Goal: Information Seeking & Learning: Learn about a topic

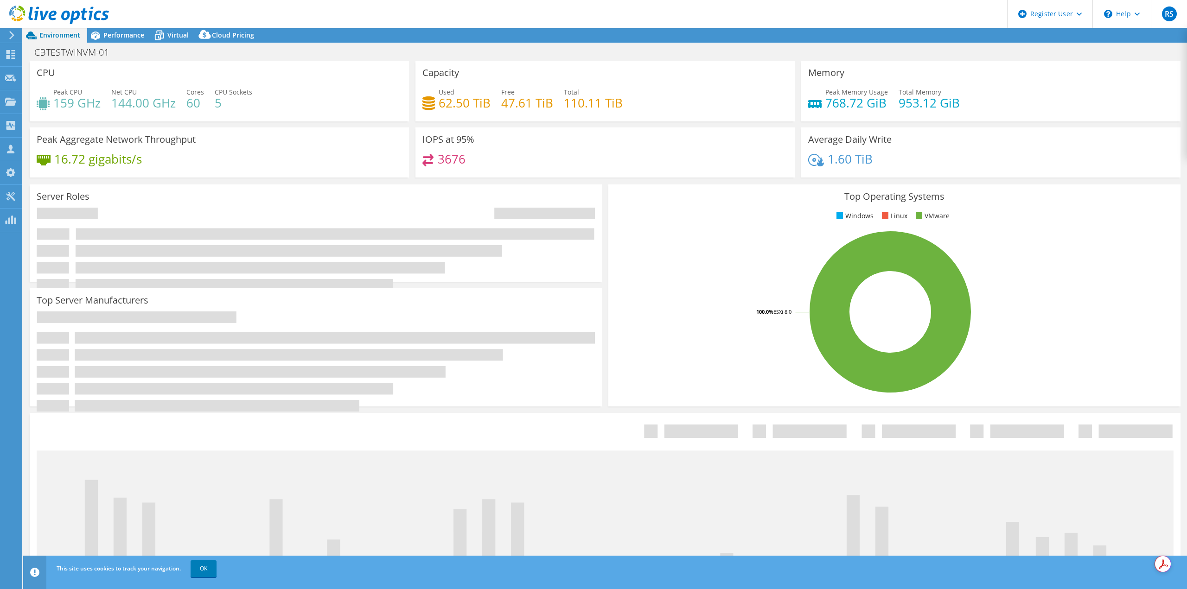
select select "USD"
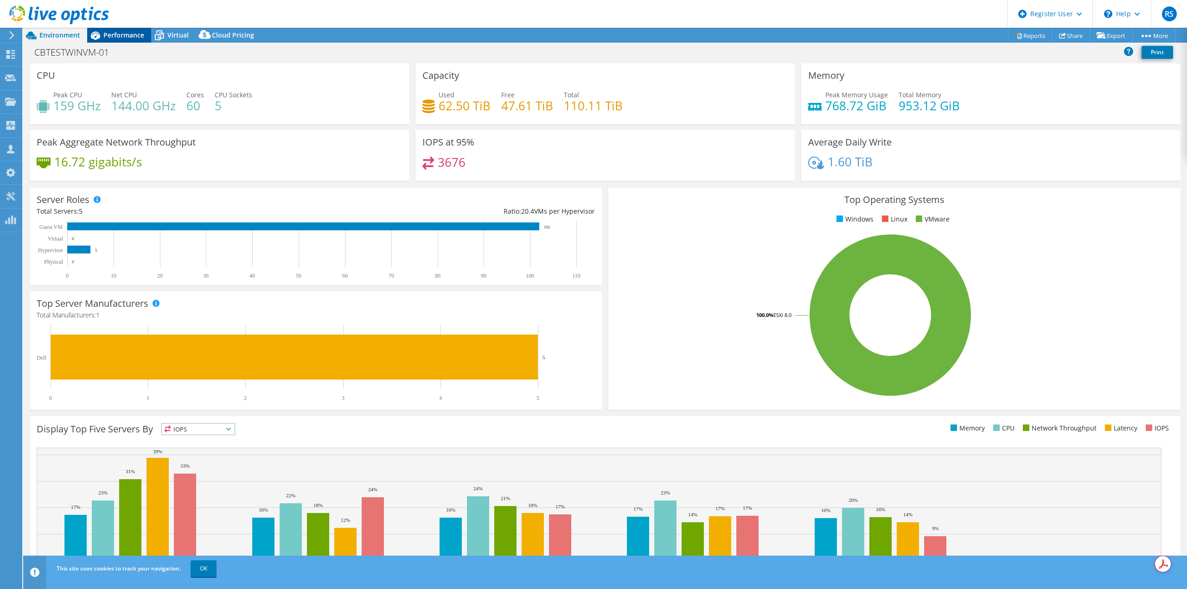
click at [115, 32] on span "Performance" at bounding box center [123, 35] width 41 height 9
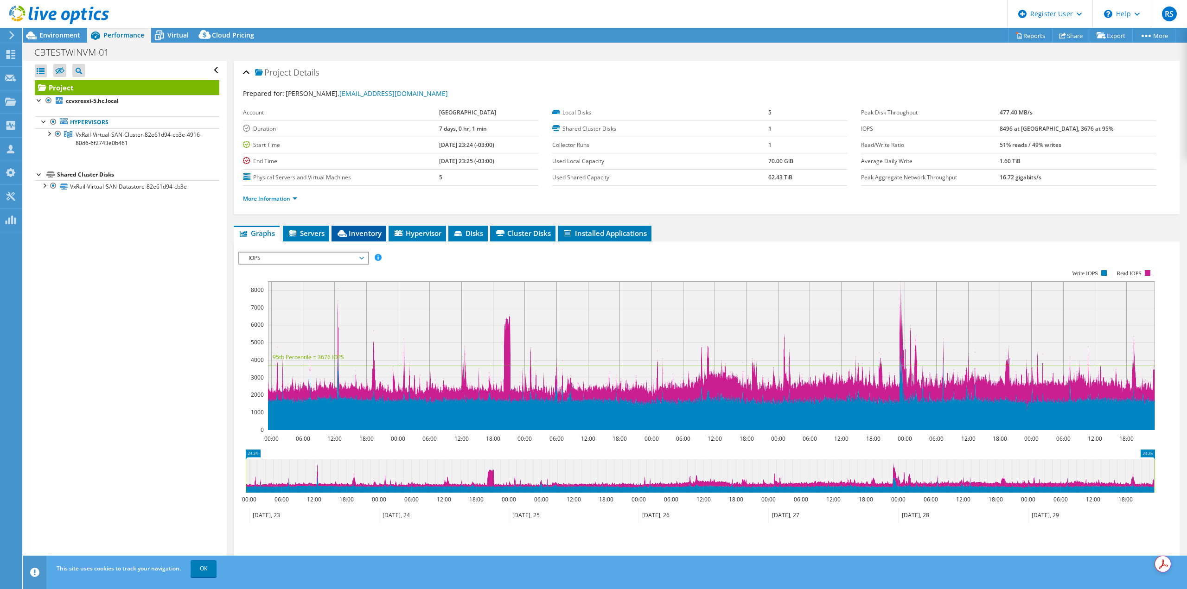
click at [367, 228] on li "Inventory" at bounding box center [358, 234] width 55 height 16
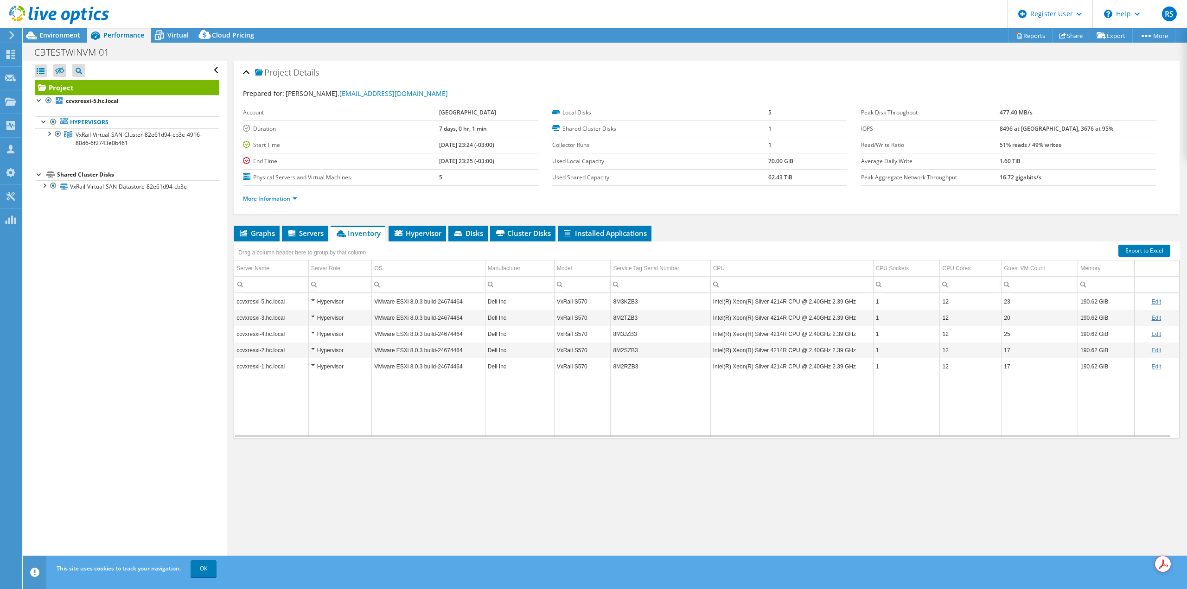
click at [309, 218] on div "Project Details Prepared for: Abolaji Ogunmola, awogunmola@hollandcollege.com A…" at bounding box center [707, 316] width 960 height 510
click at [314, 232] on span "Servers" at bounding box center [304, 233] width 37 height 9
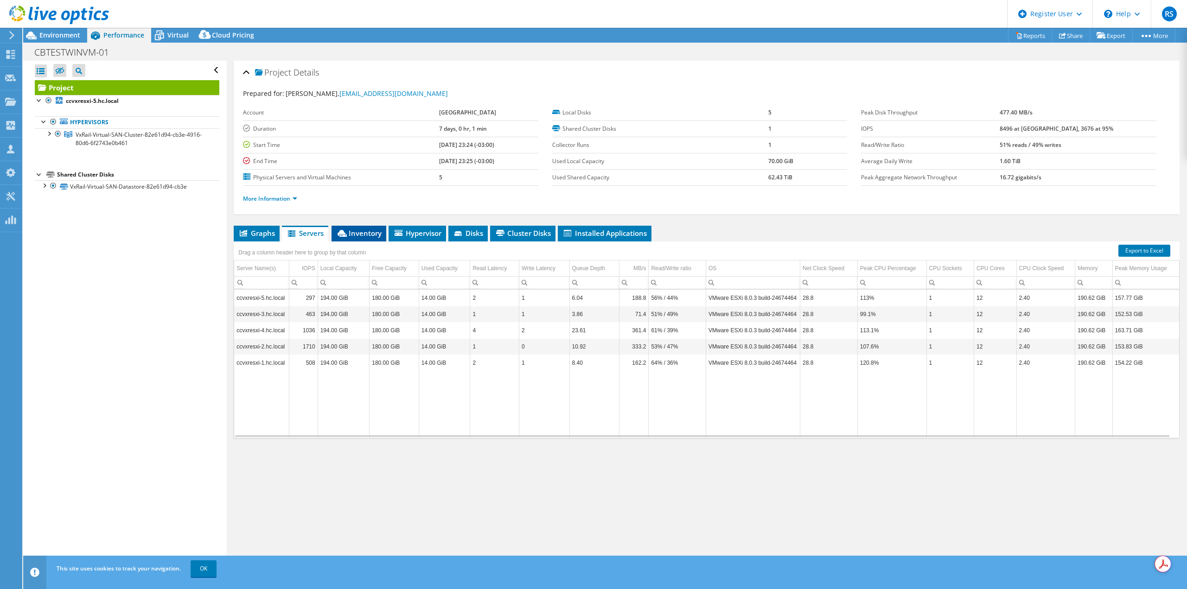
click at [362, 234] on span "Inventory" at bounding box center [358, 233] width 45 height 9
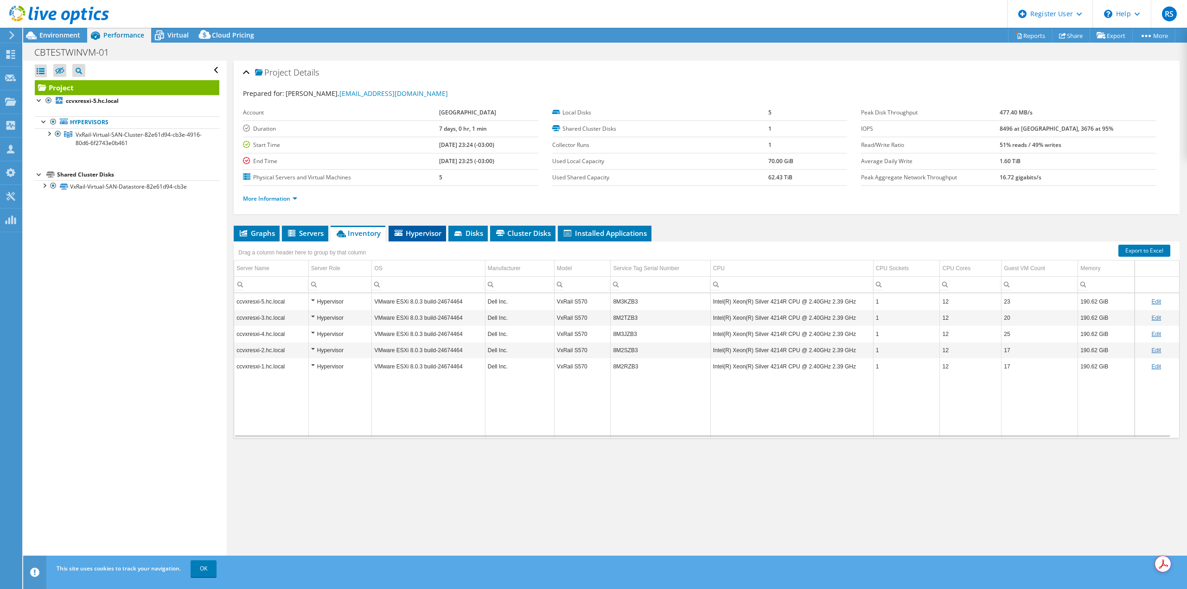
click at [418, 233] on span "Hypervisor" at bounding box center [417, 233] width 48 height 9
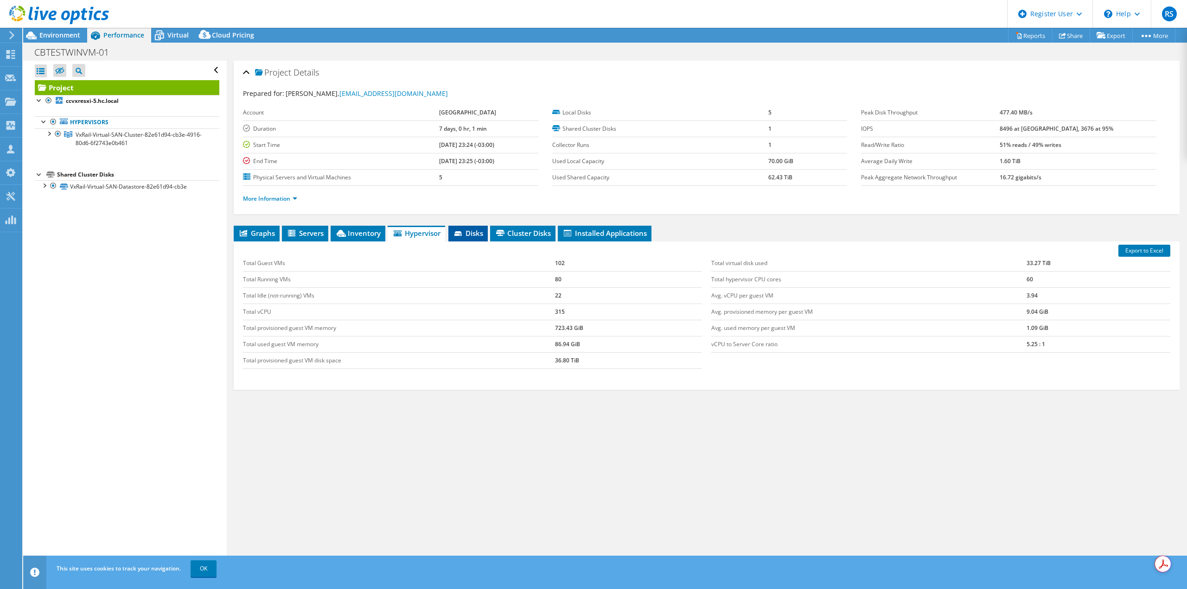
click at [472, 231] on span "Disks" at bounding box center [468, 233] width 30 height 9
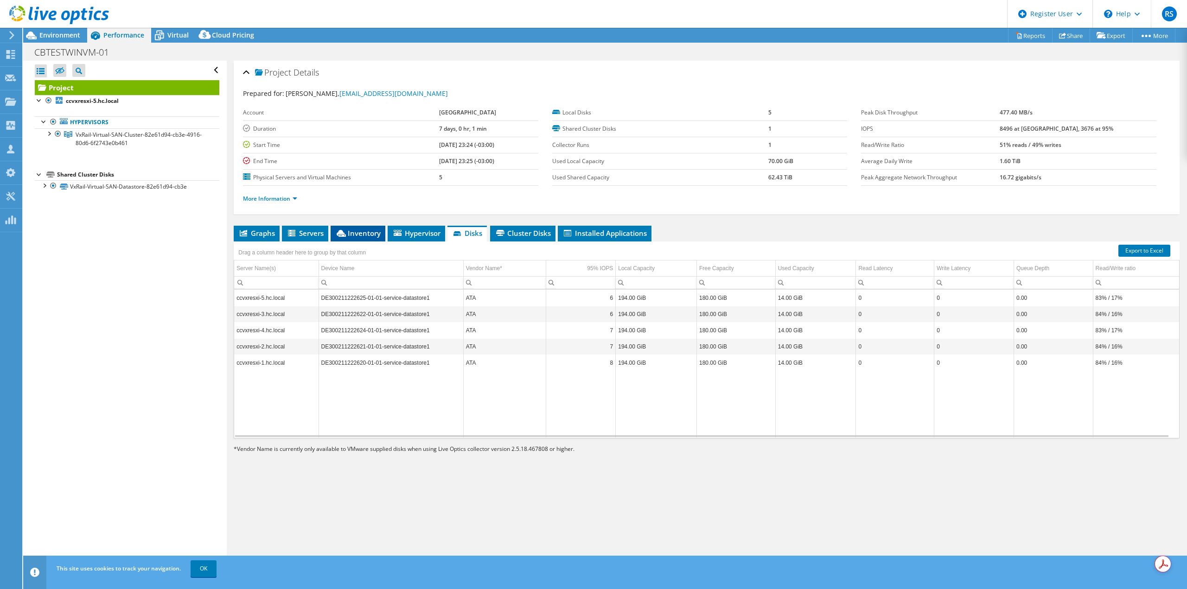
click at [369, 232] on span "Inventory" at bounding box center [357, 233] width 45 height 9
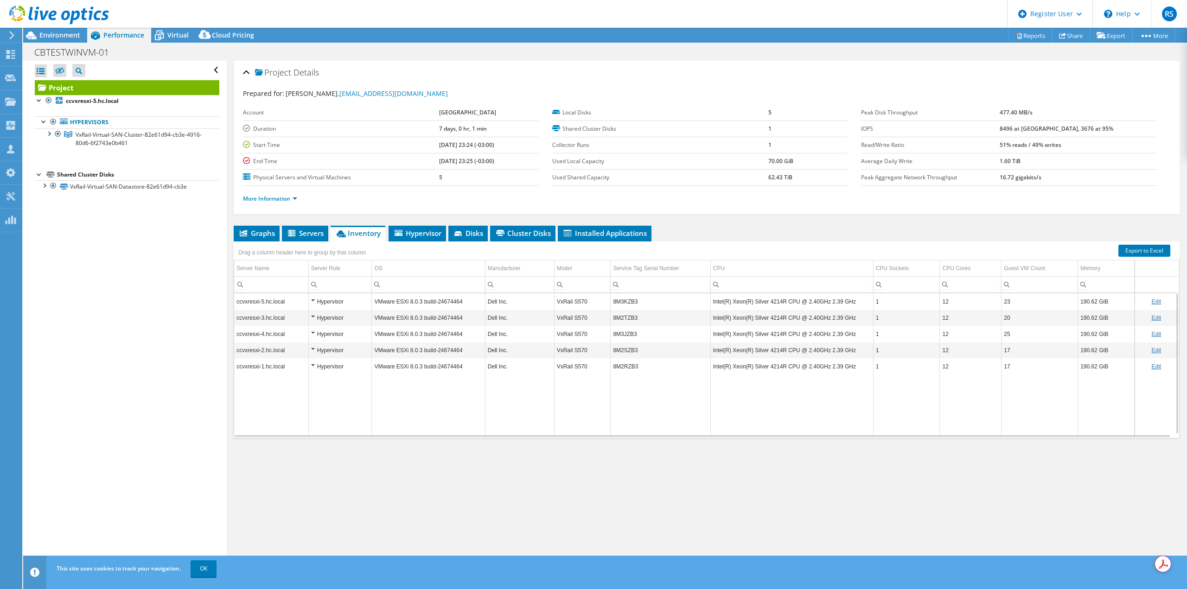
click at [311, 300] on div "Hypervisor" at bounding box center [340, 301] width 58 height 11
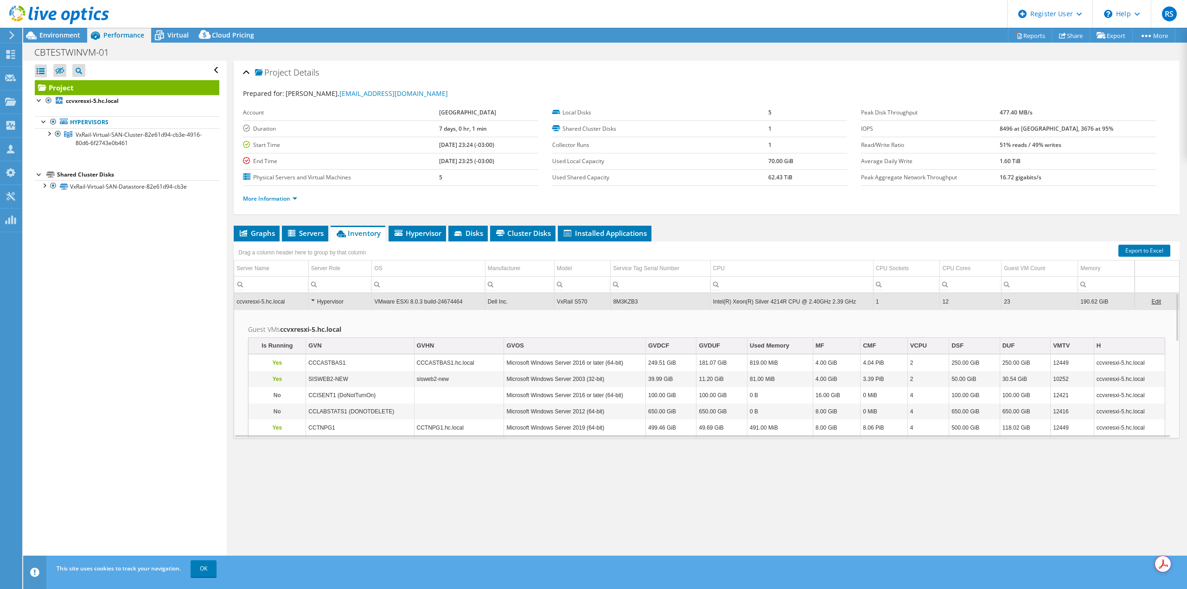
click at [311, 300] on div "Hypervisor" at bounding box center [340, 301] width 58 height 11
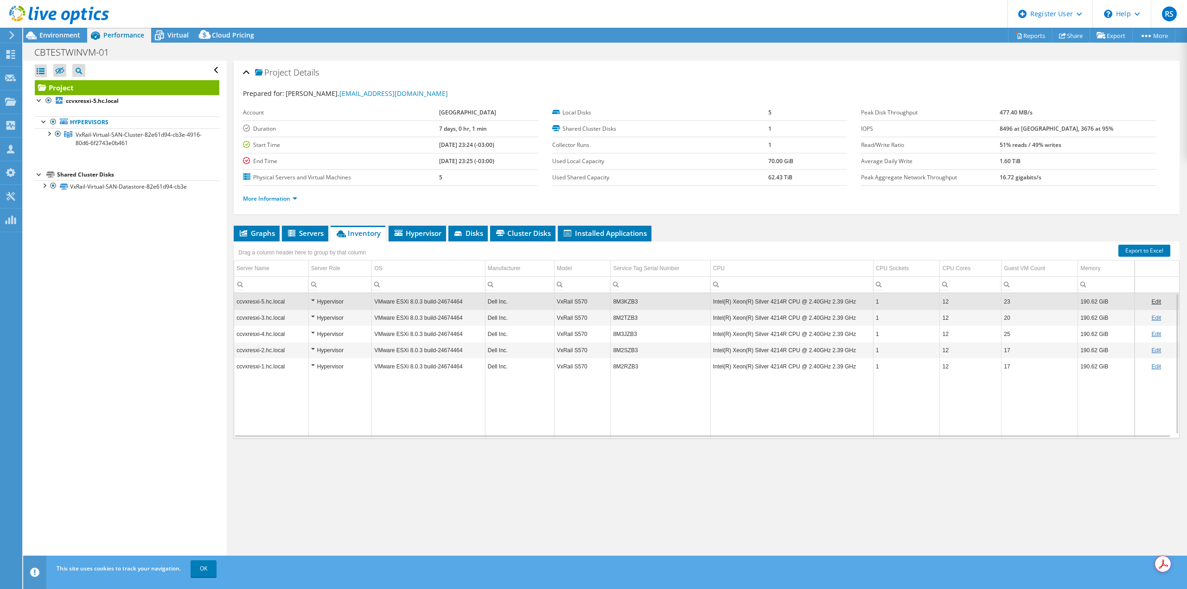
click at [312, 316] on div "Hypervisor" at bounding box center [340, 317] width 58 height 11
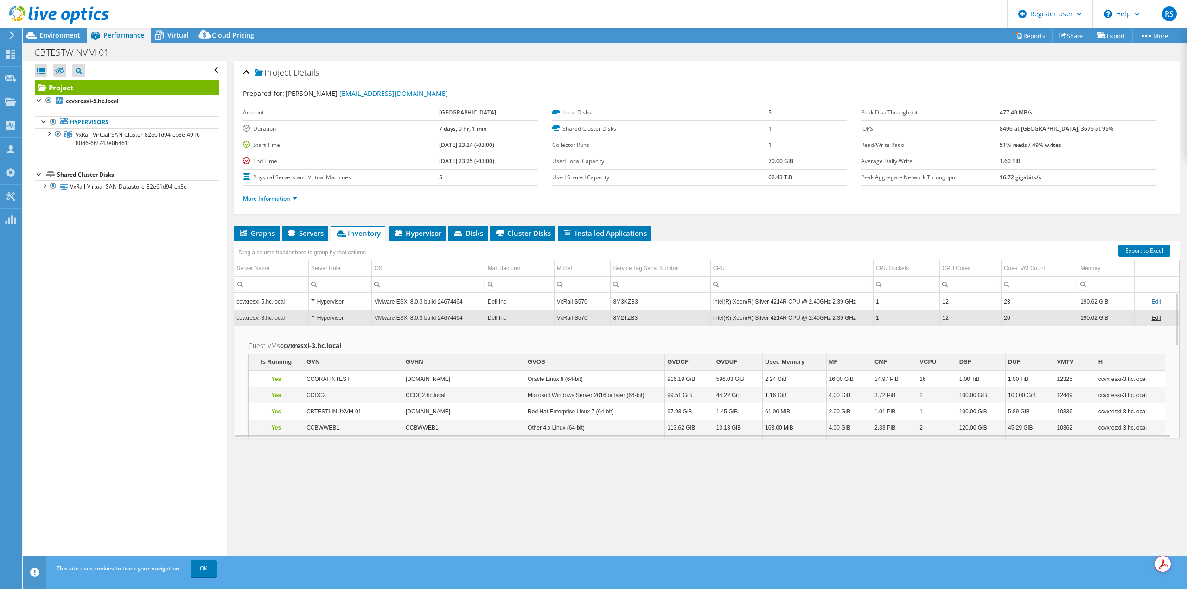
click at [312, 316] on div "Hypervisor" at bounding box center [340, 317] width 58 height 11
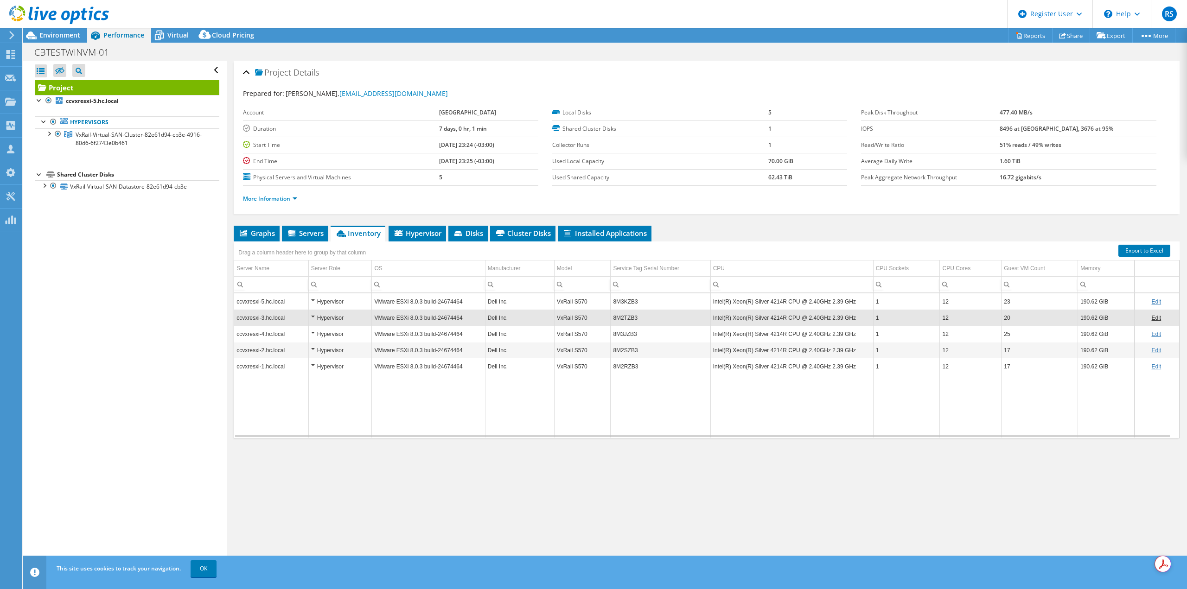
click at [1100, 298] on td "190.62 GiB" at bounding box center [1106, 301] width 57 height 16
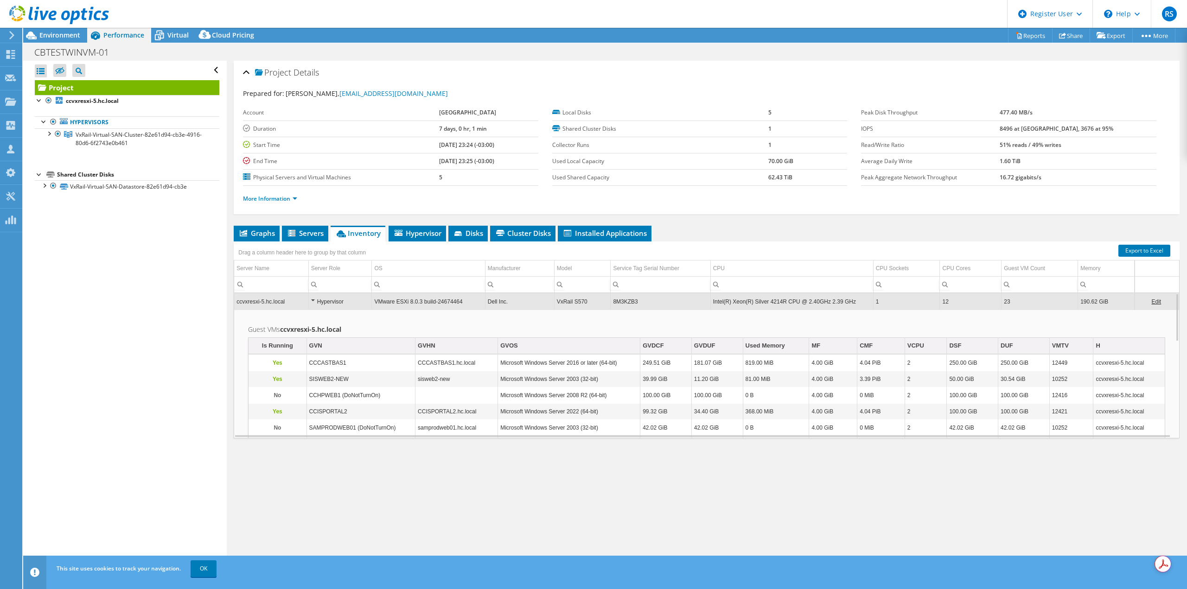
click at [312, 299] on div "Hypervisor" at bounding box center [340, 301] width 58 height 11
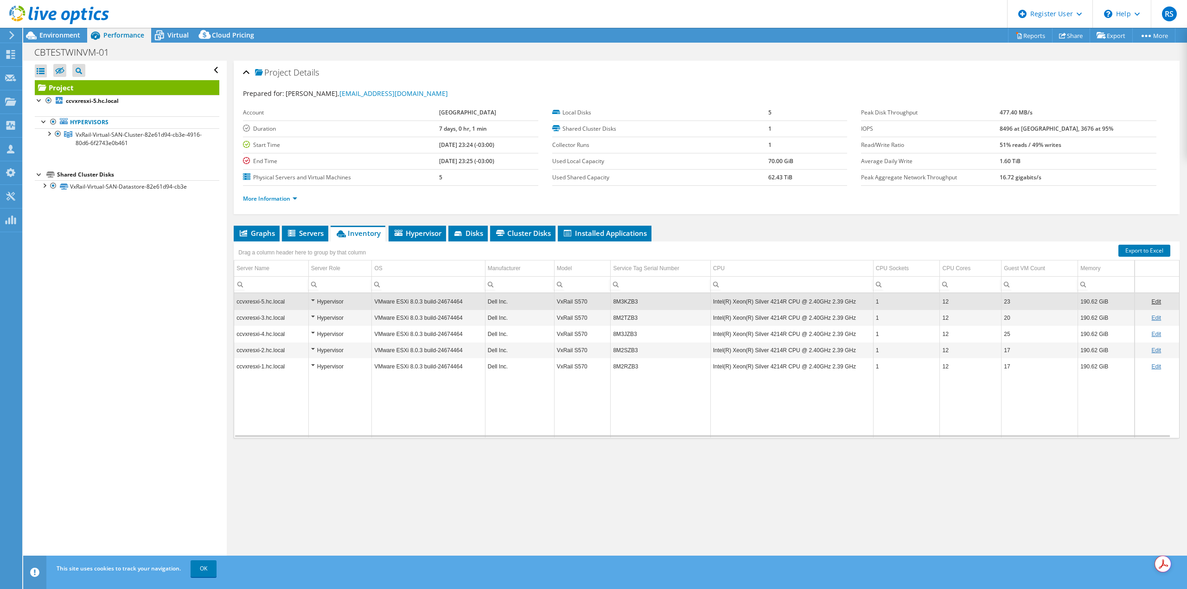
click at [650, 401] on td "Data grid" at bounding box center [661, 406] width 100 height 63
click at [72, 38] on span "Environment" at bounding box center [59, 35] width 41 height 9
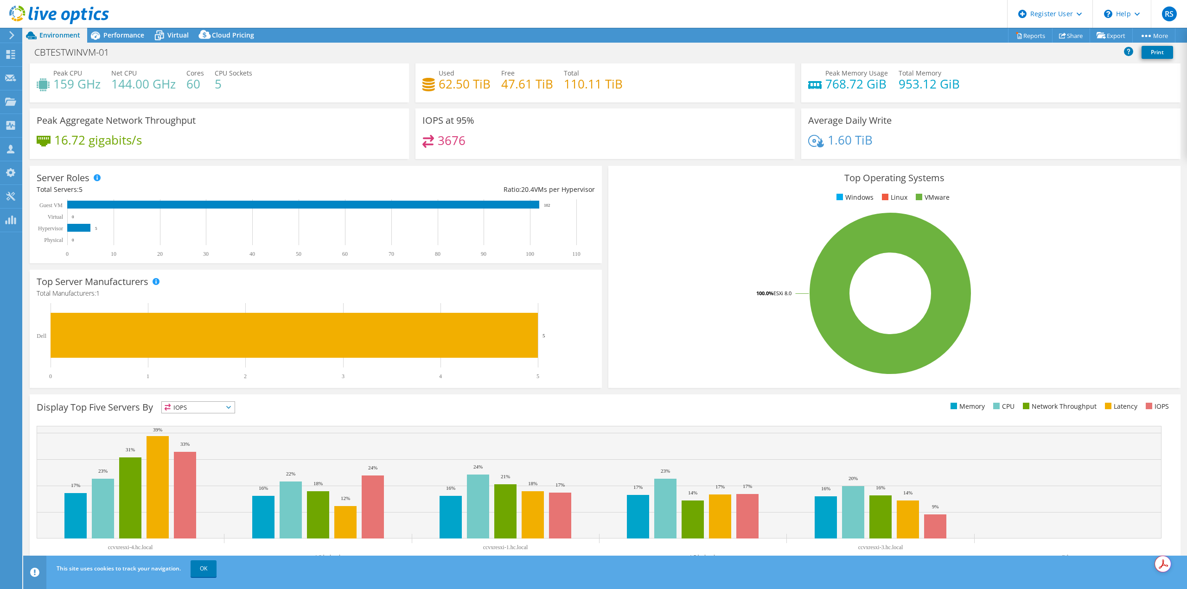
scroll to position [30, 0]
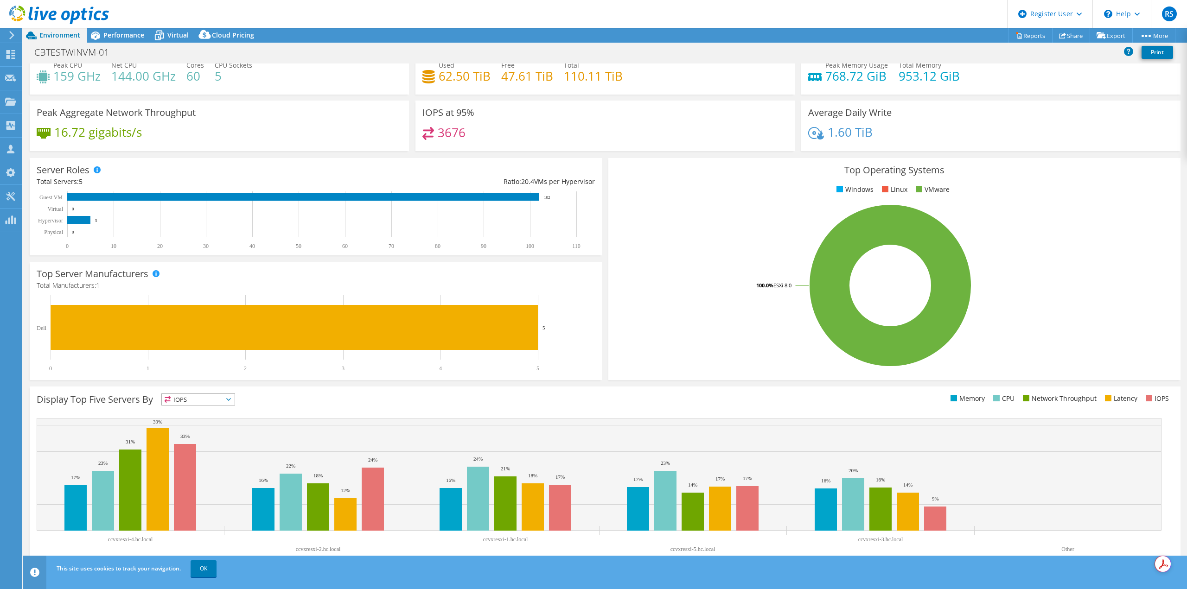
click at [206, 397] on span "IOPS" at bounding box center [198, 399] width 73 height 11
click at [204, 426] on li "Memory" at bounding box center [198, 424] width 73 height 13
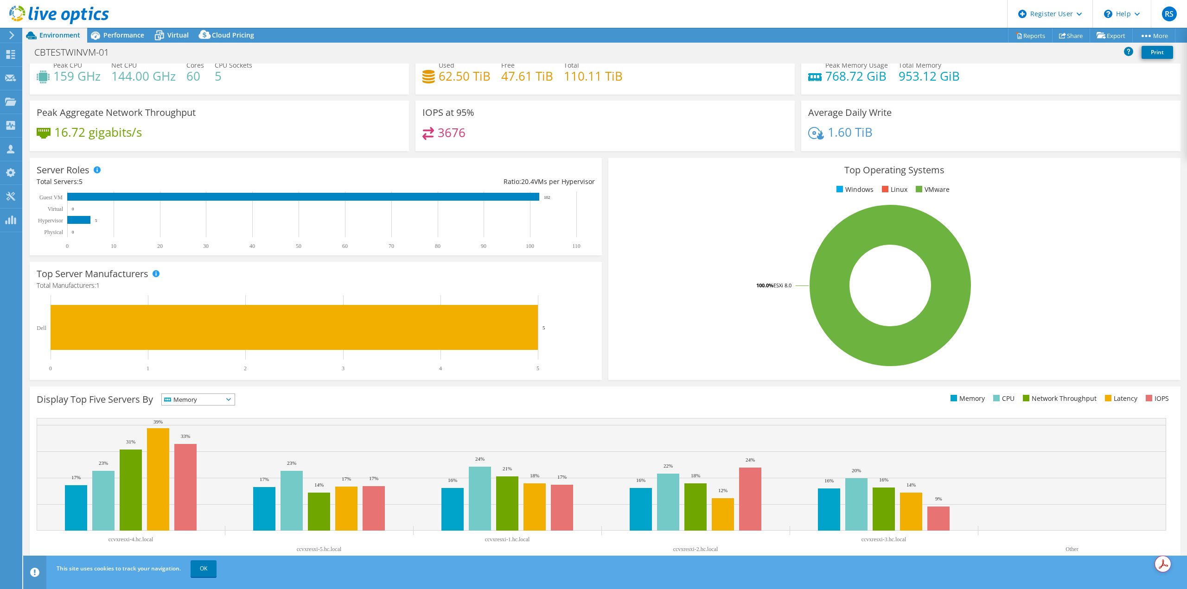
click at [347, 400] on div "Display Top Five Servers By Memory IOPS" at bounding box center [321, 401] width 568 height 15
click at [285, 404] on div "Display Top Five Servers By Memory IOPS" at bounding box center [321, 401] width 568 height 15
click at [215, 401] on span "Memory" at bounding box center [192, 399] width 61 height 11
click at [209, 463] on li "Latency" at bounding box center [198, 463] width 73 height 13
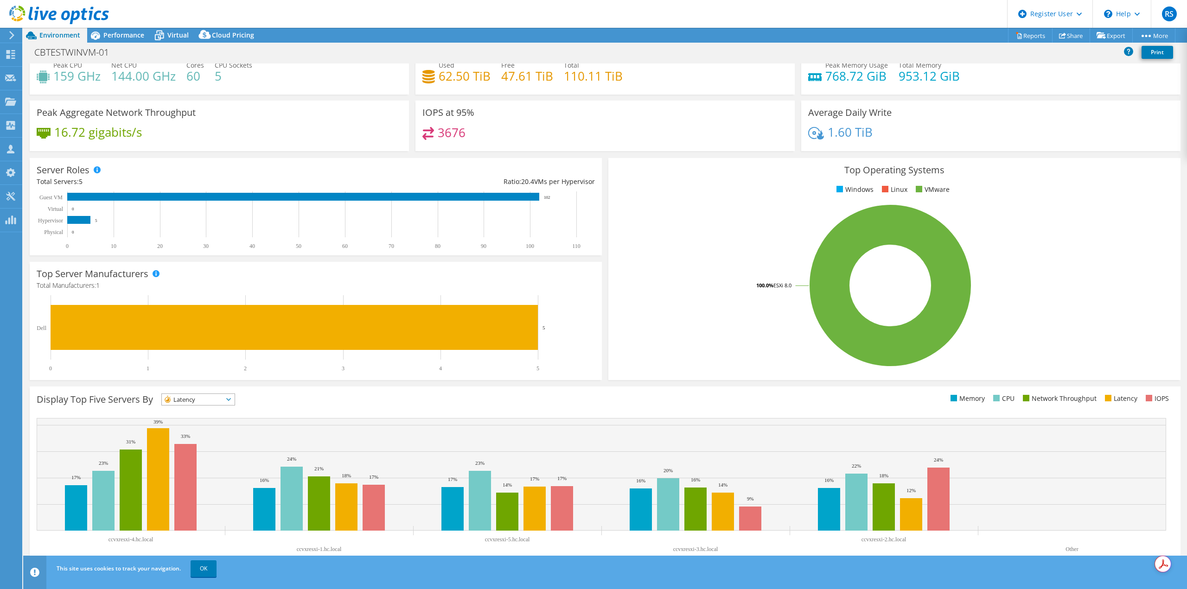
click at [203, 402] on span "Latency" at bounding box center [192, 399] width 61 height 11
click at [204, 416] on li "IOPS" at bounding box center [198, 411] width 73 height 13
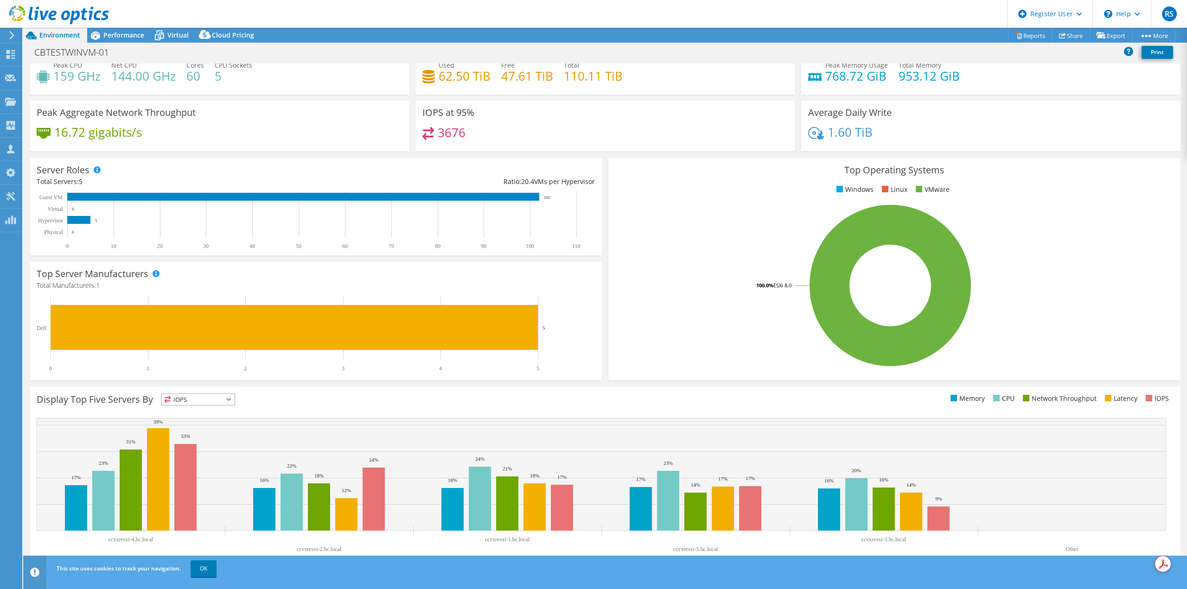
click at [270, 406] on div "Display Top Five Servers By IOPS IOPS" at bounding box center [321, 401] width 568 height 15
click at [211, 399] on span "IOPS" at bounding box center [192, 399] width 61 height 11
click at [204, 420] on li "Memory" at bounding box center [198, 424] width 73 height 13
click at [89, 221] on rect at bounding box center [78, 220] width 23 height 8
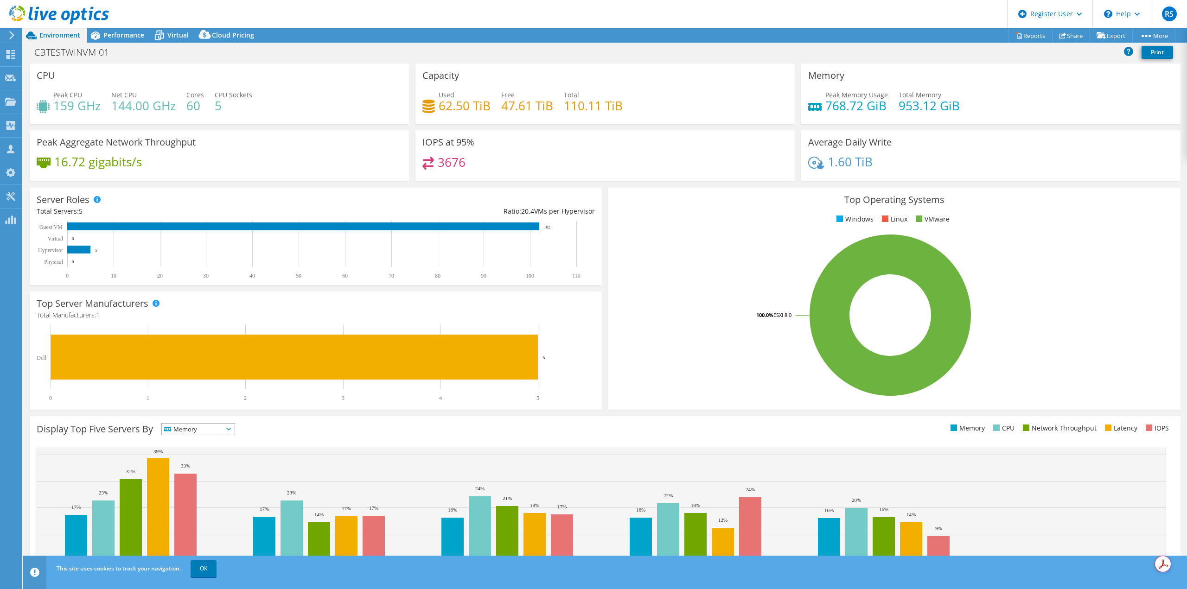
scroll to position [0, 0]
click at [119, 35] on span "Performance" at bounding box center [123, 35] width 41 height 9
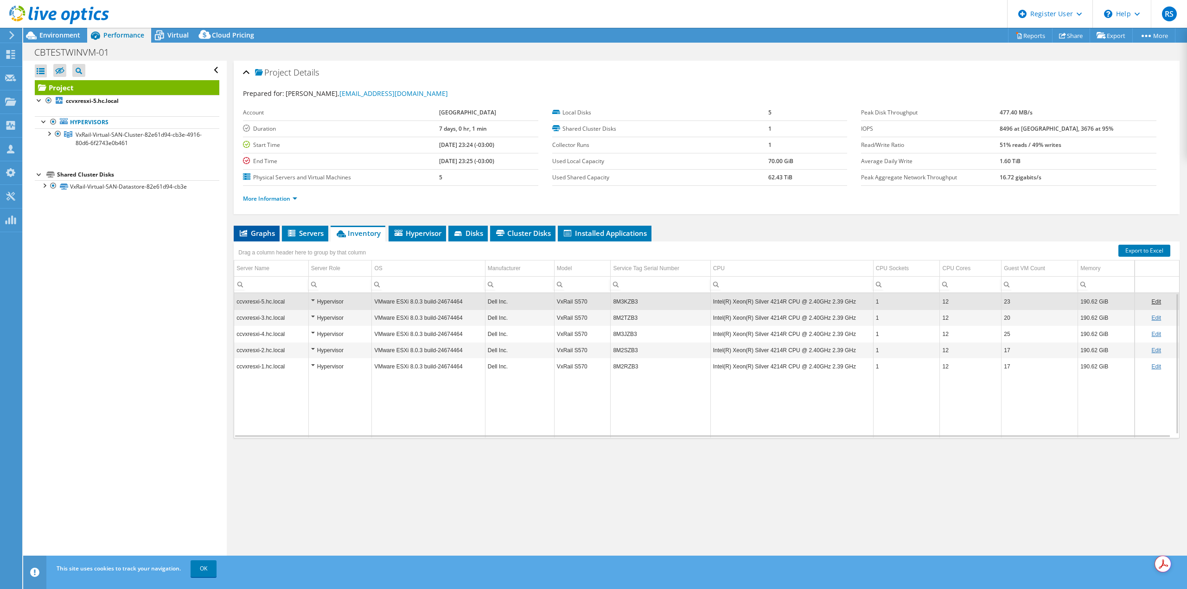
click at [261, 237] on span "Graphs" at bounding box center [256, 233] width 37 height 9
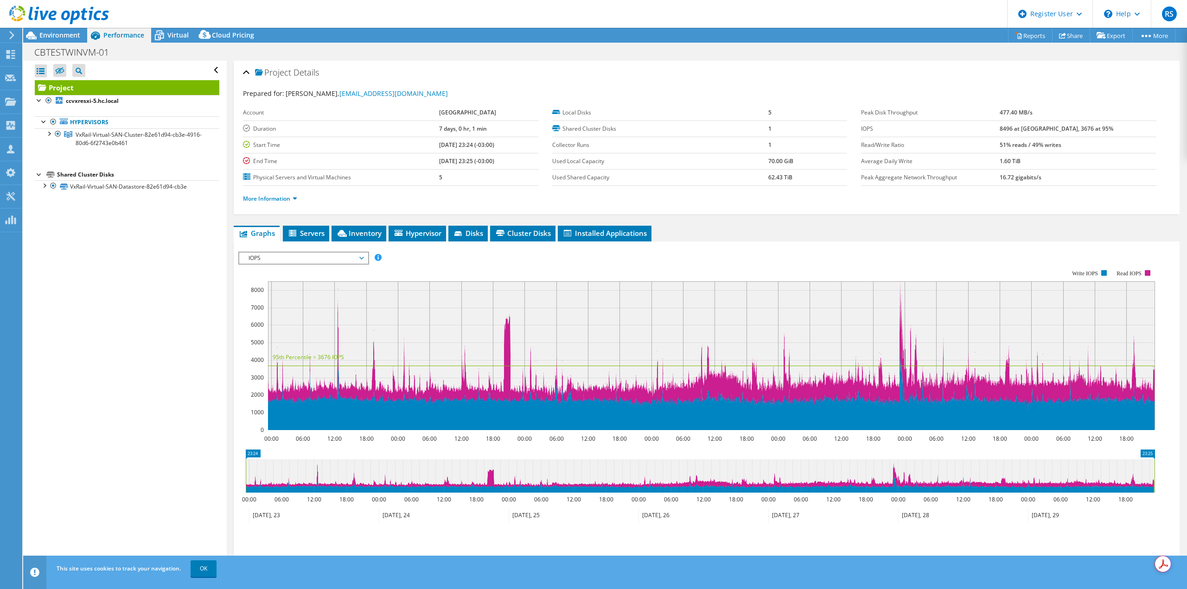
scroll to position [61, 0]
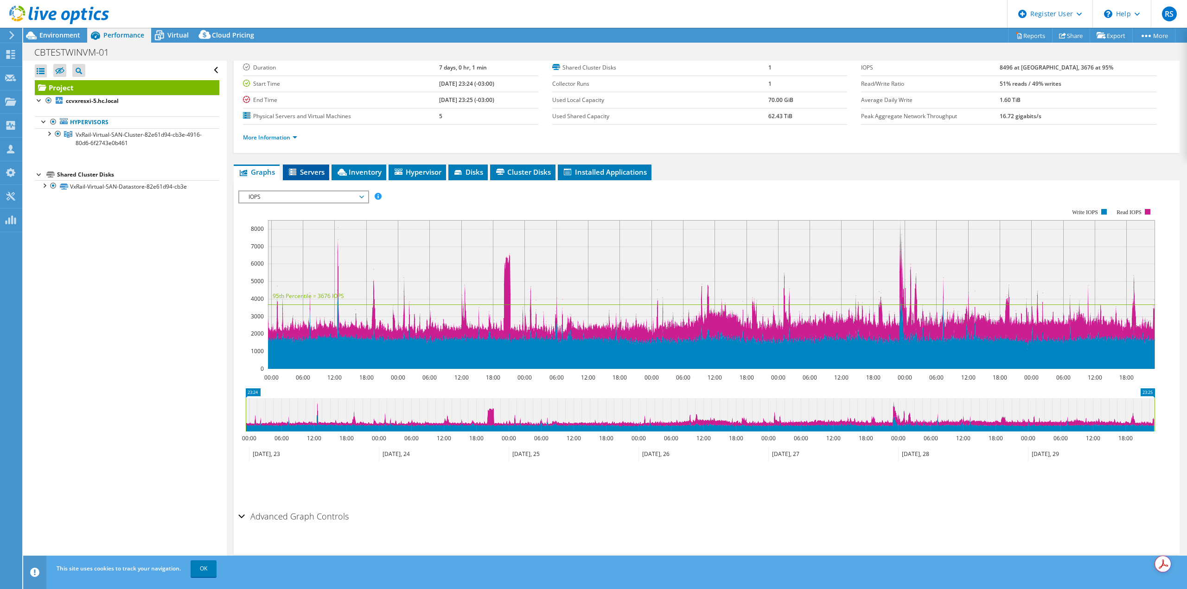
click at [312, 166] on li "Servers" at bounding box center [306, 173] width 46 height 16
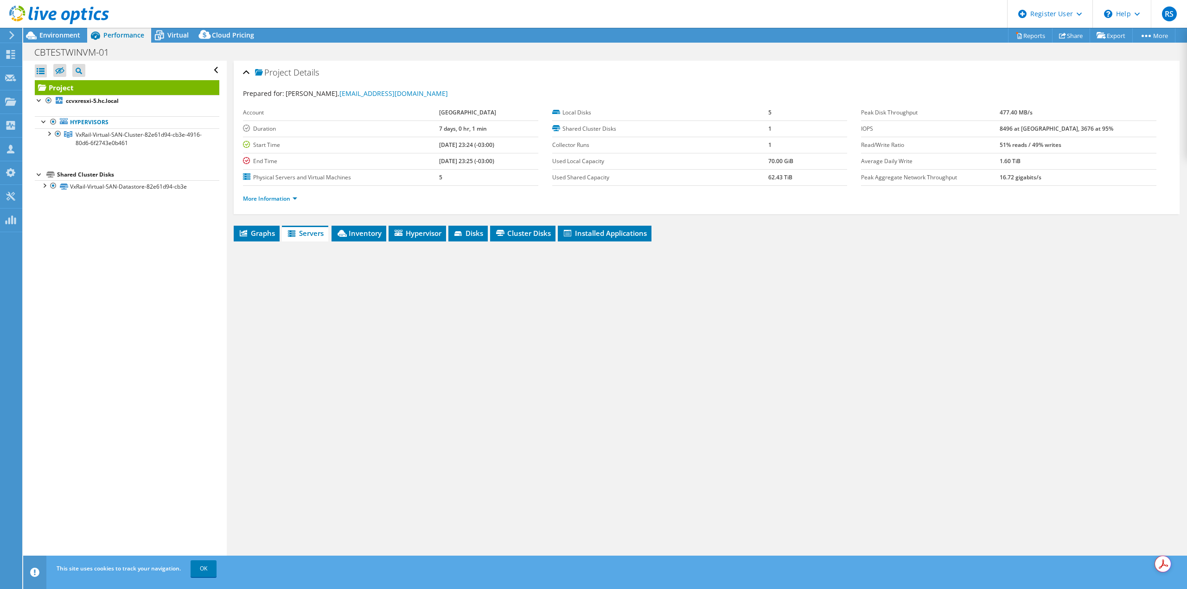
scroll to position [0, 0]
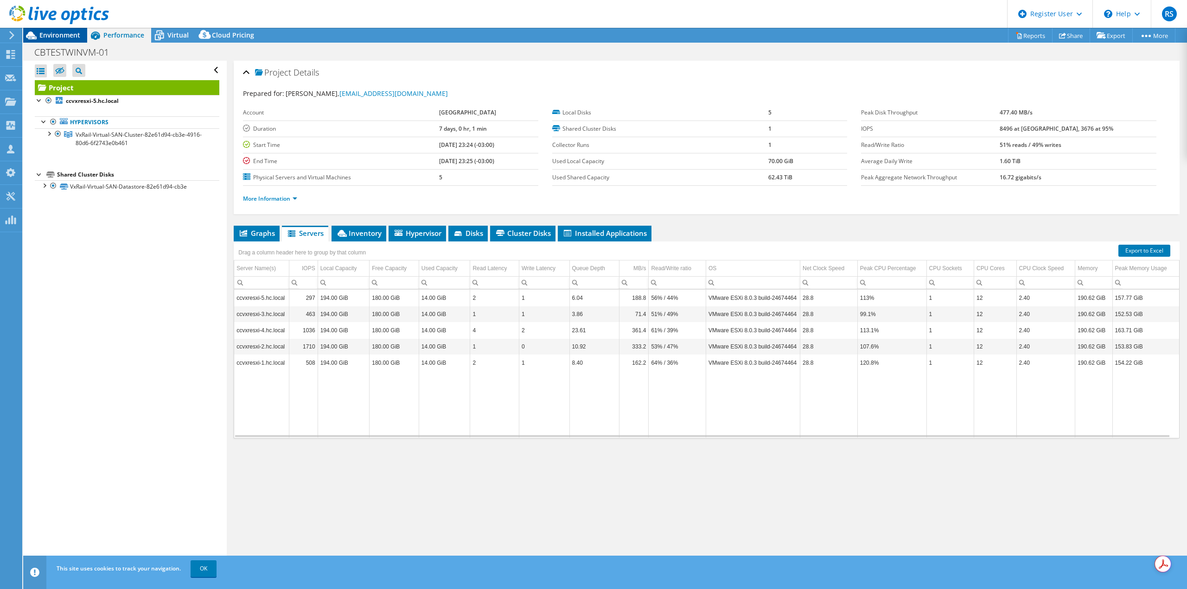
click at [55, 39] on span "Environment" at bounding box center [59, 35] width 41 height 9
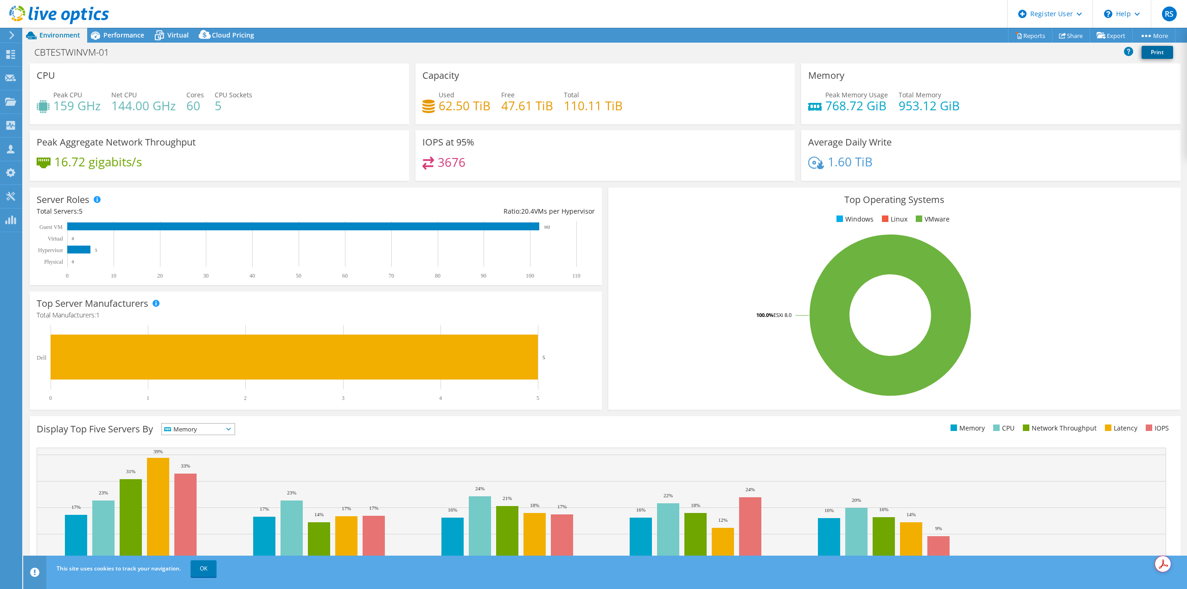
click at [1166, 51] on link "Print" at bounding box center [1157, 52] width 32 height 13
click at [1065, 31] on link "Share" at bounding box center [1071, 35] width 38 height 14
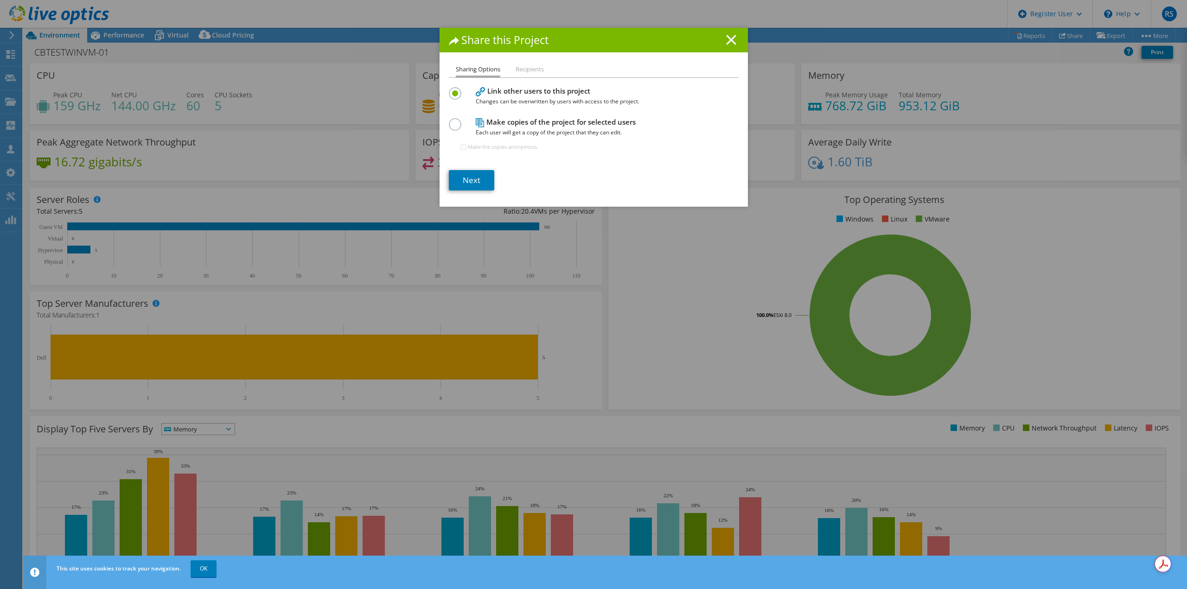
click at [727, 40] on line at bounding box center [730, 39] width 9 height 9
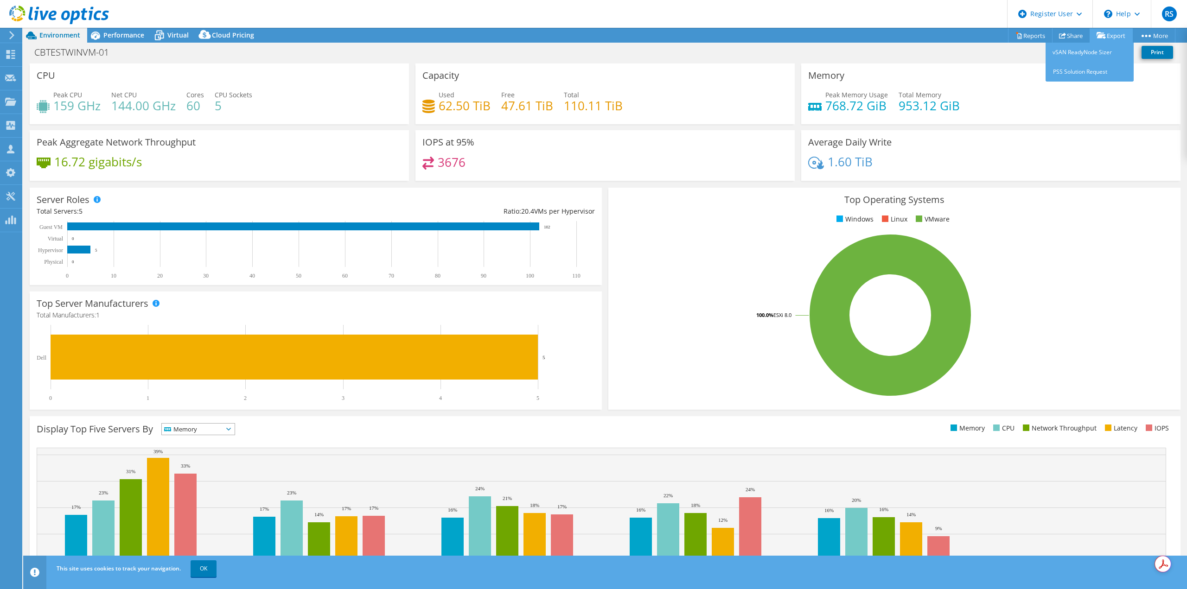
click at [1104, 35] on link "Export" at bounding box center [1110, 35] width 43 height 14
click at [1023, 33] on link "Reports" at bounding box center [1030, 35] width 45 height 14
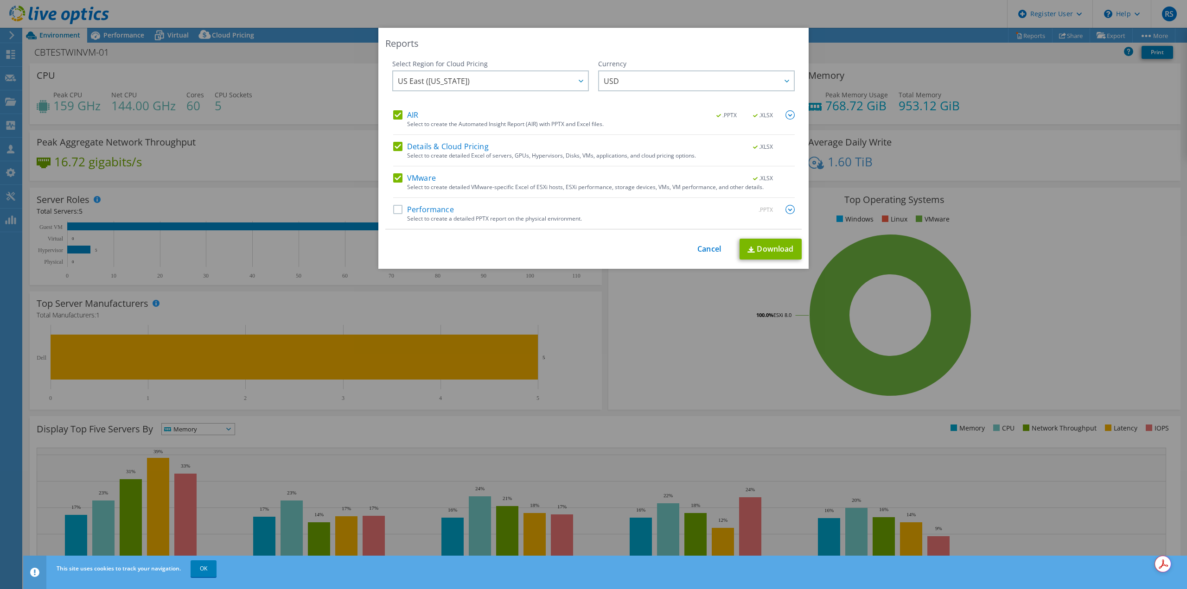
click at [982, 129] on div "Reports Select Region for Cloud Pricing Asia Pacific (Hong Kong) Asia Pacific (…" at bounding box center [593, 295] width 1187 height 534
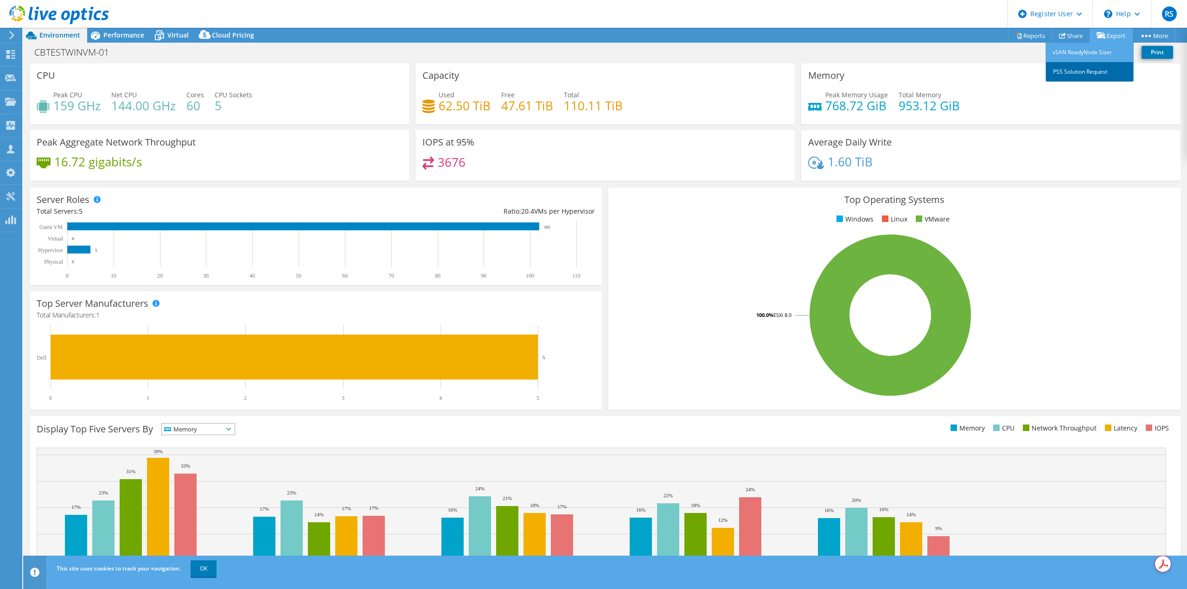
click at [1088, 72] on link "PSS Solution Request" at bounding box center [1089, 71] width 88 height 19
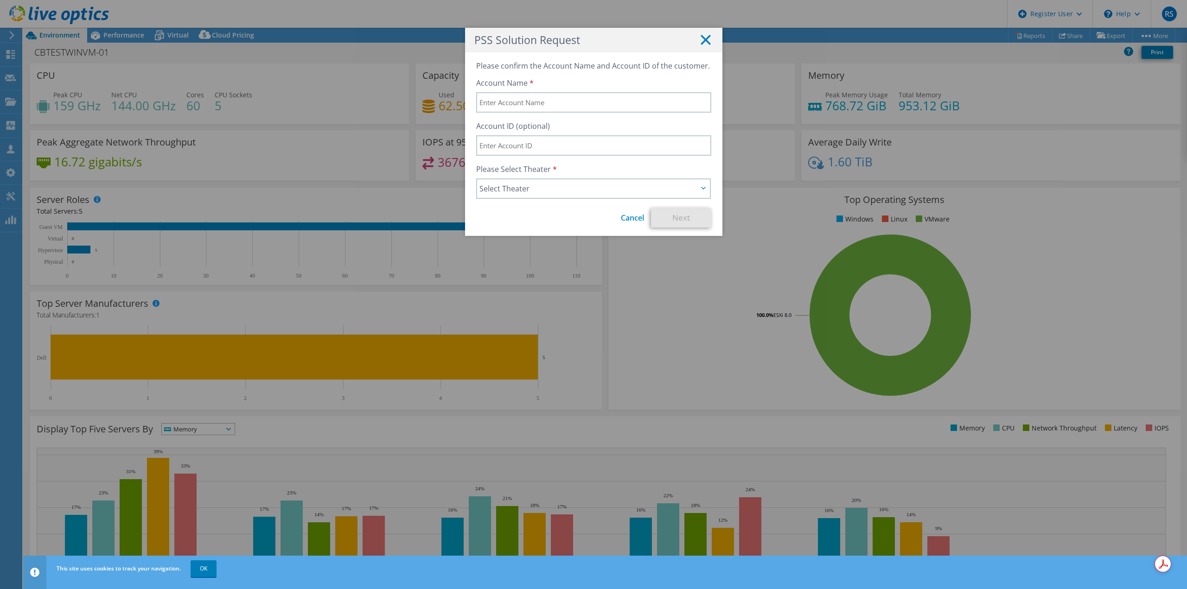
click at [701, 42] on line at bounding box center [705, 39] width 9 height 9
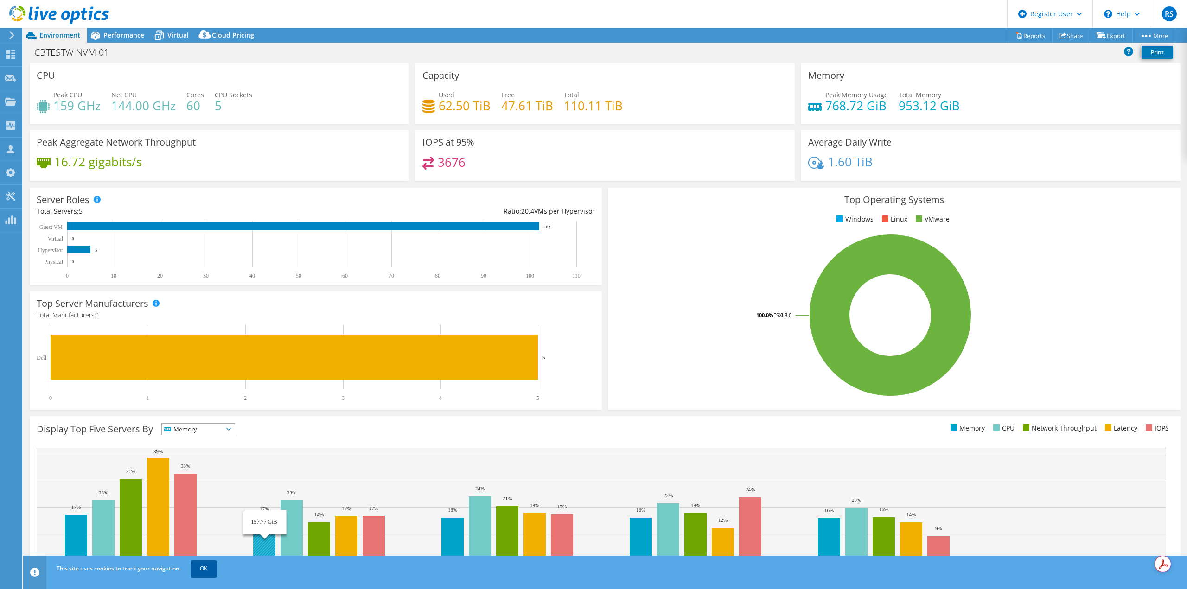
click at [204, 572] on link "OK" at bounding box center [204, 568] width 26 height 17
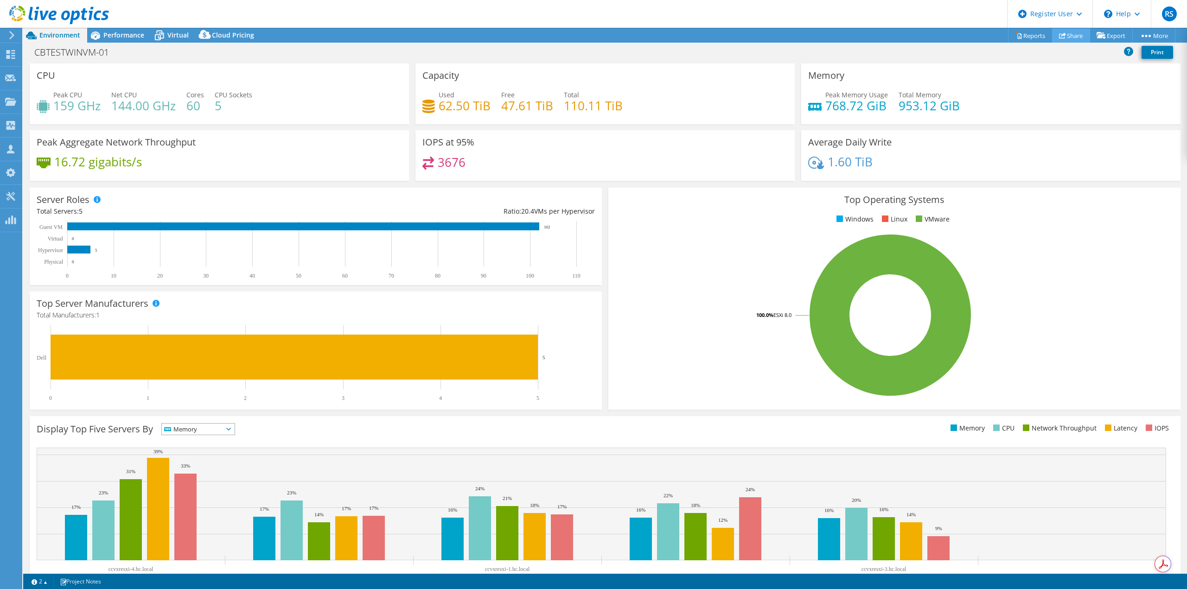
click at [1064, 35] on link "Share" at bounding box center [1071, 35] width 38 height 14
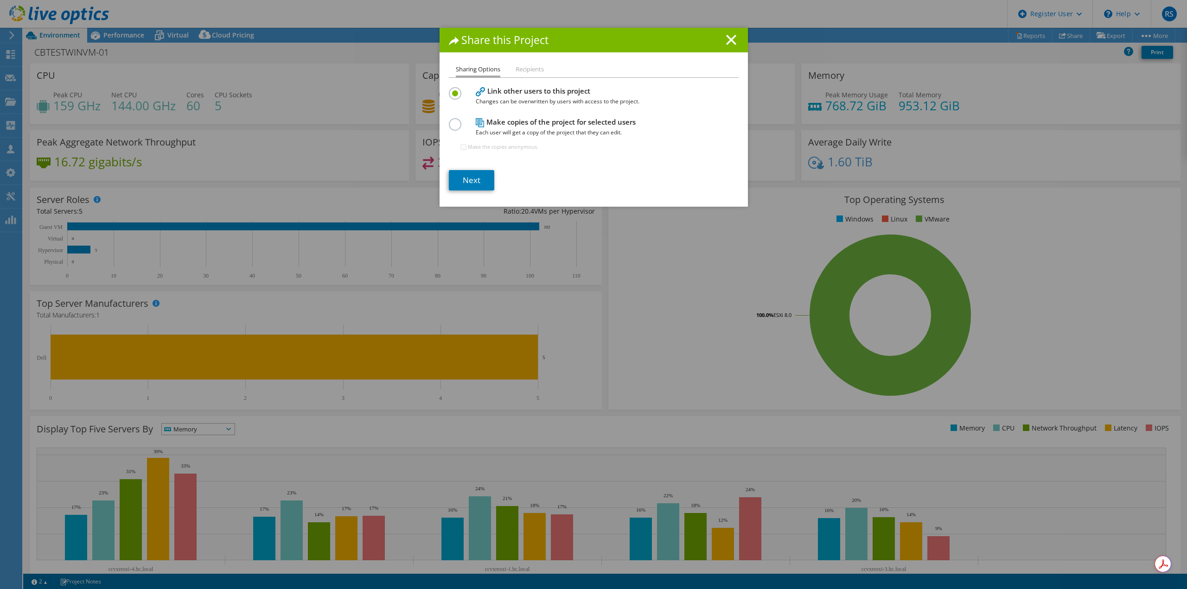
click at [452, 121] on label at bounding box center [457, 119] width 16 height 2
click at [0, 0] on input "radio" at bounding box center [0, 0] width 0 height 0
click at [527, 69] on li "Recipients" at bounding box center [530, 70] width 28 height 12
click at [470, 179] on link "Next" at bounding box center [471, 180] width 45 height 20
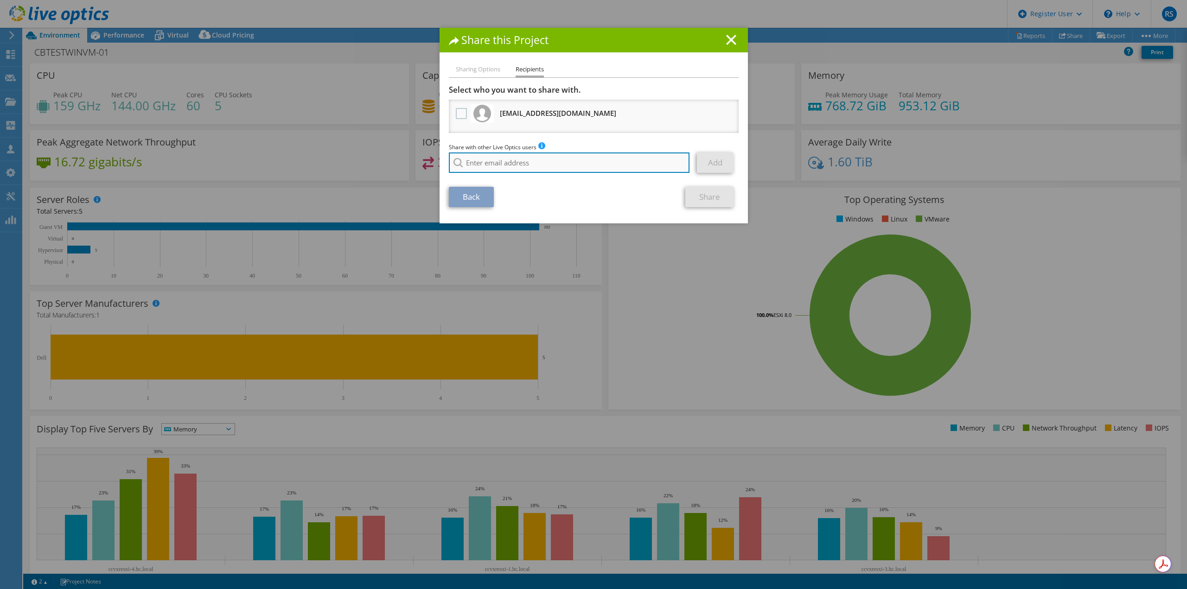
click at [611, 164] on input "search" at bounding box center [569, 163] width 241 height 20
type input "r"
type input "Rishabh.Sharma6@dell.com"
click at [506, 173] on li "Rishabh.Sharma6@dell.com" at bounding box center [521, 175] width 145 height 11
click at [729, 39] on icon at bounding box center [731, 40] width 10 height 10
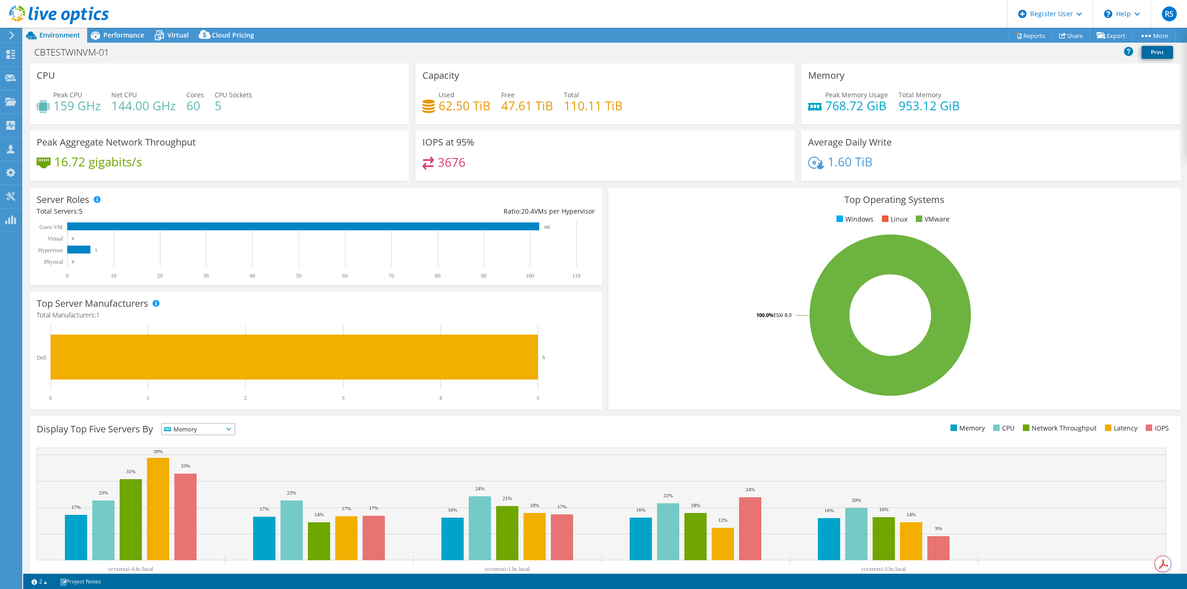
click at [1147, 52] on link "Print" at bounding box center [1157, 52] width 32 height 13
click at [1062, 39] on link "Share" at bounding box center [1071, 35] width 38 height 14
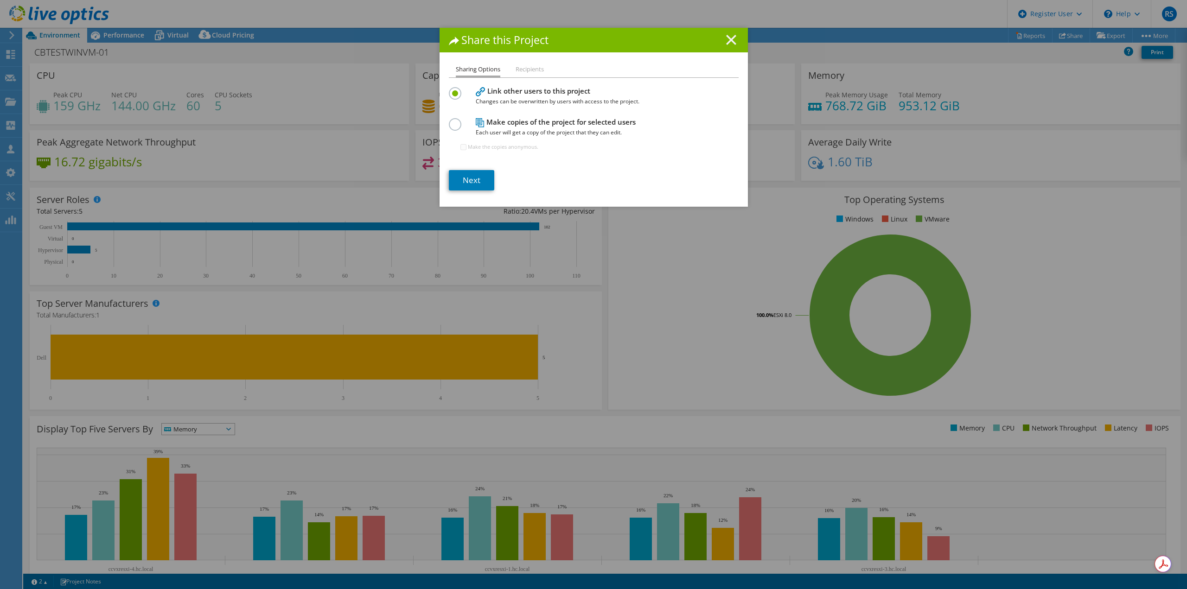
click at [726, 44] on line at bounding box center [730, 39] width 9 height 9
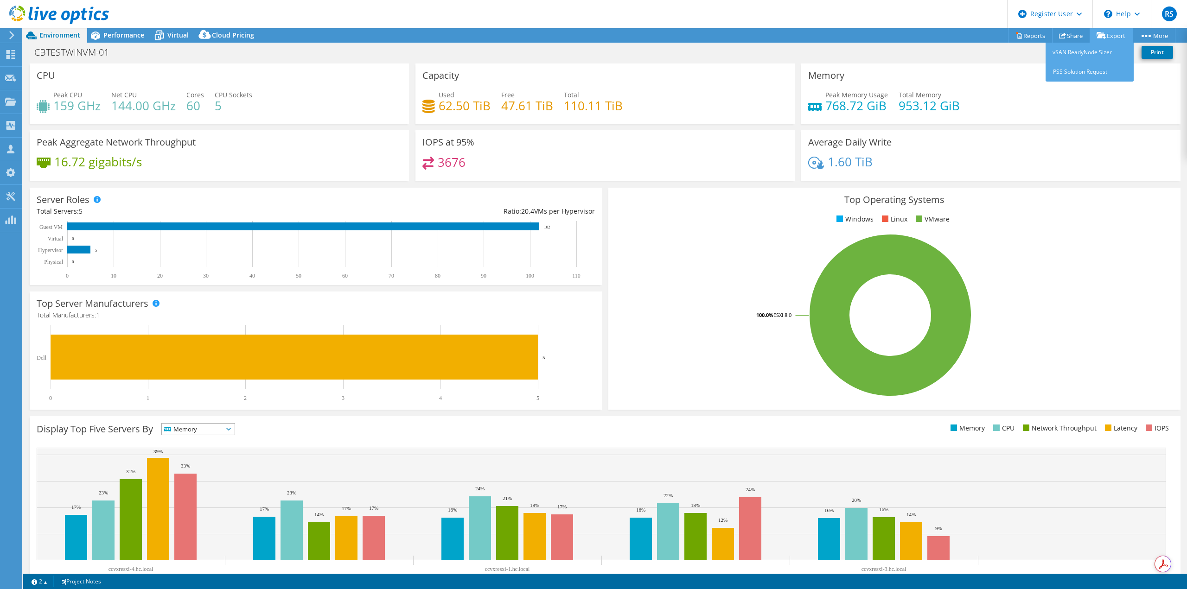
click at [1110, 33] on link "Export" at bounding box center [1110, 35] width 43 height 14
click at [1091, 53] on link "vSAN ReadyNode Sizer" at bounding box center [1089, 52] width 88 height 19
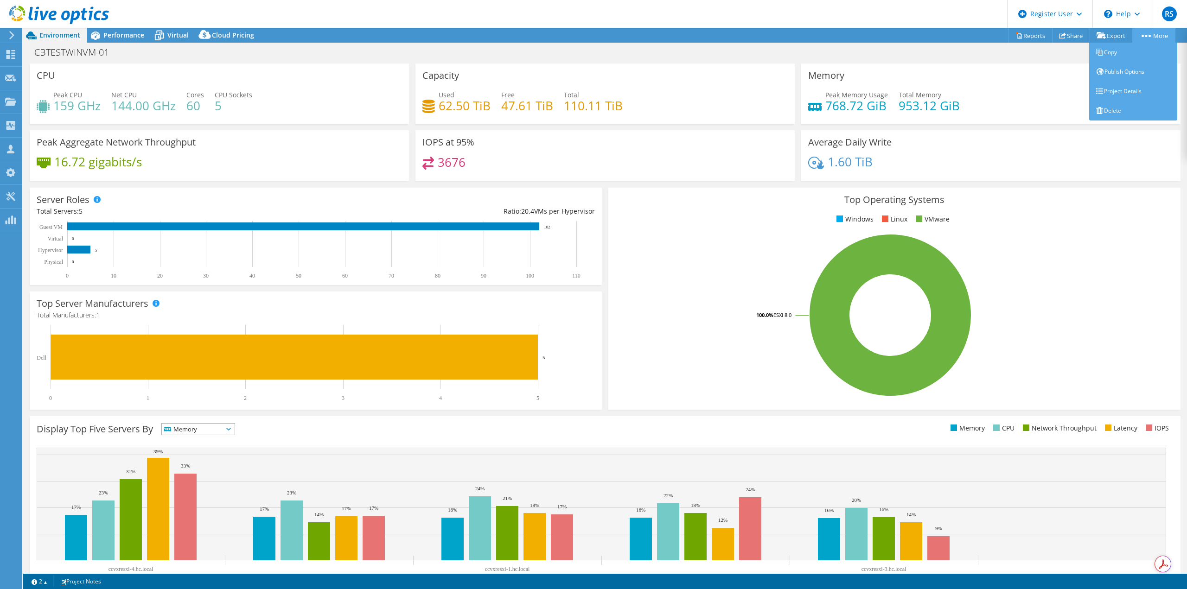
click at [1160, 39] on link "More" at bounding box center [1153, 35] width 43 height 14
click at [11, 37] on icon at bounding box center [11, 35] width 7 height 8
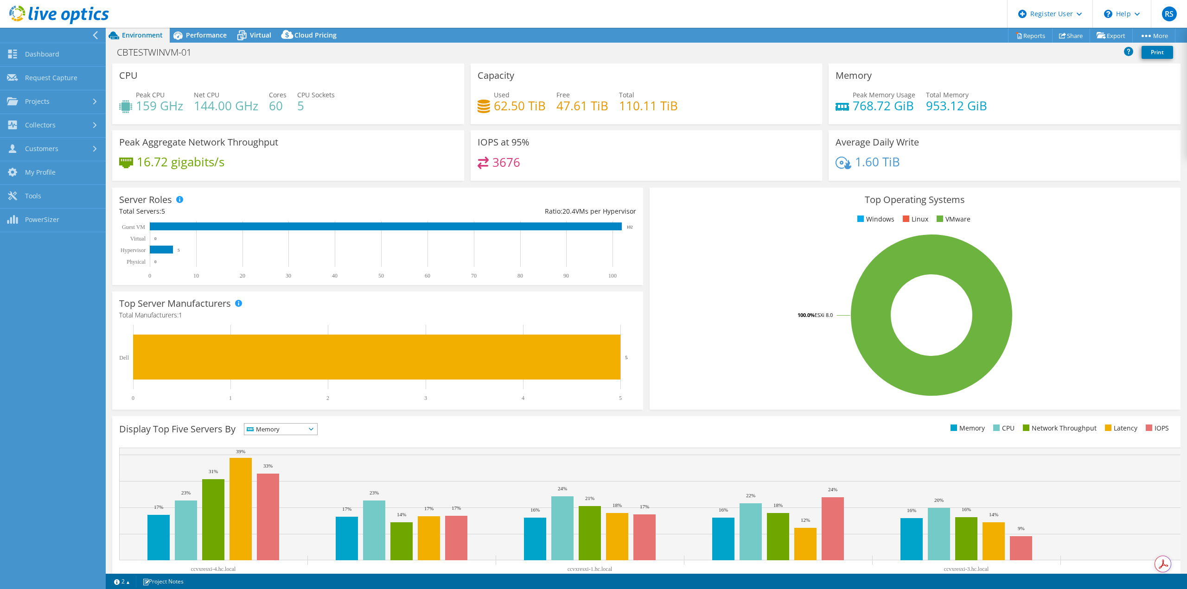
click at [372, 63] on div "CBTESTWINVM-01 Print" at bounding box center [646, 54] width 1081 height 20
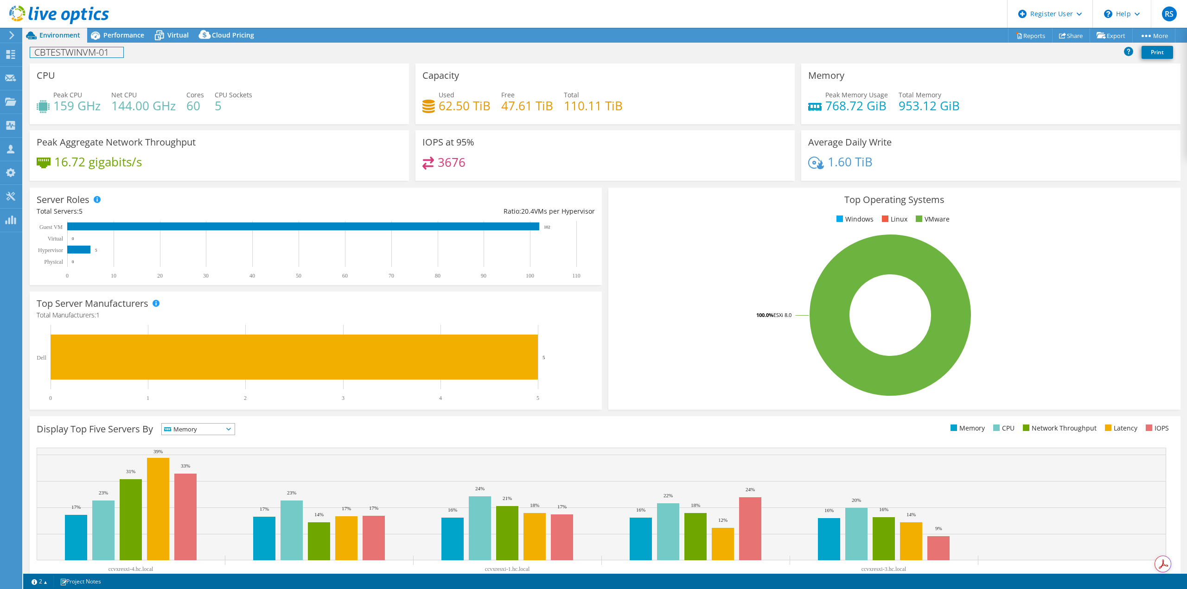
click at [71, 52] on h1 "CBTESTWINVM-01" at bounding box center [76, 52] width 93 height 10
click at [1116, 34] on link "Export" at bounding box center [1110, 35] width 43 height 14
click at [1107, 37] on link "Export" at bounding box center [1110, 35] width 43 height 14
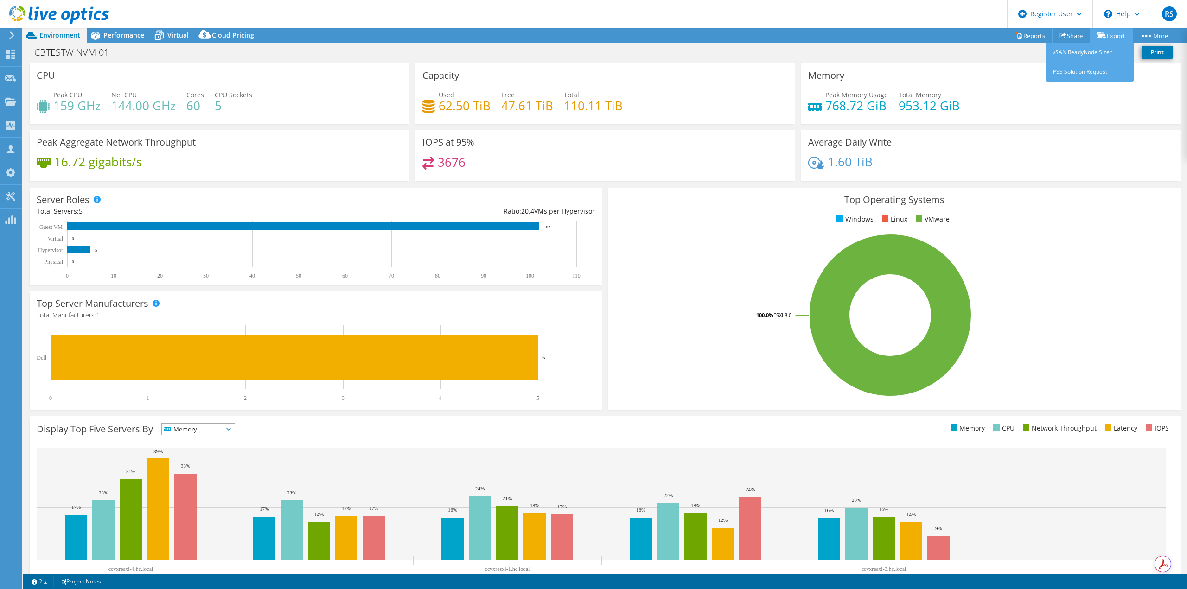
click at [1107, 37] on link "Export" at bounding box center [1110, 35] width 43 height 14
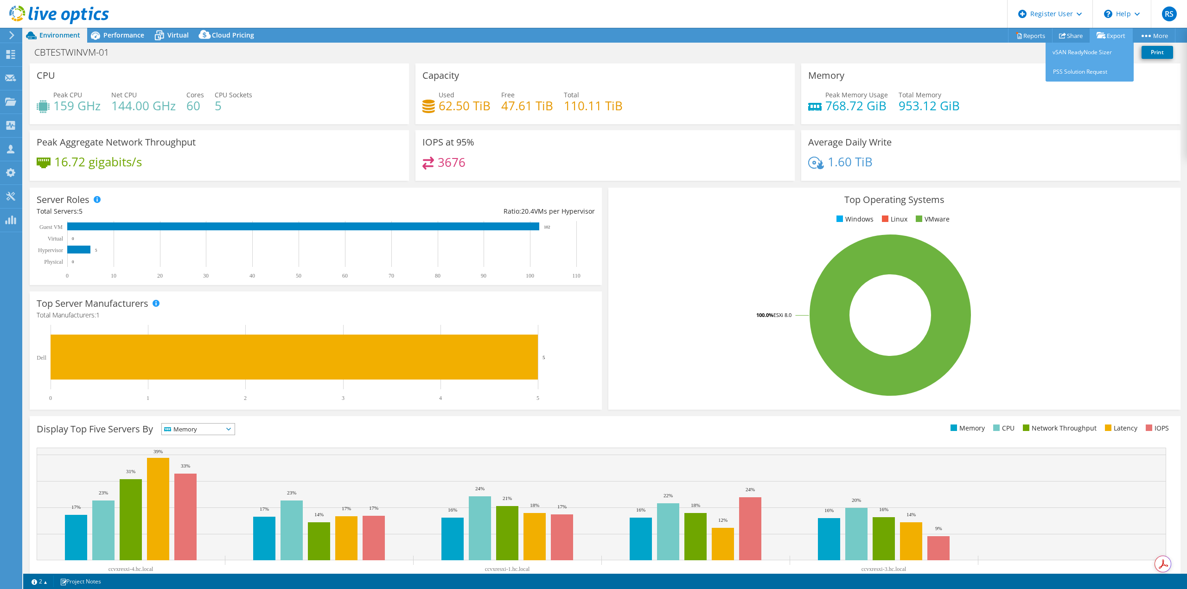
click at [1107, 37] on link "Export" at bounding box center [1110, 35] width 43 height 14
click at [1082, 11] on div "Register User" at bounding box center [1049, 14] width 85 height 28
click at [127, 28] on div "Performance" at bounding box center [119, 35] width 64 height 15
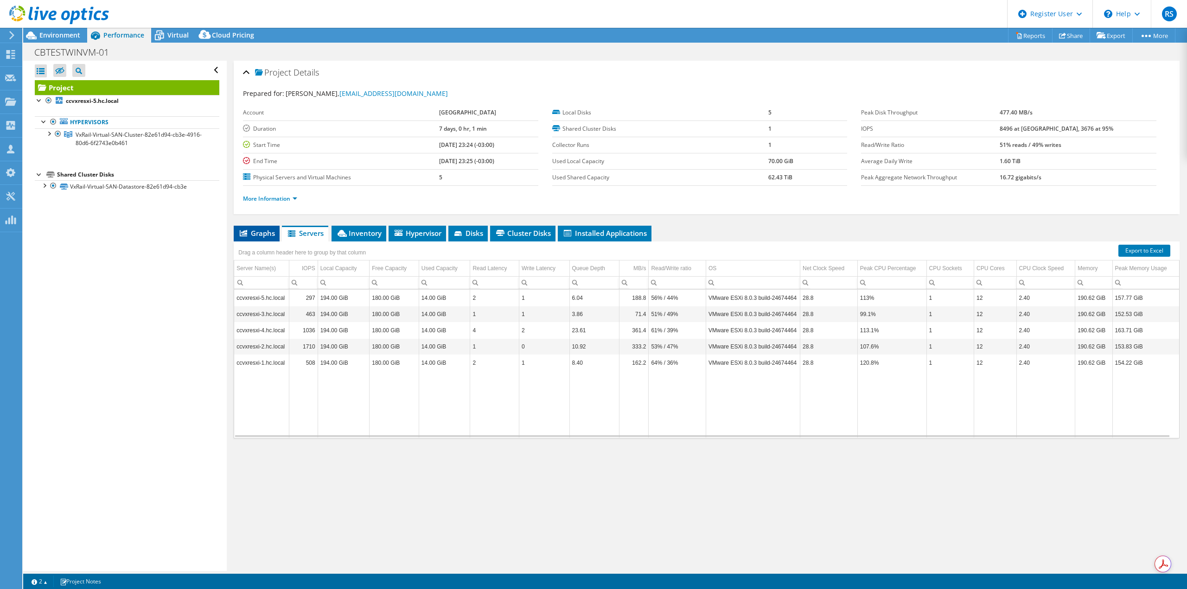
click at [262, 233] on span "Graphs" at bounding box center [256, 233] width 37 height 9
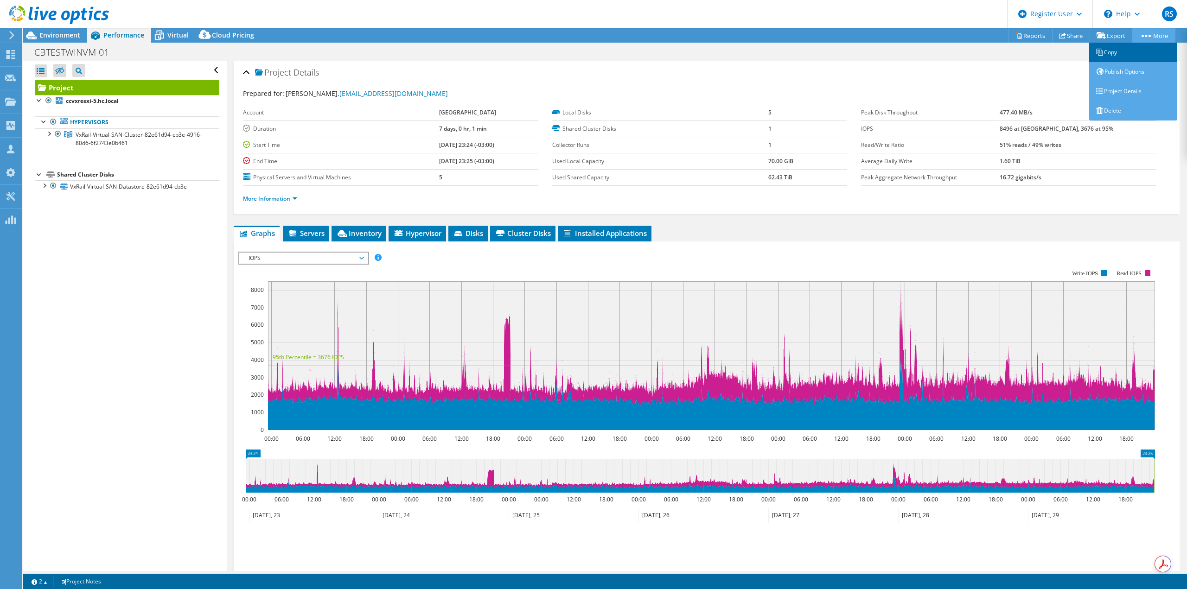
click at [1127, 51] on link "Copy" at bounding box center [1133, 52] width 88 height 19
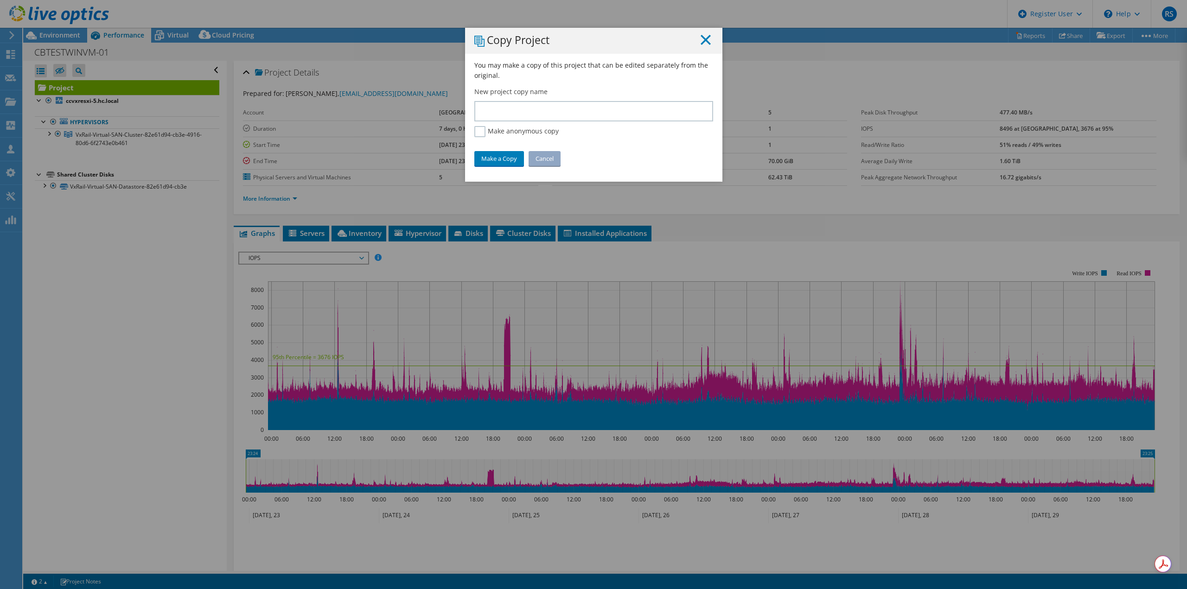
click at [702, 41] on line at bounding box center [705, 39] width 9 height 9
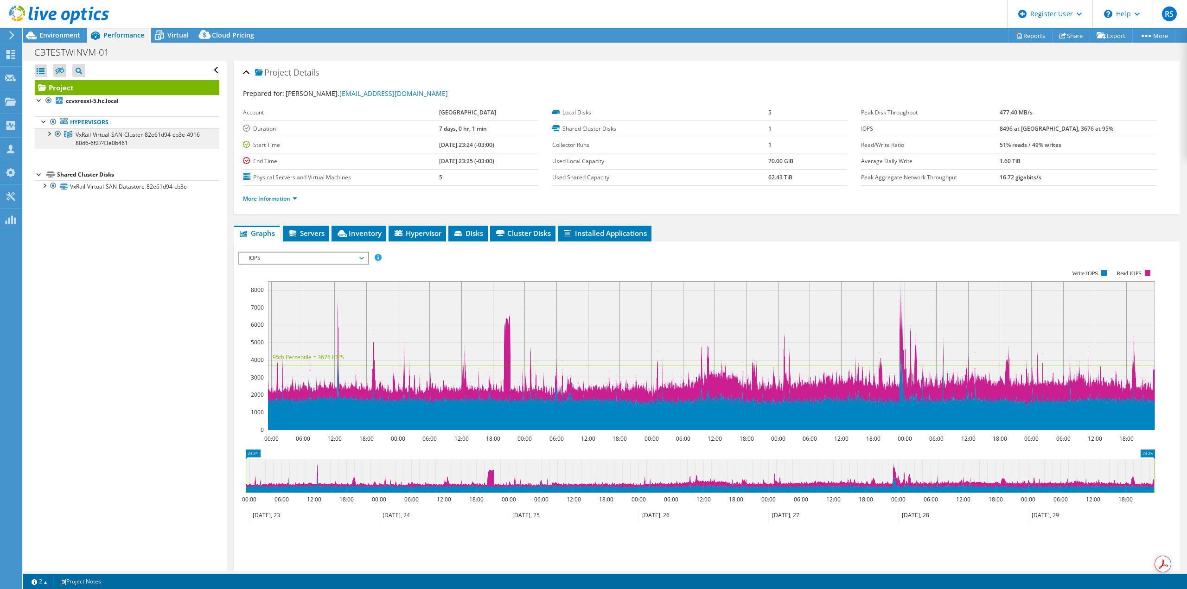
click at [101, 134] on span "VxRail-Virtual-SAN-Cluster-82e61d94-cb3e-4916-80d6-6f2743e0b461" at bounding box center [139, 139] width 126 height 16
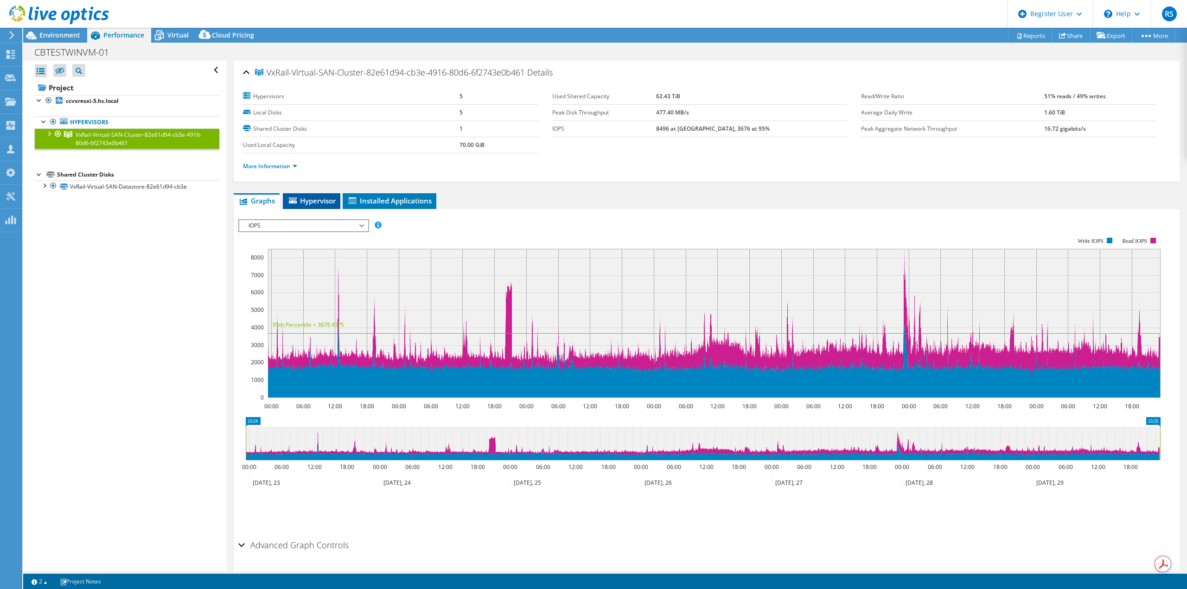
click at [313, 199] on span "Hypervisor" at bounding box center [311, 200] width 48 height 9
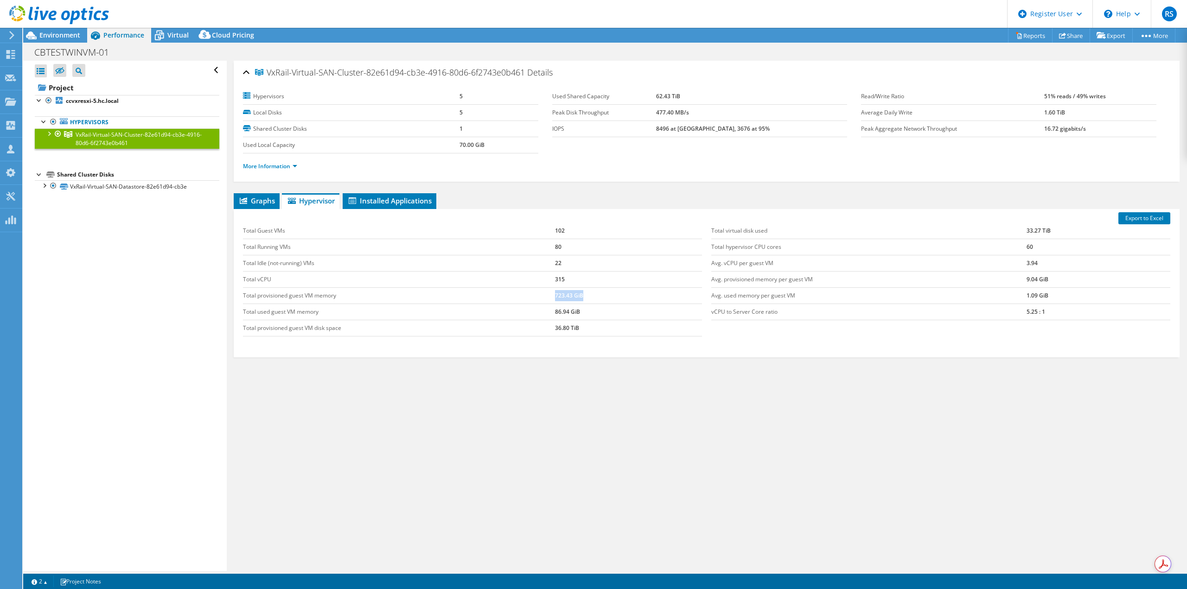
drag, startPoint x: 594, startPoint y: 299, endPoint x: 542, endPoint y: 300, distance: 52.4
click at [542, 300] on tr "Total provisioned guest VM memory 723.43 GiB" at bounding box center [472, 295] width 459 height 16
click at [528, 347] on div "Export to Excel Total Guest VMs 102 Total Running VMs 80 Total Idle (not-runnin…" at bounding box center [707, 283] width 946 height 148
click at [798, 248] on td "Total hypervisor CPU cores" at bounding box center [868, 247] width 315 height 16
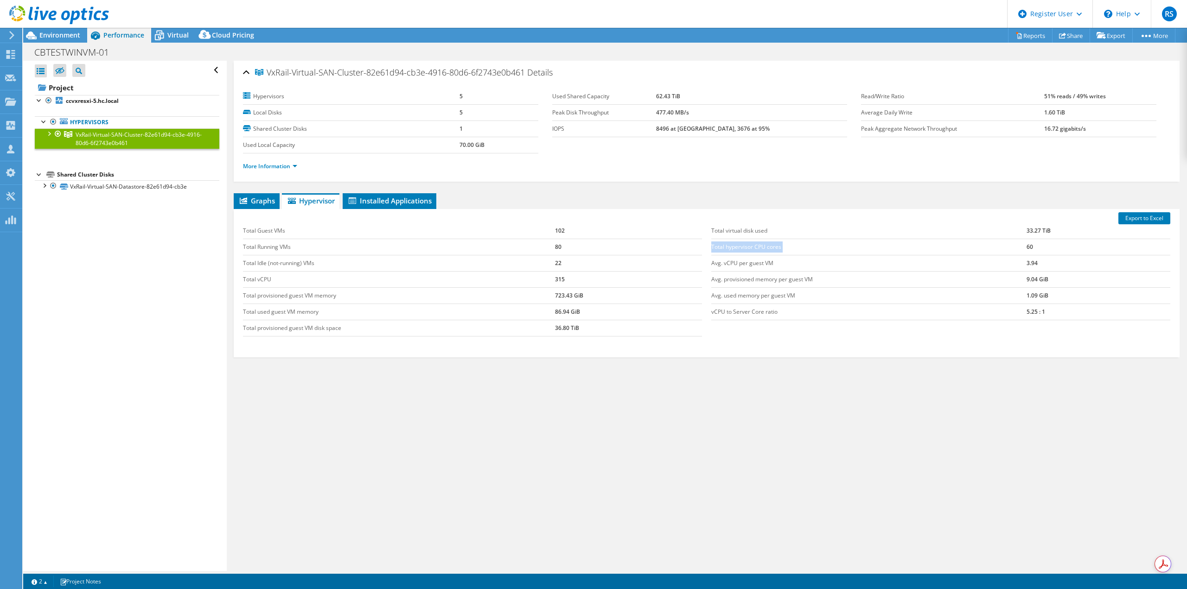
click at [798, 248] on td "Total hypervisor CPU cores" at bounding box center [868, 247] width 315 height 16
click at [763, 265] on td "Avg. vCPU per guest VM" at bounding box center [868, 263] width 315 height 16
click at [408, 199] on span "Installed Applications" at bounding box center [389, 200] width 84 height 9
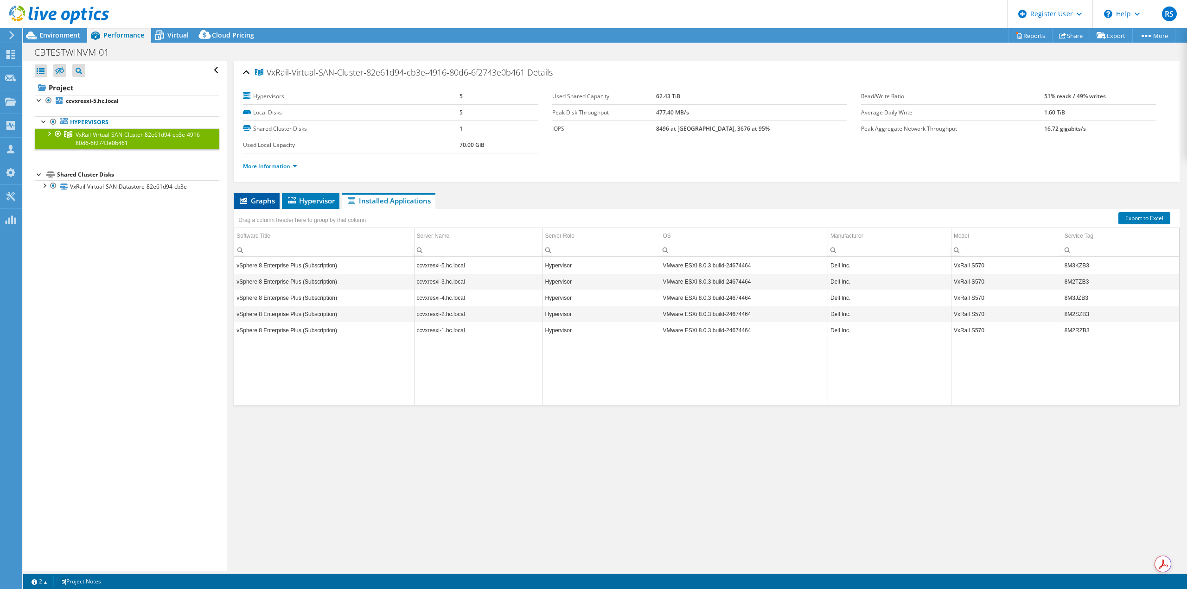
click at [252, 197] on span "Graphs" at bounding box center [256, 200] width 37 height 9
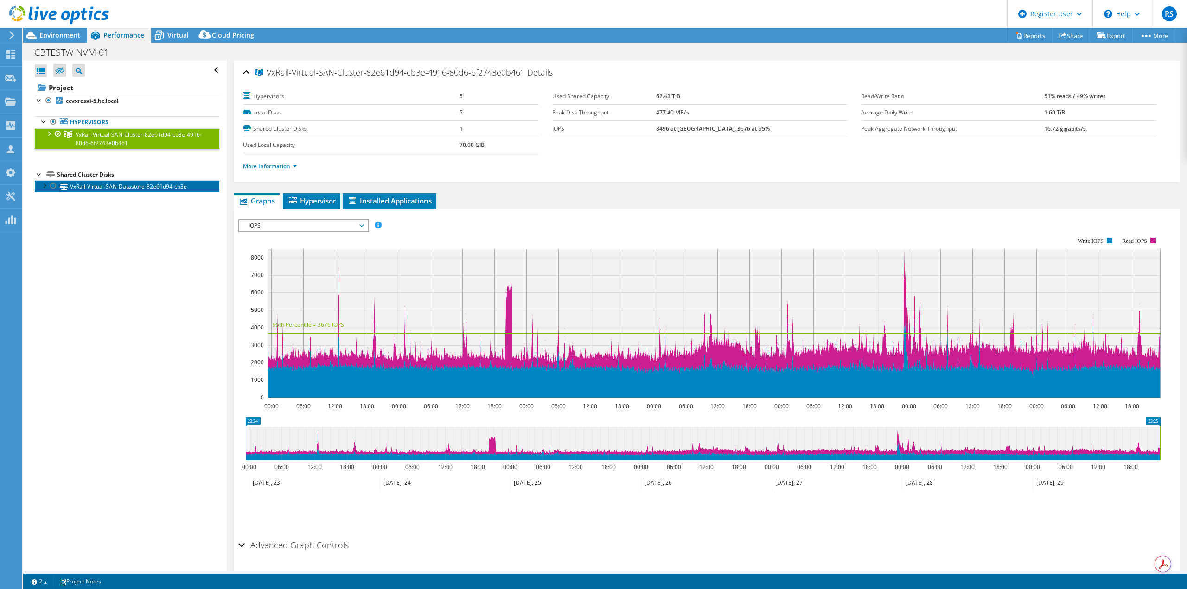
click at [86, 184] on link "VxRail-Virtual-SAN-Datastore-82e61d94-cb3e" at bounding box center [127, 186] width 185 height 12
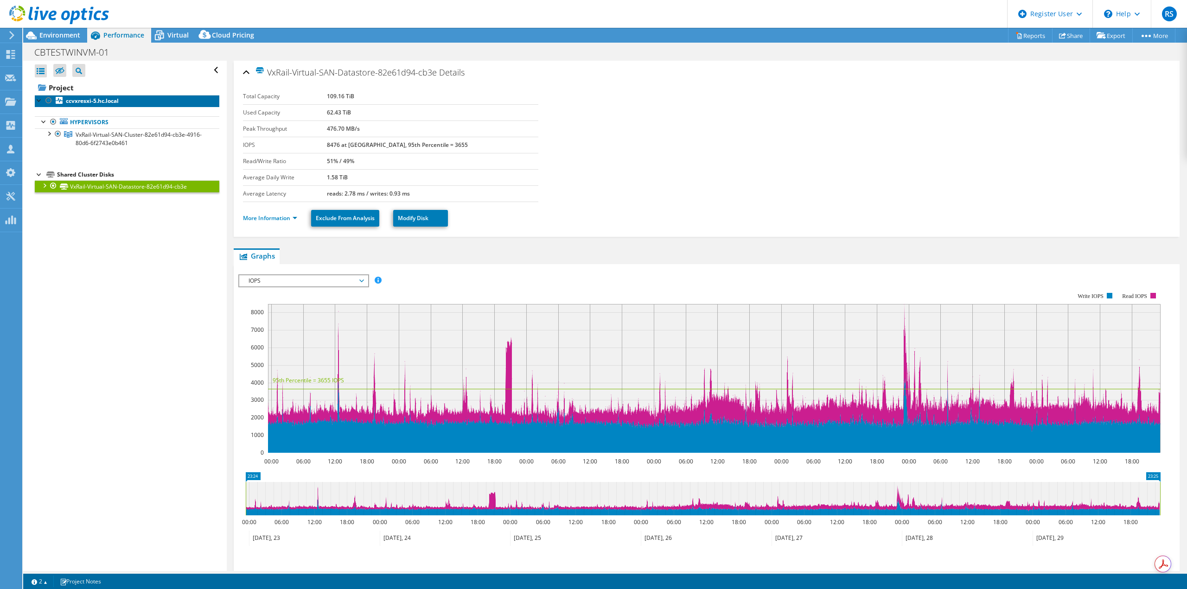
click at [90, 103] on b "ccvxresxi-5.hc.local" at bounding box center [92, 101] width 53 height 8
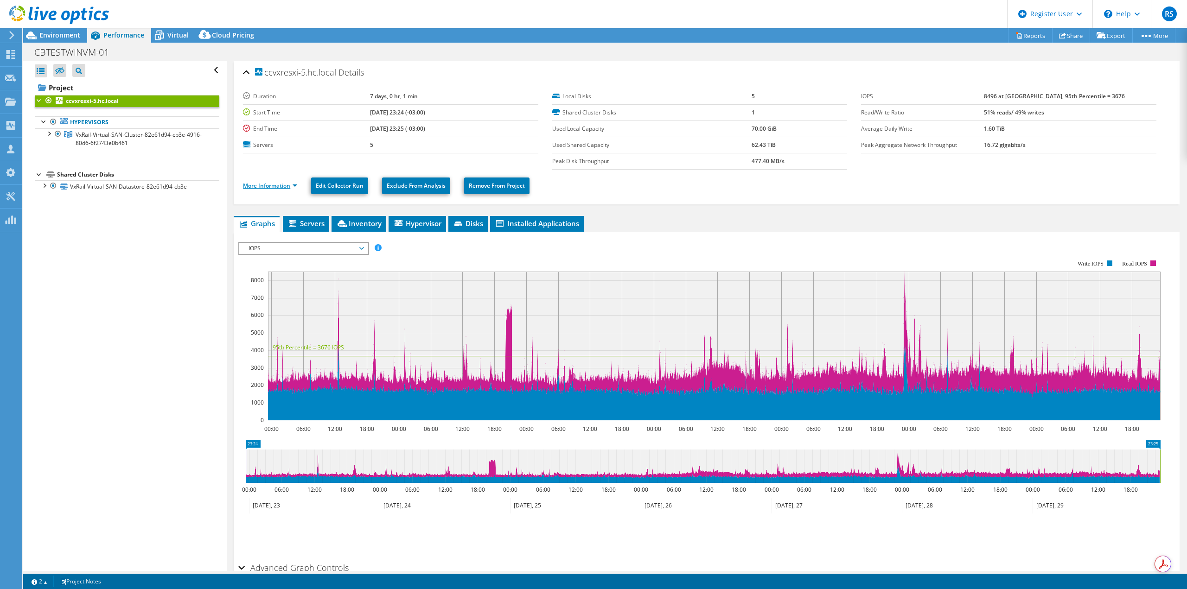
click at [287, 187] on link "More Information" at bounding box center [270, 186] width 54 height 8
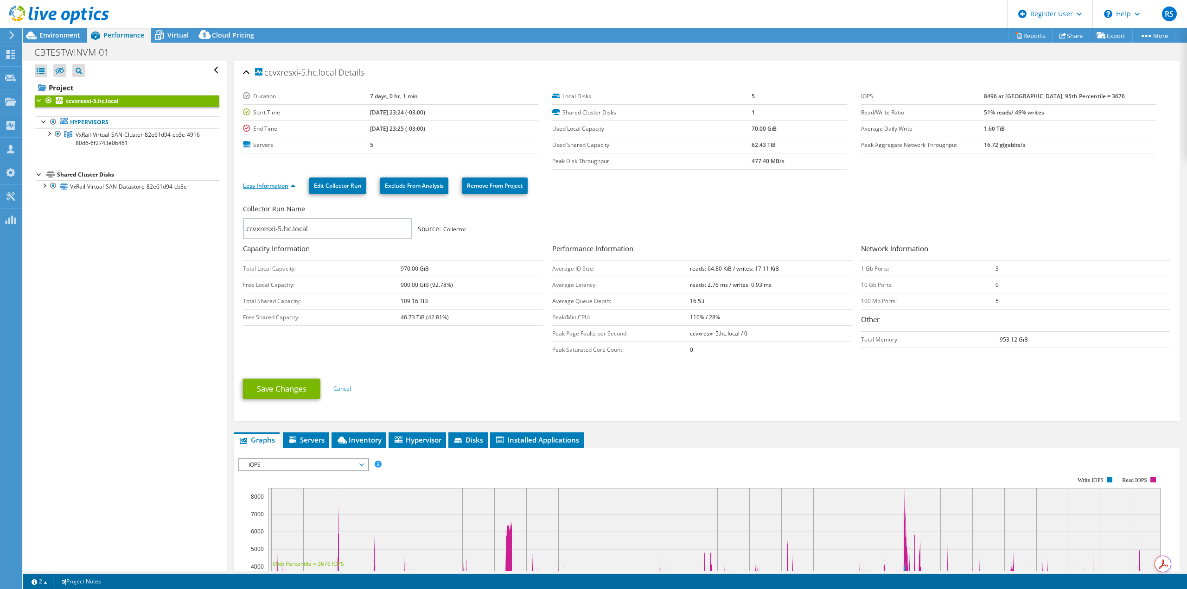
click at [292, 186] on link "Less Information" at bounding box center [269, 186] width 52 height 8
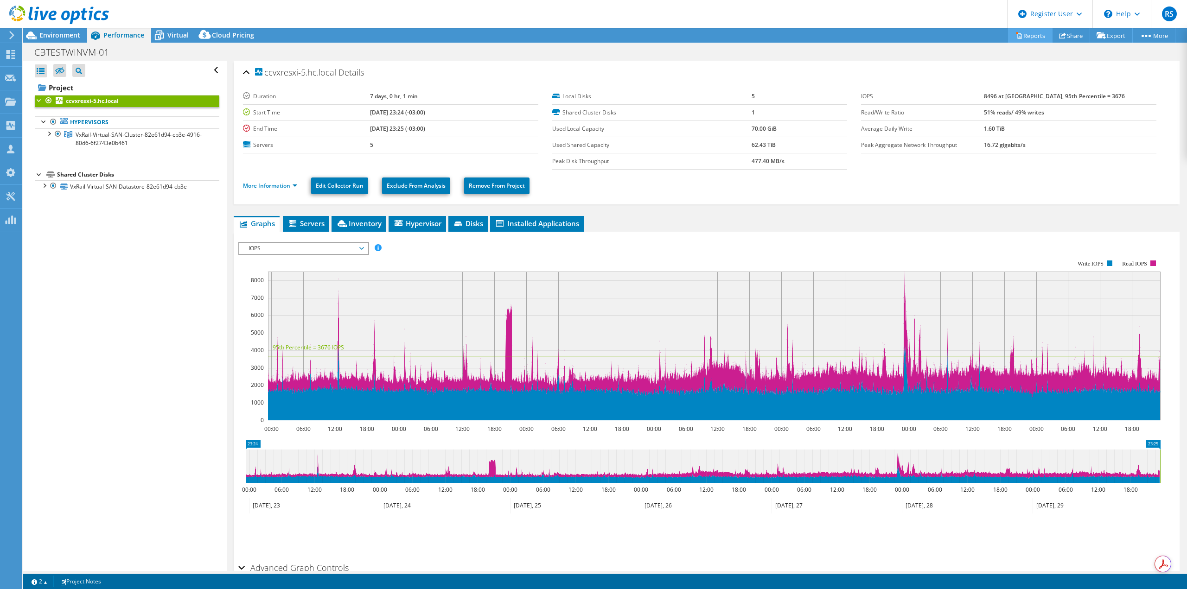
click at [1032, 36] on link "Reports" at bounding box center [1030, 35] width 45 height 14
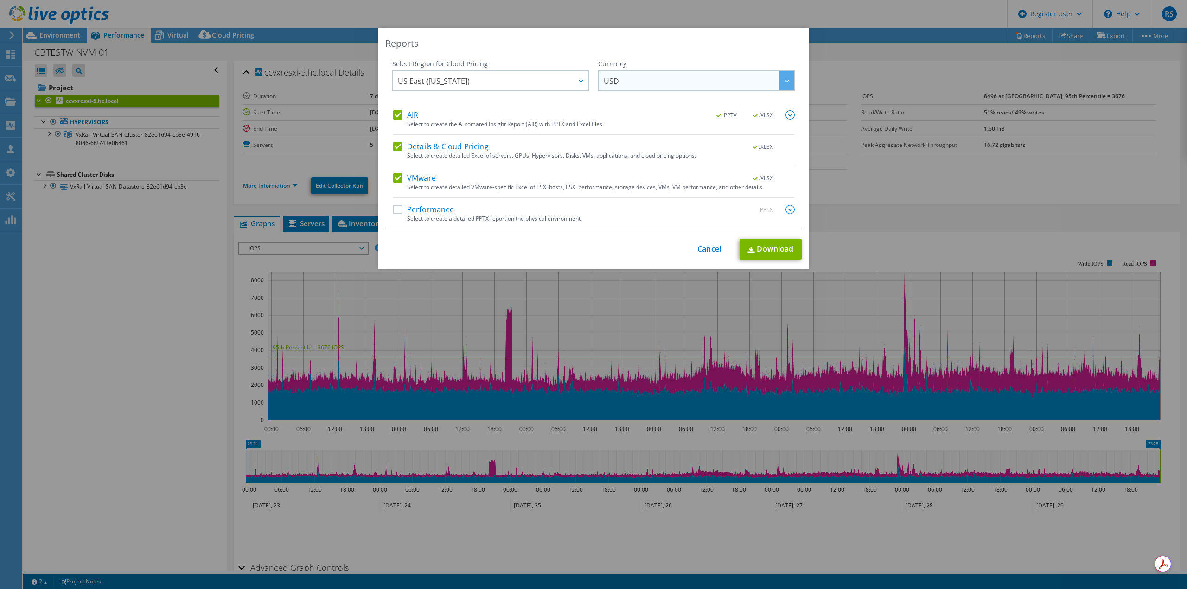
click at [669, 86] on span "USD" at bounding box center [699, 80] width 190 height 19
drag, startPoint x: 399, startPoint y: 145, endPoint x: 408, endPoint y: 150, distance: 11.0
click at [400, 146] on label "Details & Cloud Pricing" at bounding box center [440, 146] width 95 height 9
click at [0, 0] on input "Details & Cloud Pricing" at bounding box center [0, 0] width 0 height 0
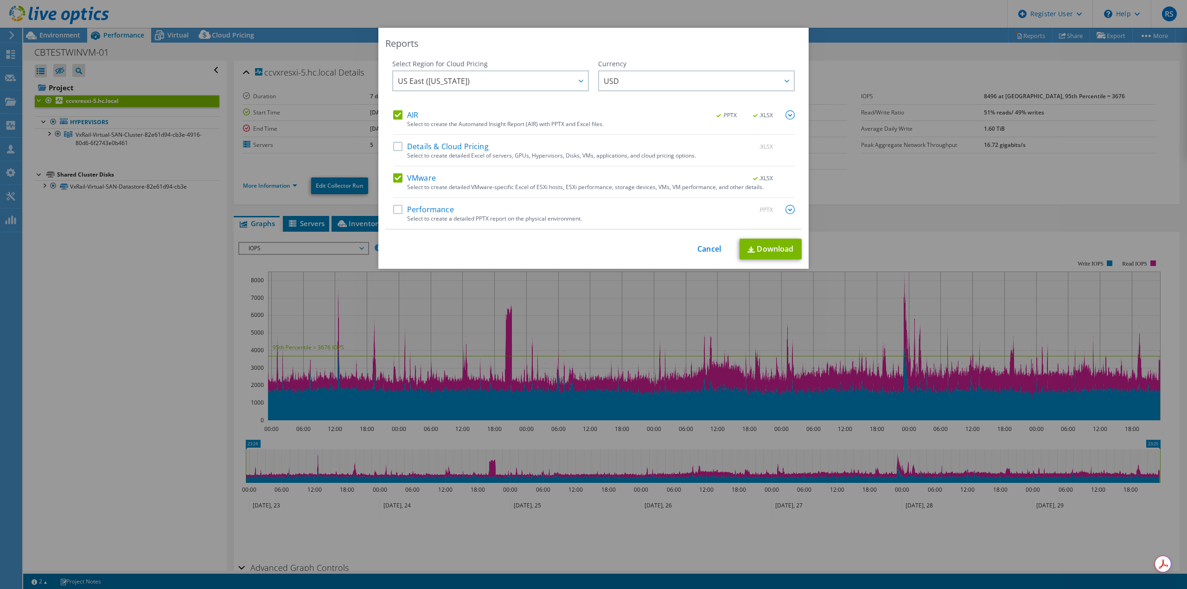
click at [399, 178] on label "VMware" at bounding box center [414, 177] width 43 height 9
click at [0, 0] on input "VMware" at bounding box center [0, 0] width 0 height 0
click at [581, 84] on div at bounding box center [580, 80] width 15 height 19
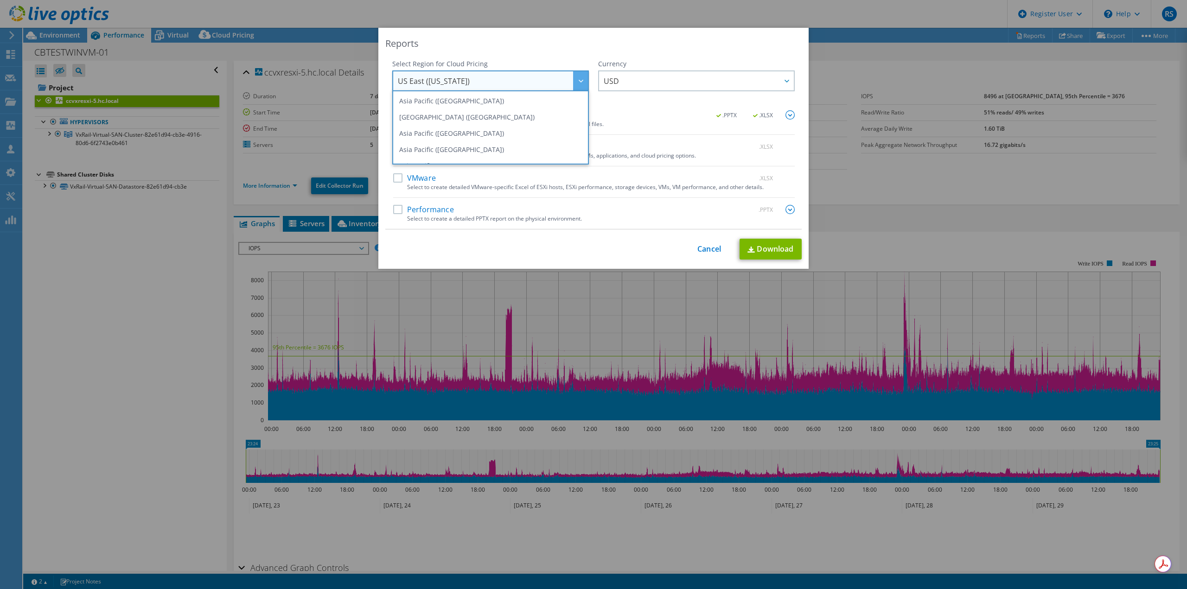
click at [578, 51] on div "Reports Select Region for Cloud Pricing Asia Pacific (Hong Kong) Asia Pacific (…" at bounding box center [593, 148] width 430 height 241
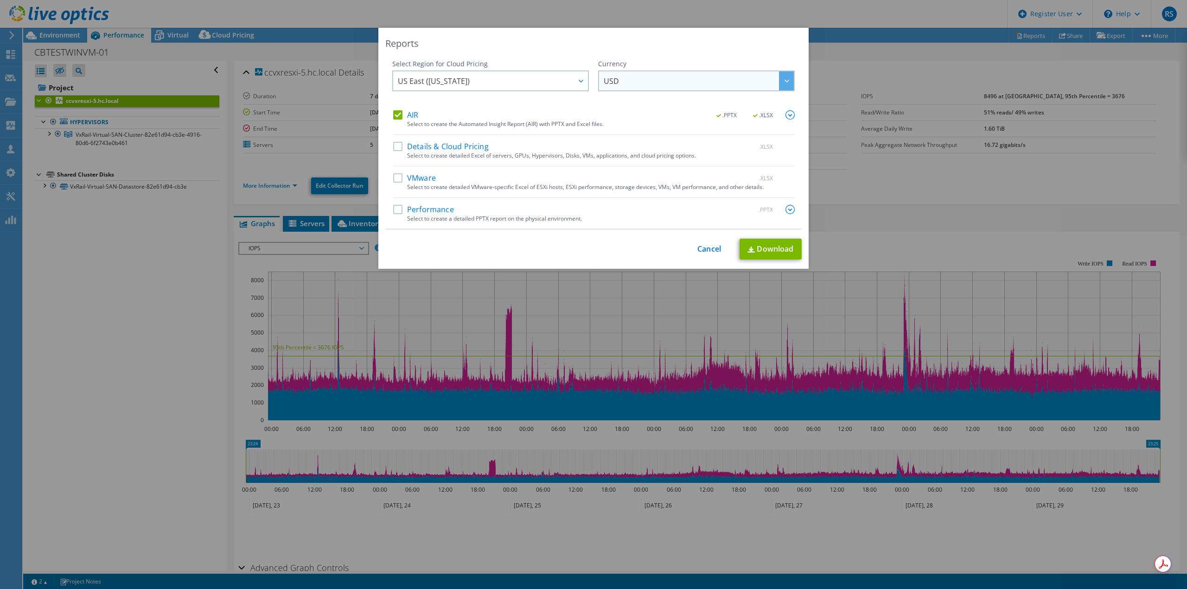
click at [779, 88] on div at bounding box center [786, 80] width 15 height 19
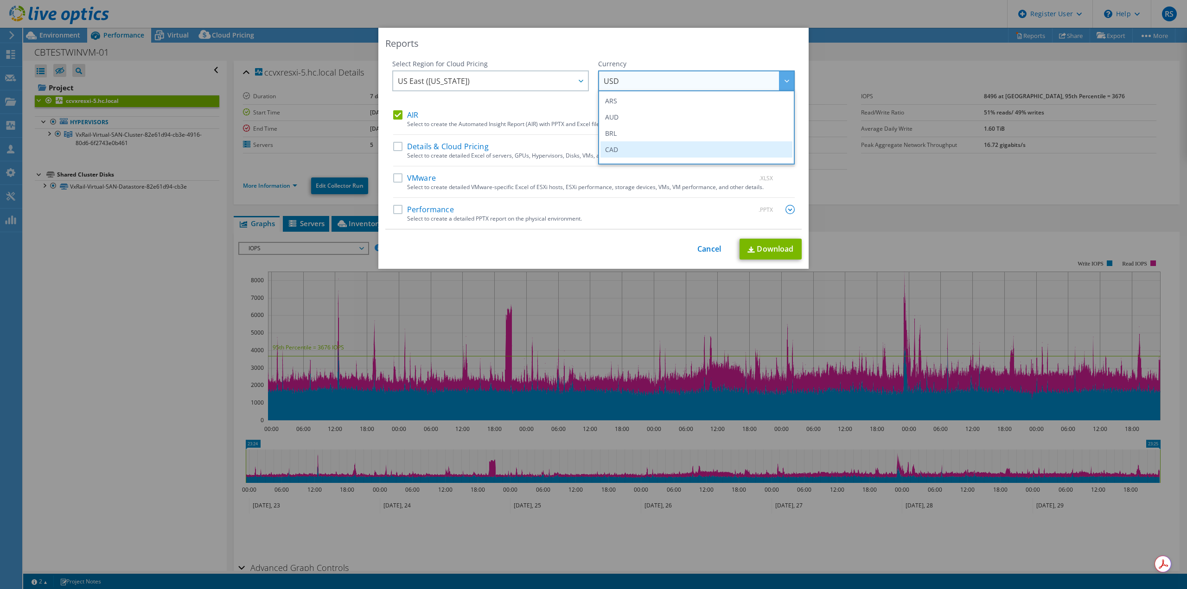
click at [652, 148] on li "CAD" at bounding box center [696, 149] width 192 height 16
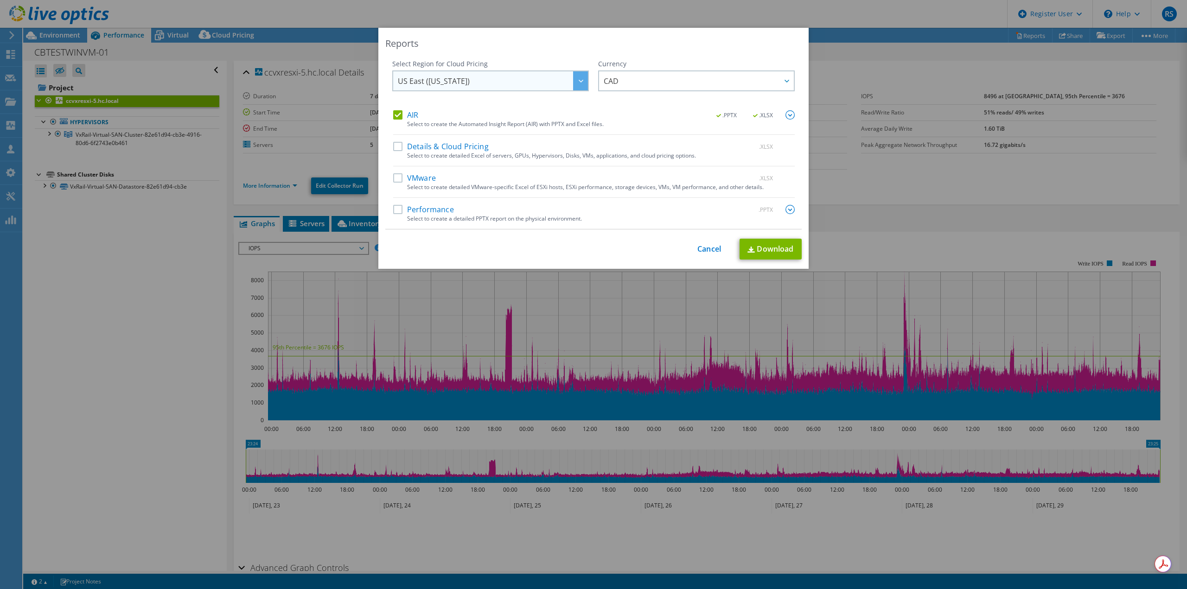
click at [580, 86] on div at bounding box center [580, 80] width 15 height 19
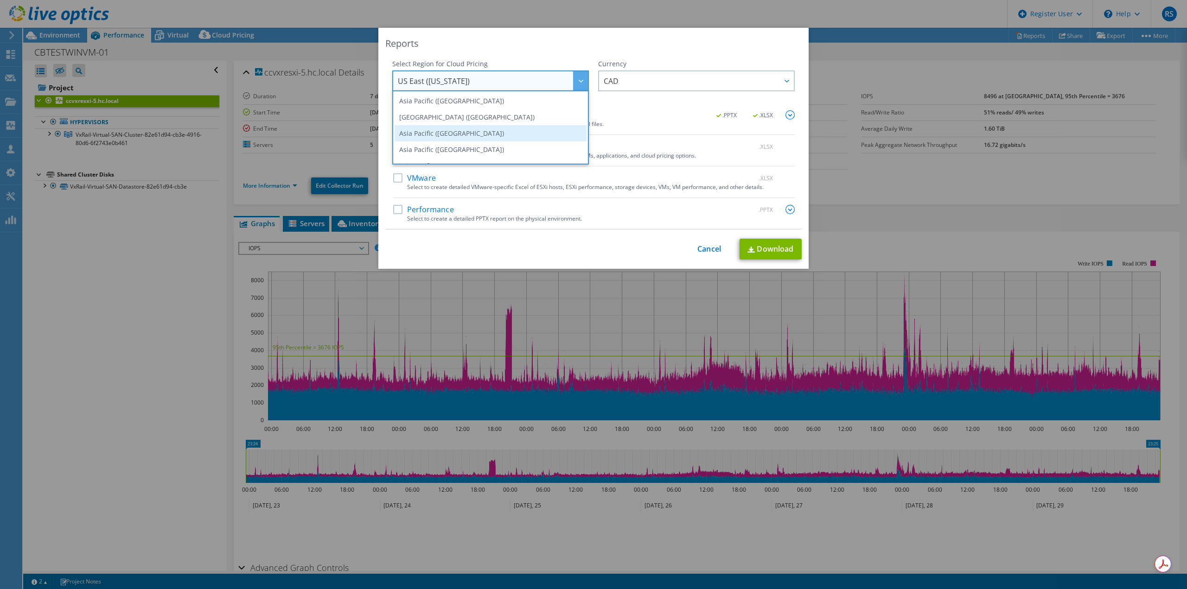
scroll to position [93, 0]
click at [508, 105] on li "Canada" at bounding box center [491, 105] width 192 height 16
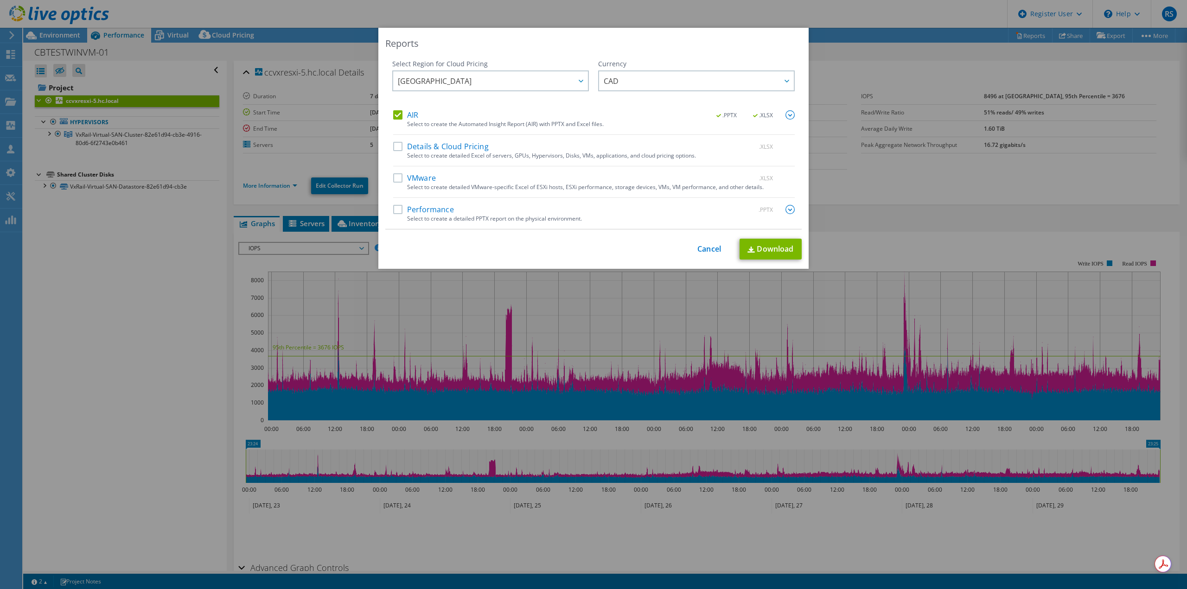
click at [614, 107] on div "Currency ARS AUD BRL CAD CHF CLP CNY DKK EUR GBP HKD HUF INR JPY MXN MYR NOK NZ…" at bounding box center [696, 84] width 197 height 51
click at [393, 115] on label "AIR" at bounding box center [405, 114] width 25 height 9
click at [0, 0] on input "AIR" at bounding box center [0, 0] width 0 height 0
click at [397, 208] on label "Performance" at bounding box center [423, 209] width 61 height 9
click at [0, 0] on input "Performance" at bounding box center [0, 0] width 0 height 0
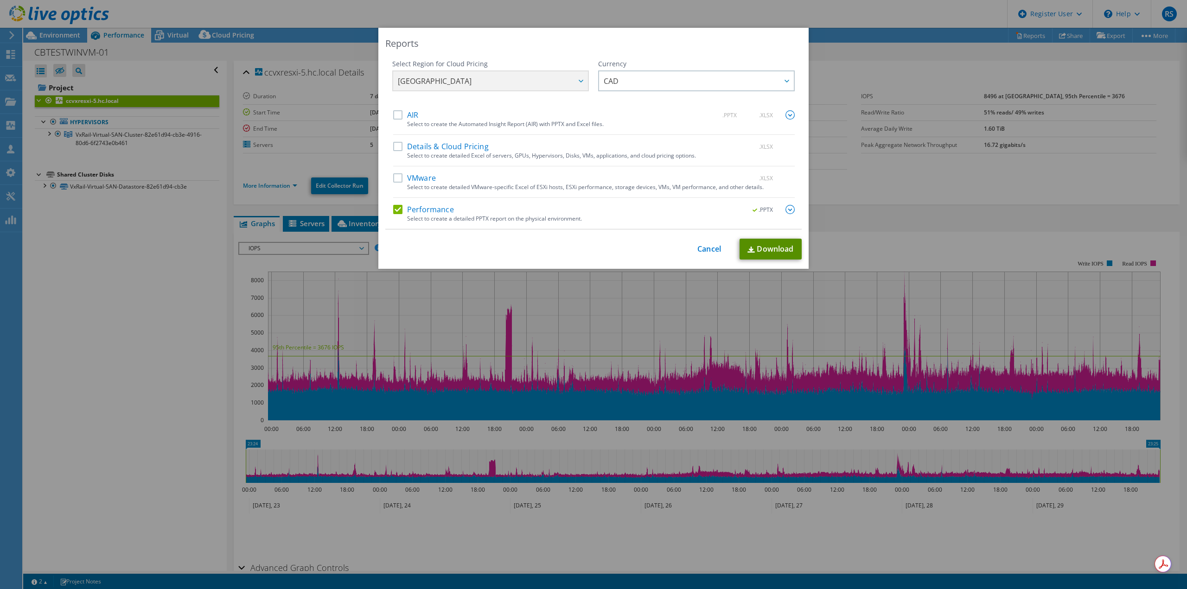
click at [774, 246] on link "Download" at bounding box center [770, 249] width 62 height 21
click at [395, 181] on label "VMware" at bounding box center [414, 177] width 43 height 9
click at [0, 0] on input "VMware" at bounding box center [0, 0] width 0 height 0
click at [395, 206] on label "Performance" at bounding box center [423, 209] width 61 height 9
click at [0, 0] on input "Performance" at bounding box center [0, 0] width 0 height 0
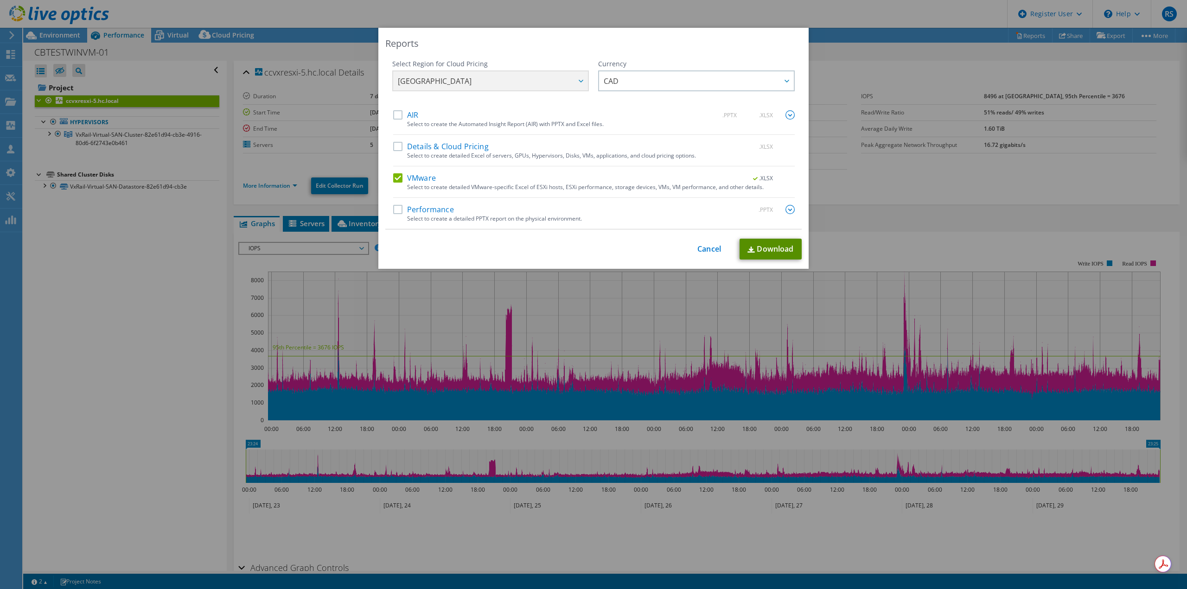
click at [748, 253] on img at bounding box center [750, 250] width 7 height 6
click at [910, 184] on div "Reports Select Region for Cloud Pricing Asia Pacific (Hong Kong) Asia Pacific (…" at bounding box center [593, 295] width 1187 height 534
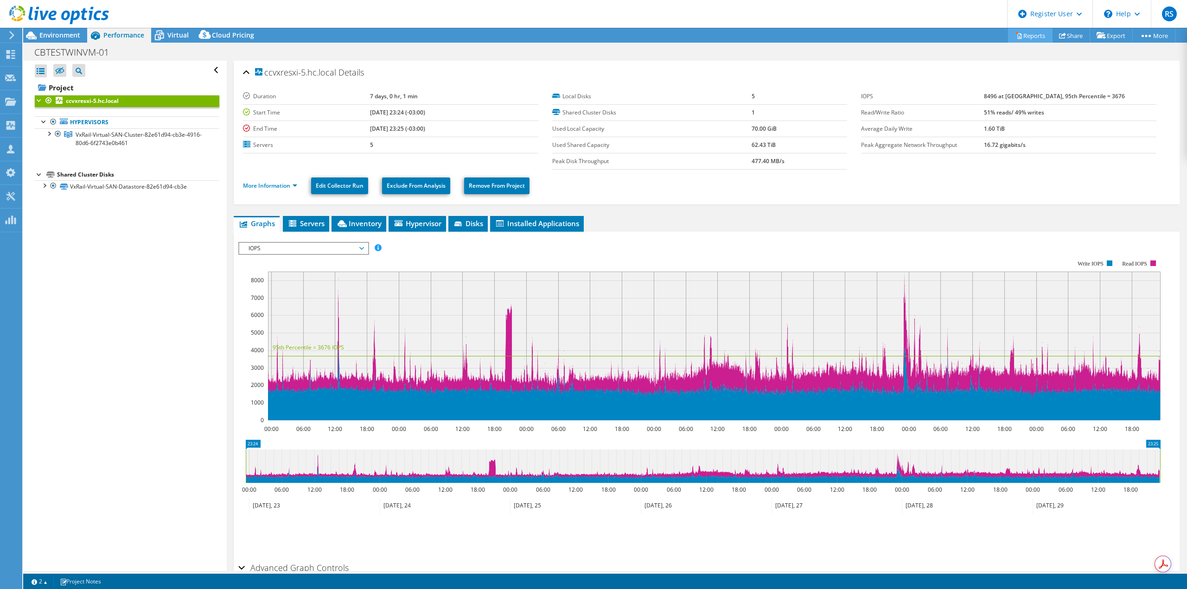
click at [1024, 36] on link "Reports" at bounding box center [1030, 35] width 45 height 14
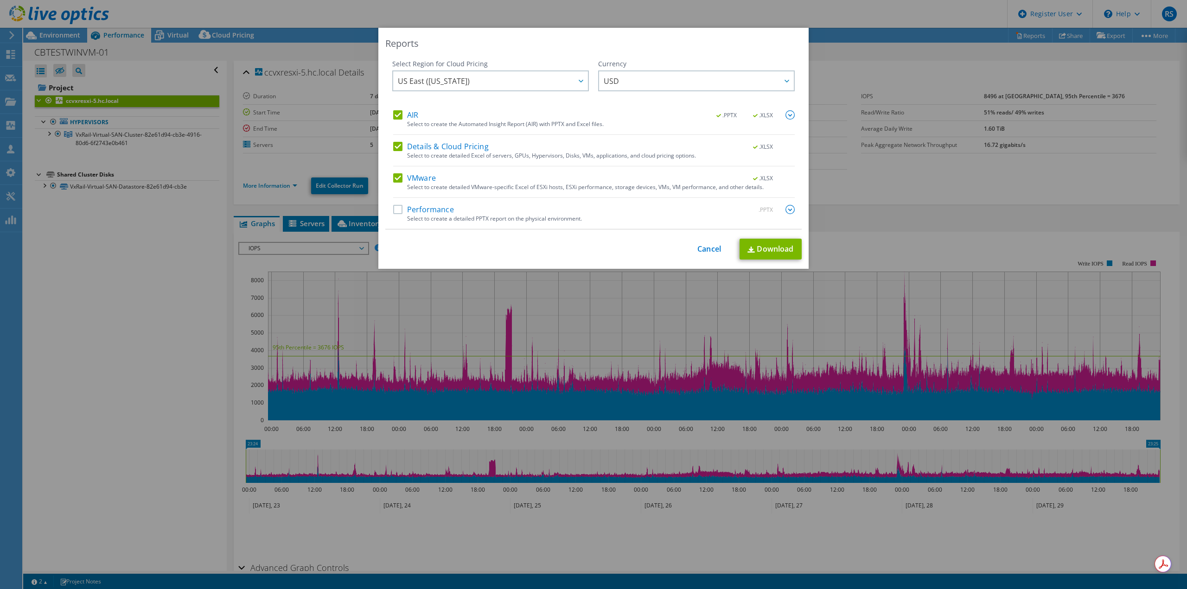
click at [393, 113] on label "AIR" at bounding box center [405, 114] width 25 height 9
click at [0, 0] on input "AIR" at bounding box center [0, 0] width 0 height 0
click at [394, 148] on label "Details & Cloud Pricing" at bounding box center [440, 146] width 95 height 9
click at [0, 0] on input "Details & Cloud Pricing" at bounding box center [0, 0] width 0 height 0
click at [774, 247] on link "Download" at bounding box center [770, 249] width 62 height 21
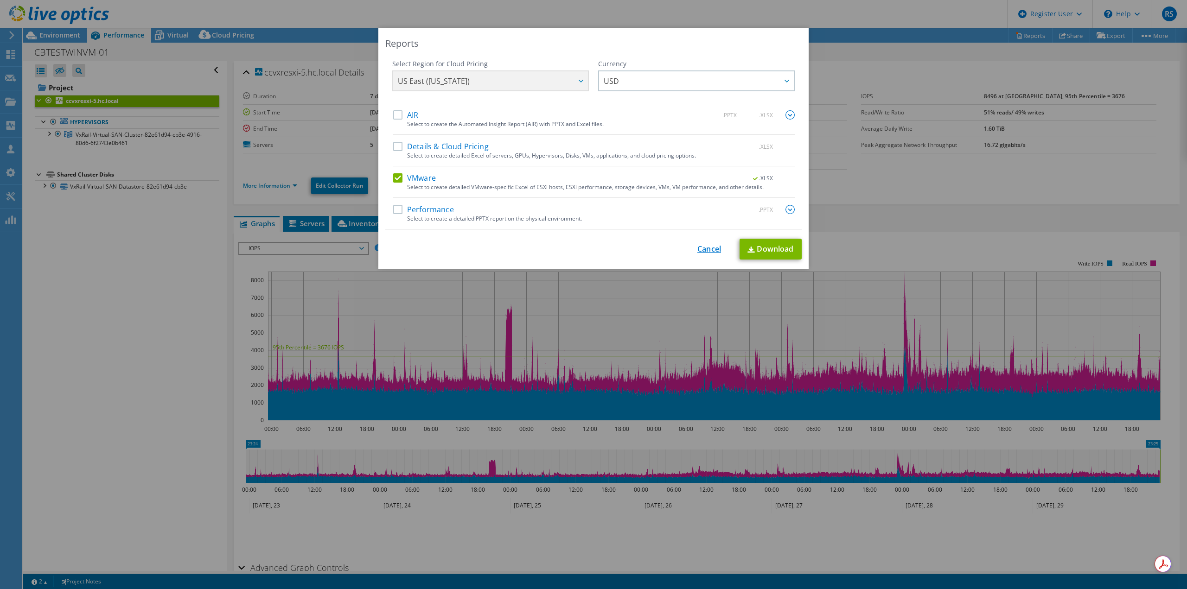
drag, startPoint x: 704, startPoint y: 248, endPoint x: 282, endPoint y: 251, distance: 421.4
click at [704, 248] on link "Cancel" at bounding box center [709, 249] width 24 height 9
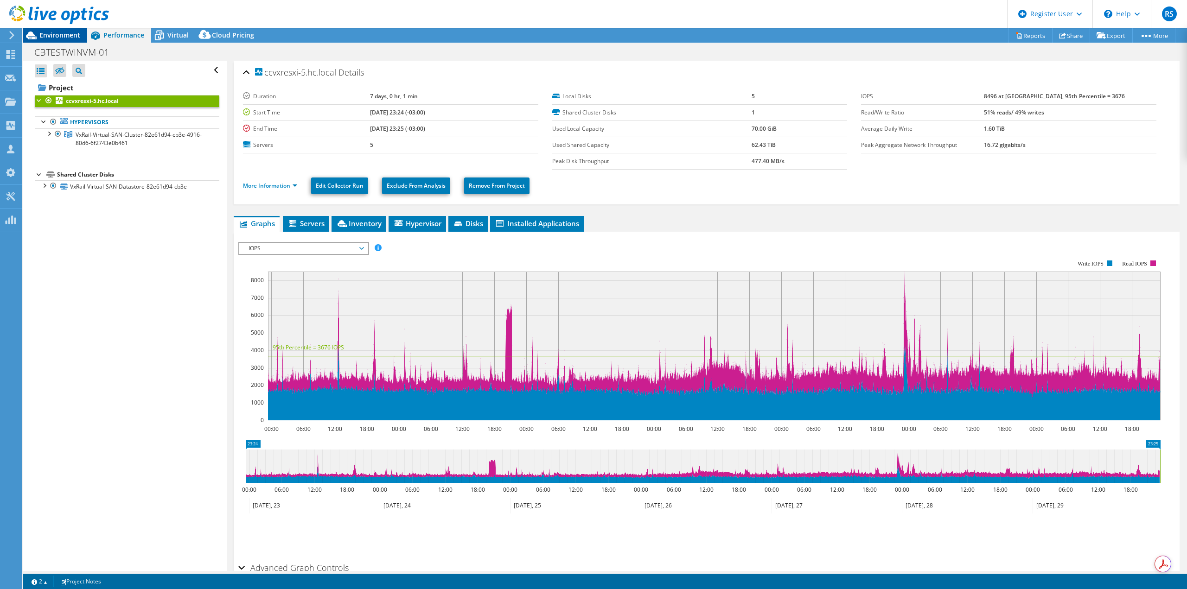
click at [53, 36] on span "Environment" at bounding box center [59, 35] width 41 height 9
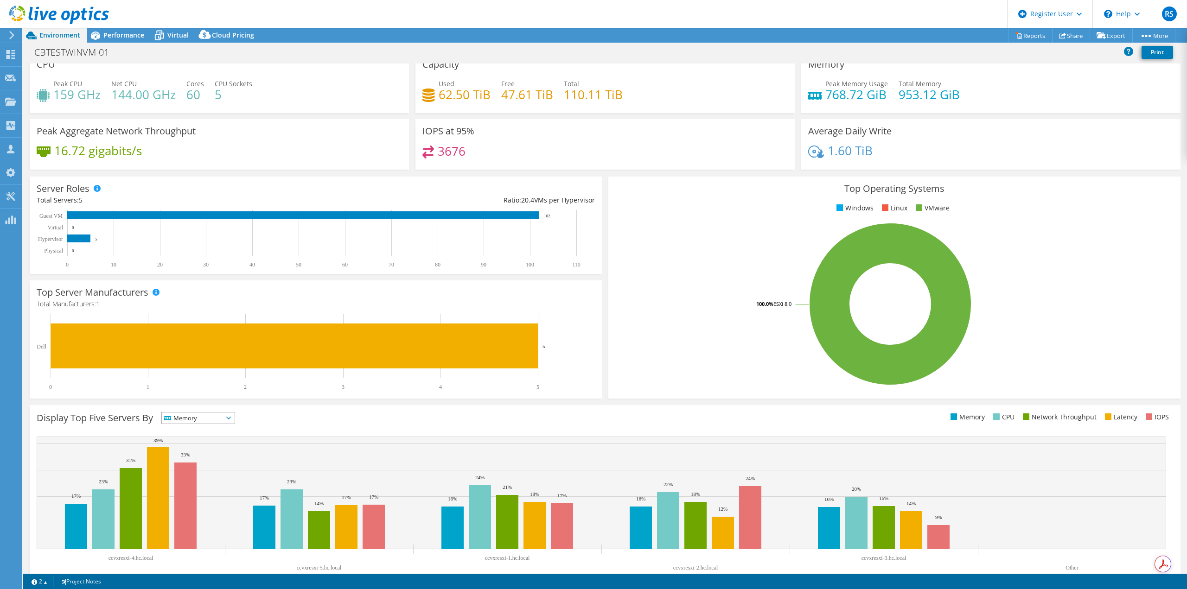
scroll to position [30, 0]
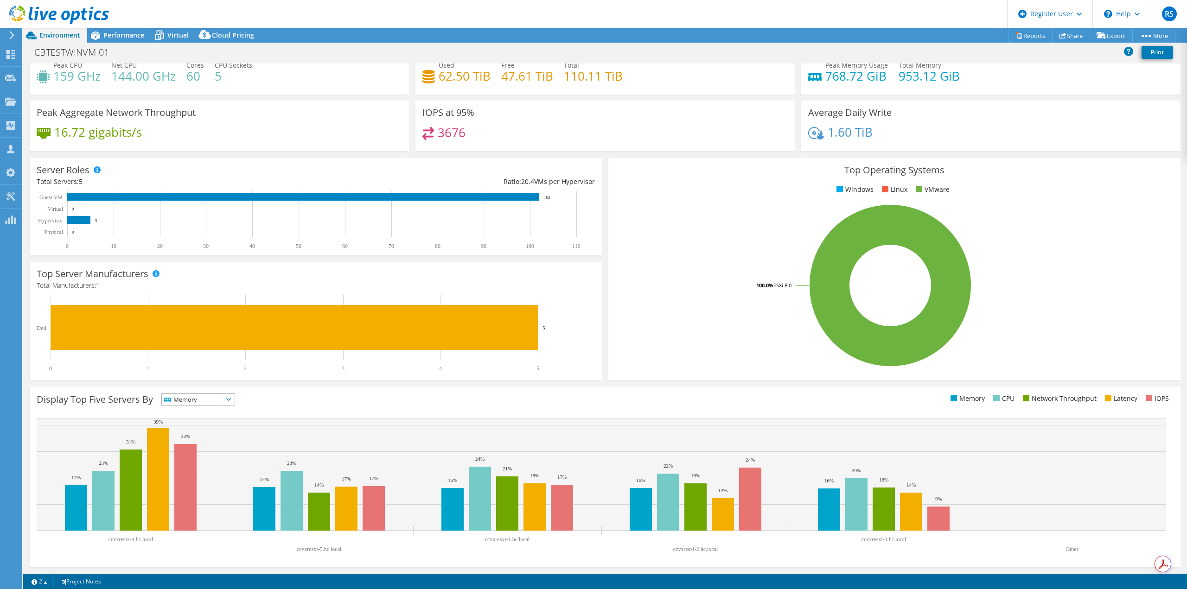
click at [215, 398] on span "Memory" at bounding box center [192, 399] width 61 height 11
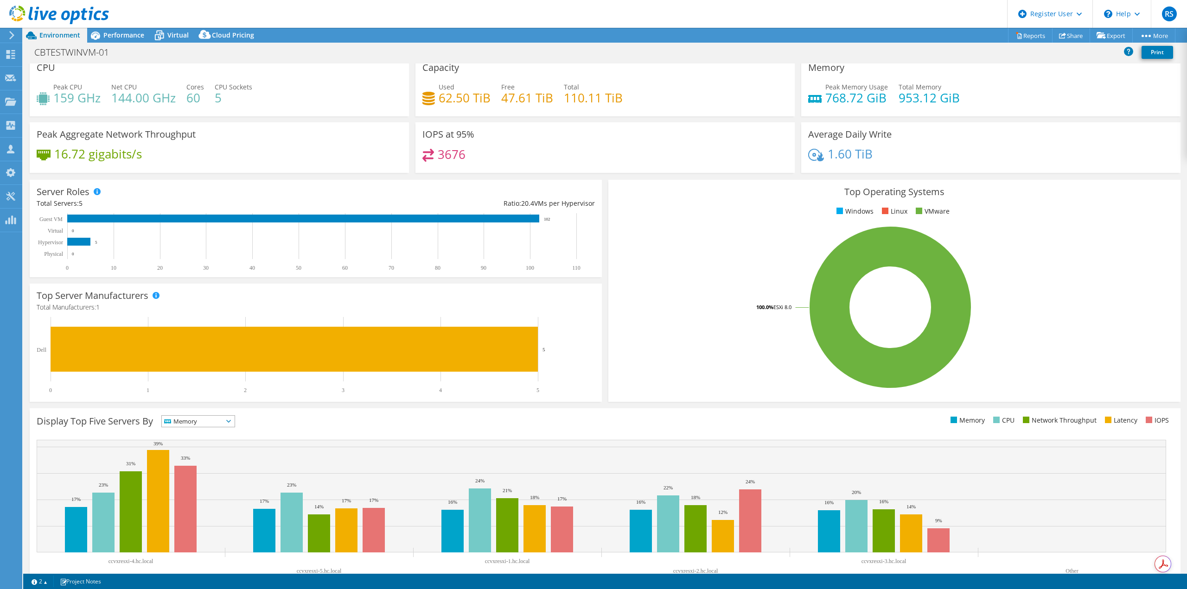
scroll to position [0, 0]
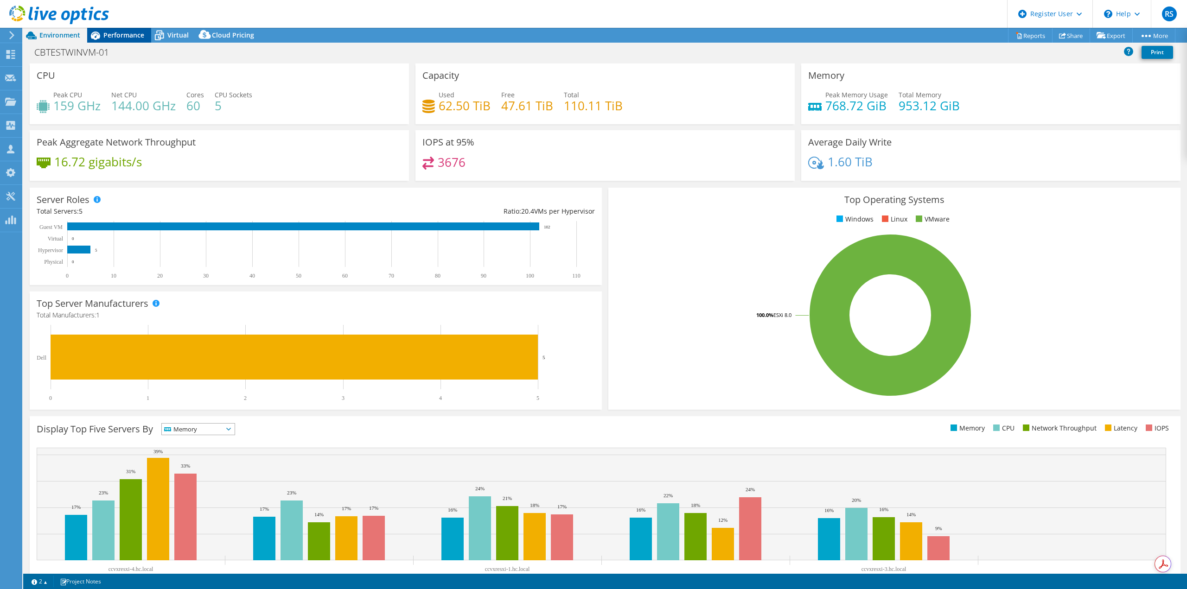
click at [106, 32] on span "Performance" at bounding box center [123, 35] width 41 height 9
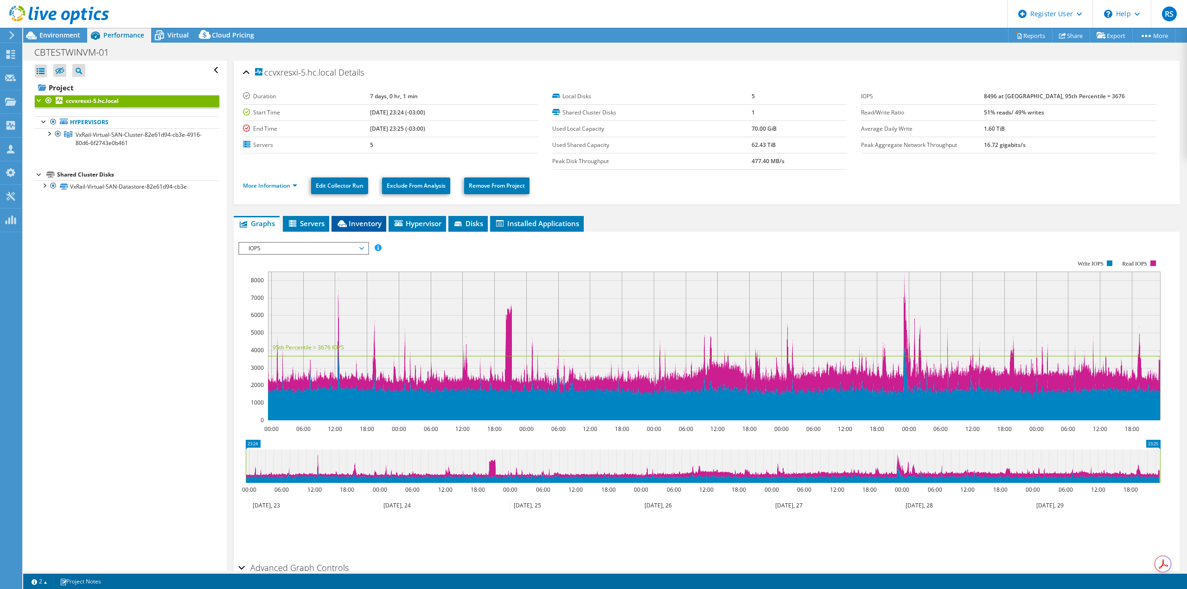
click at [364, 221] on span "Inventory" at bounding box center [358, 223] width 45 height 9
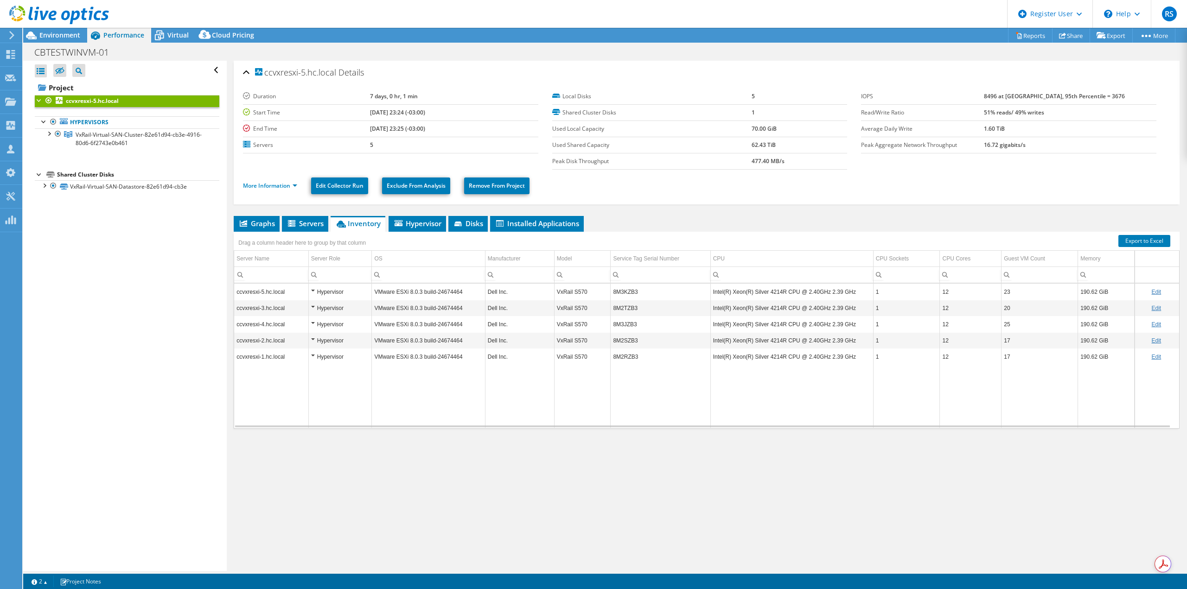
click at [311, 290] on div "Hypervisor" at bounding box center [340, 291] width 58 height 11
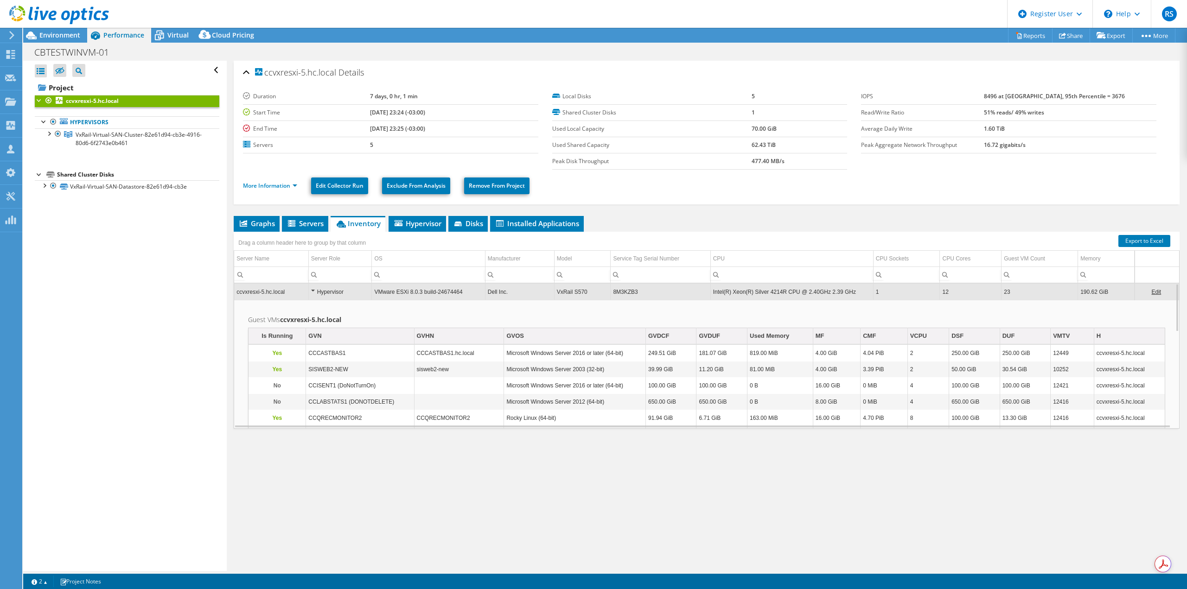
click at [312, 291] on div "Hypervisor" at bounding box center [340, 291] width 58 height 11
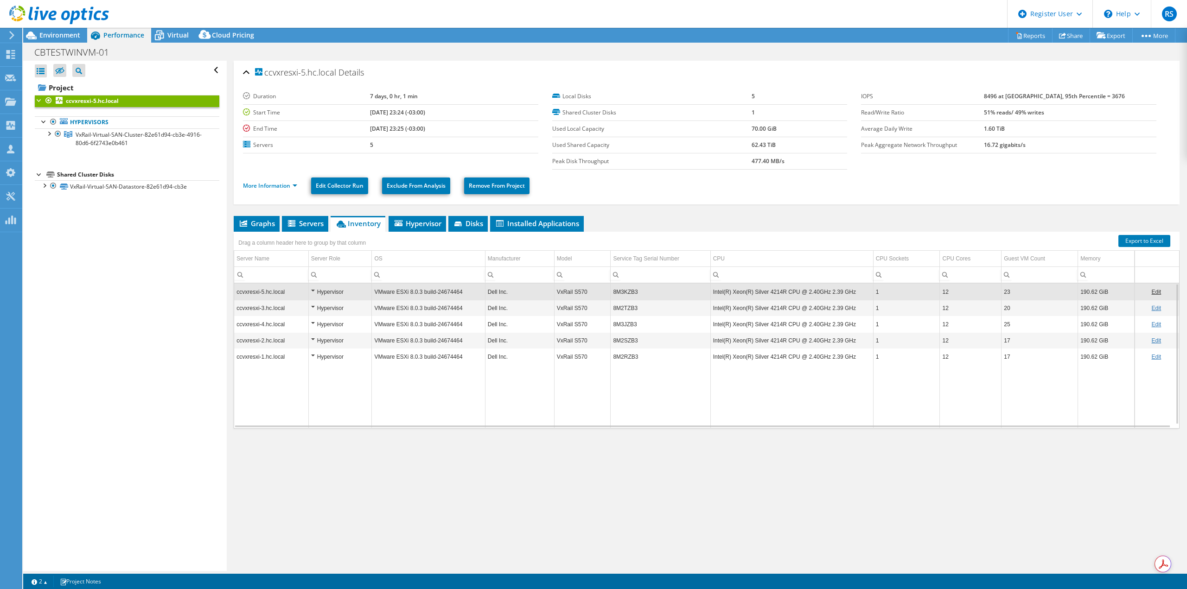
click at [668, 384] on td "Data grid" at bounding box center [661, 396] width 100 height 63
click at [88, 141] on span "VxRail-Virtual-SAN-Cluster-82e61d94-cb3e-4916-80d6-6f2743e0b461" at bounding box center [139, 139] width 126 height 16
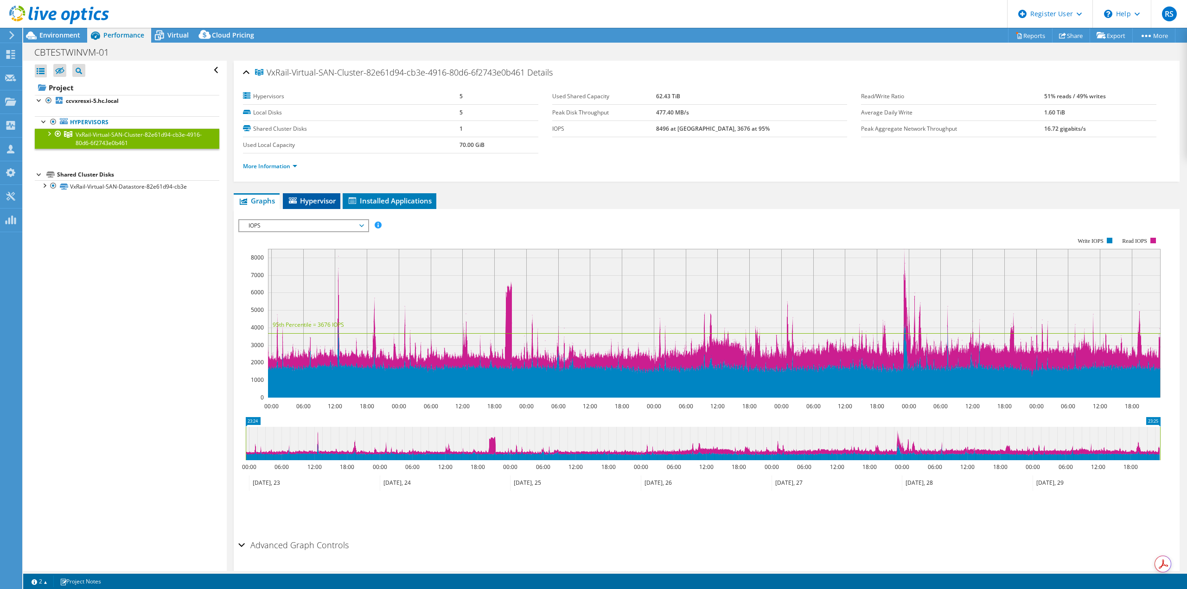
click at [306, 199] on span "Hypervisor" at bounding box center [311, 200] width 48 height 9
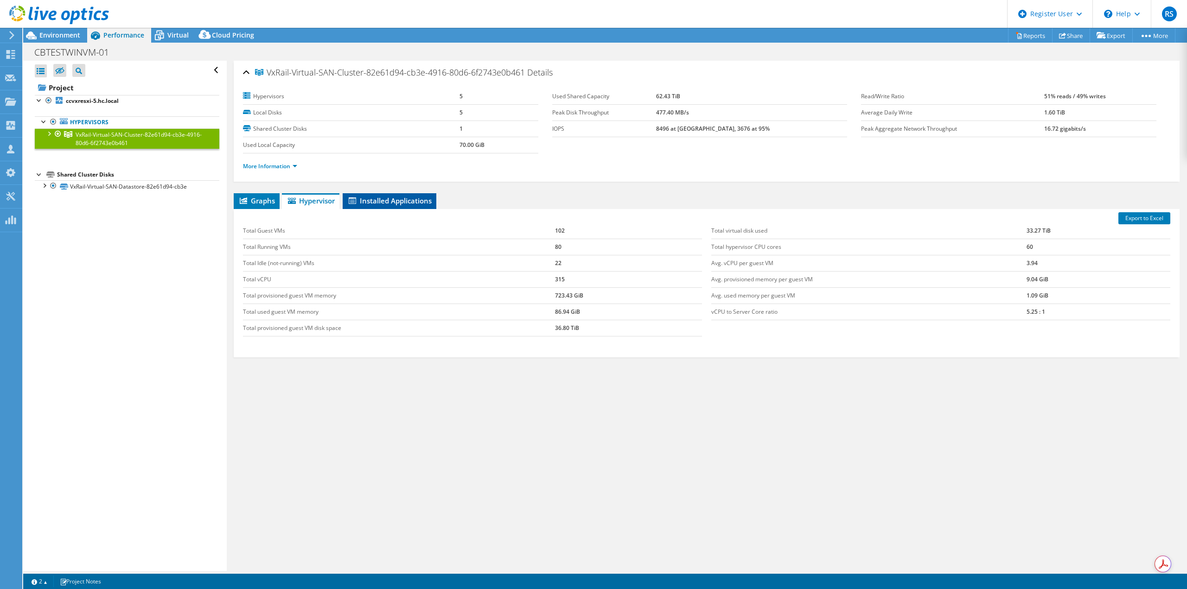
click at [411, 206] on li "Installed Applications" at bounding box center [390, 201] width 94 height 16
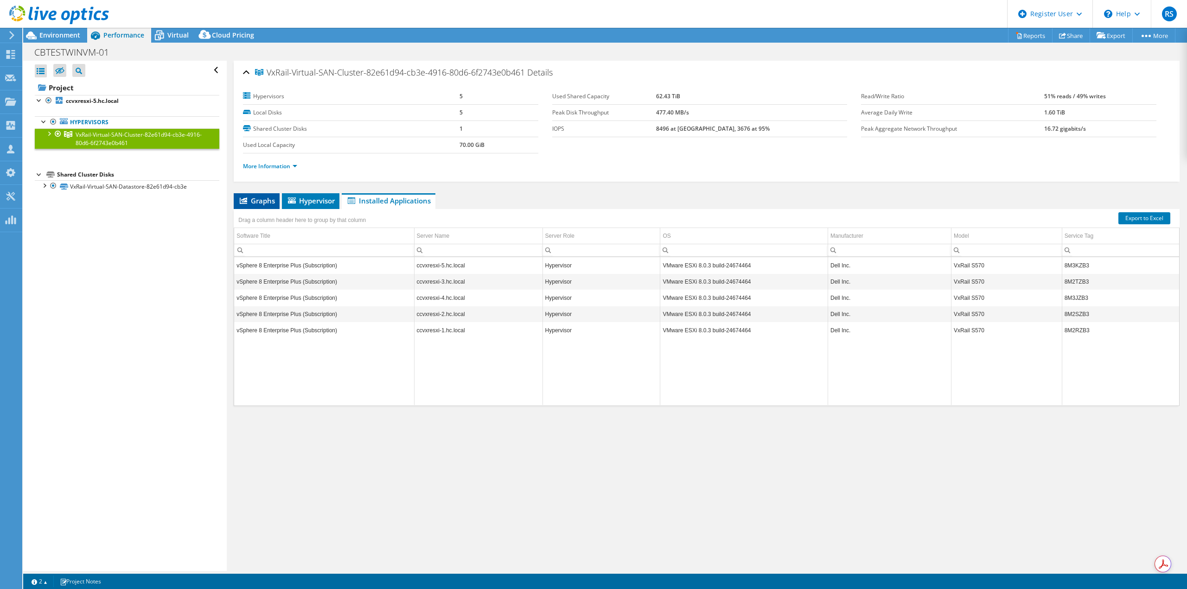
click at [257, 204] on span "Graphs" at bounding box center [256, 200] width 37 height 9
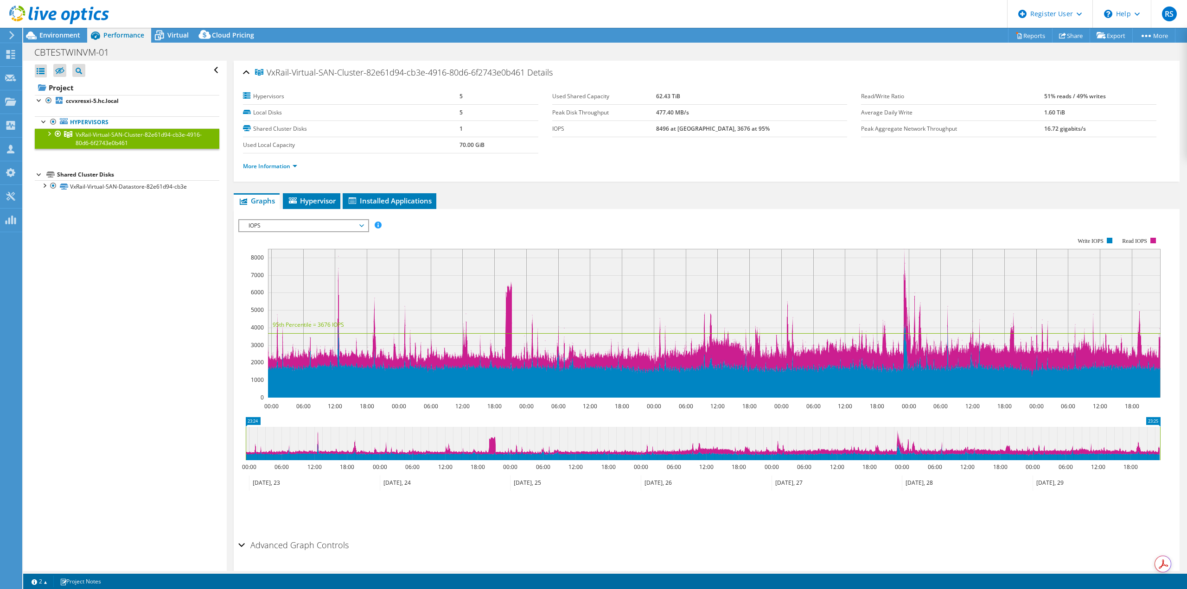
click at [308, 227] on span "IOPS" at bounding box center [303, 225] width 119 height 11
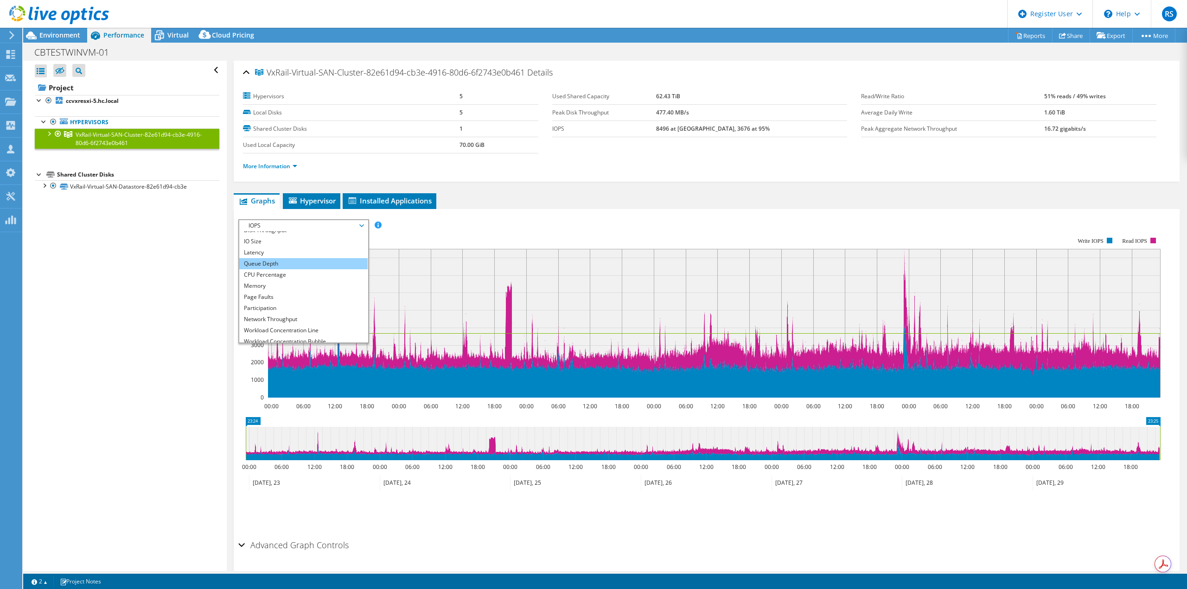
scroll to position [33, 0]
click at [300, 334] on li "All" at bounding box center [303, 336] width 128 height 11
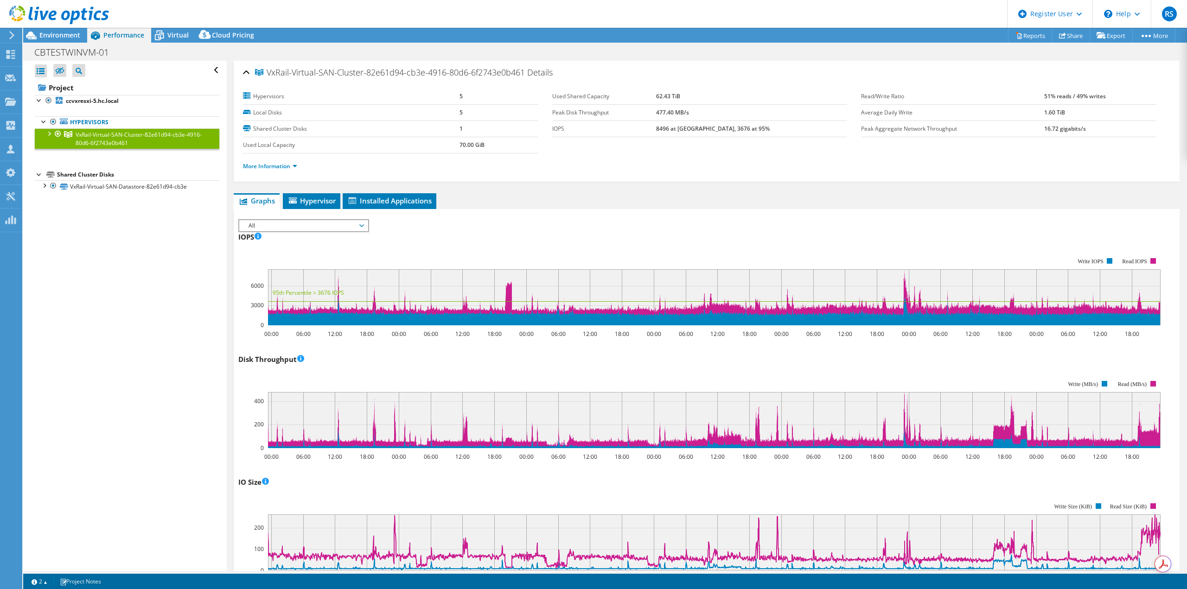
scroll to position [0, 0]
click at [109, 186] on link "VxRail-Virtual-SAN-Datastore-82e61d94-cb3e" at bounding box center [127, 186] width 185 height 12
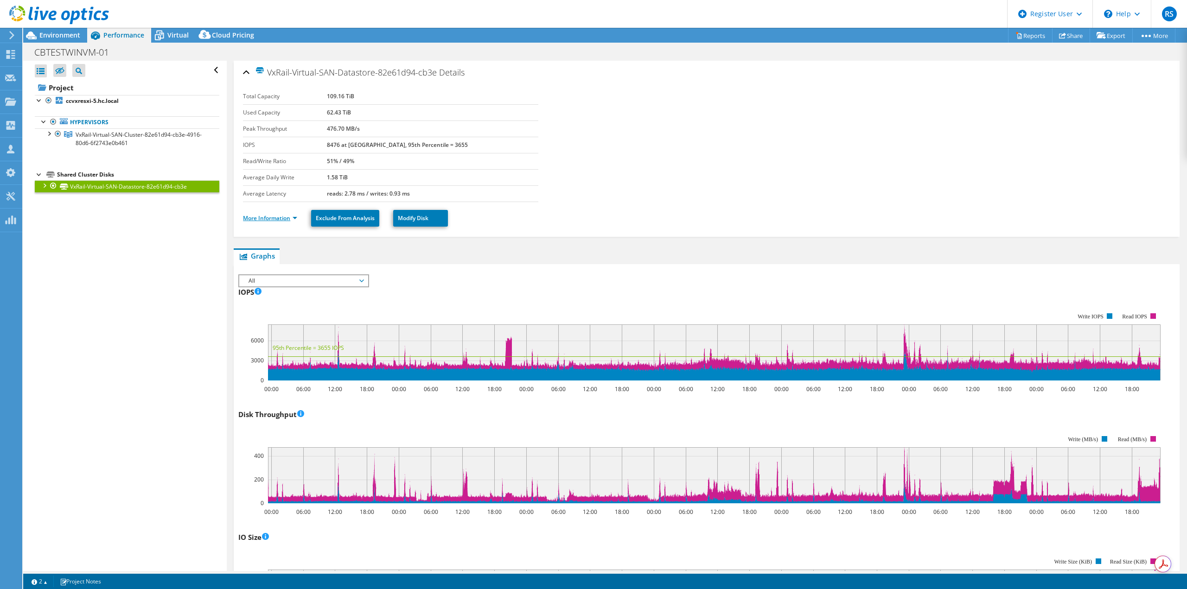
click at [287, 219] on link "More Information" at bounding box center [270, 218] width 54 height 8
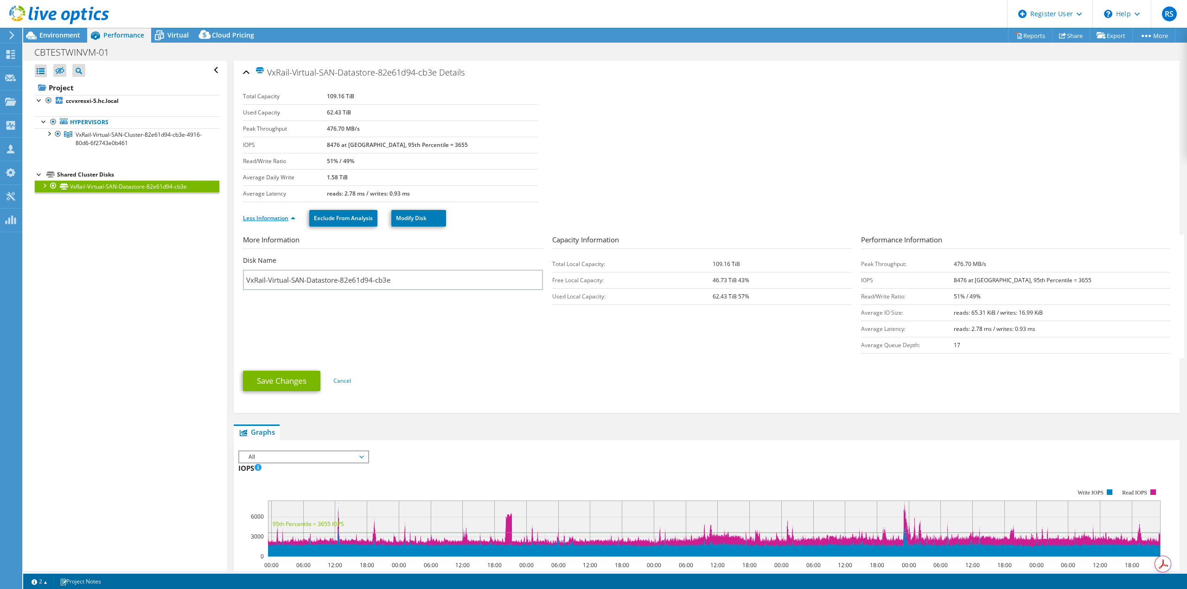
click at [288, 219] on link "Less Information" at bounding box center [269, 218] width 52 height 8
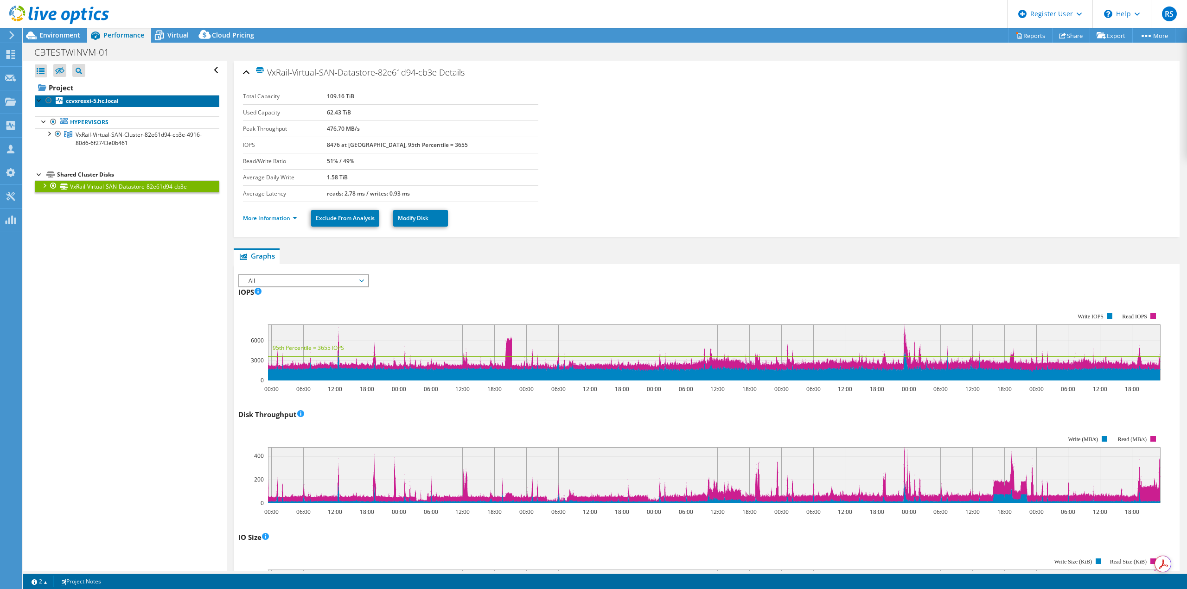
click at [85, 103] on b "ccvxresxi-5.hc.local" at bounding box center [92, 101] width 53 height 8
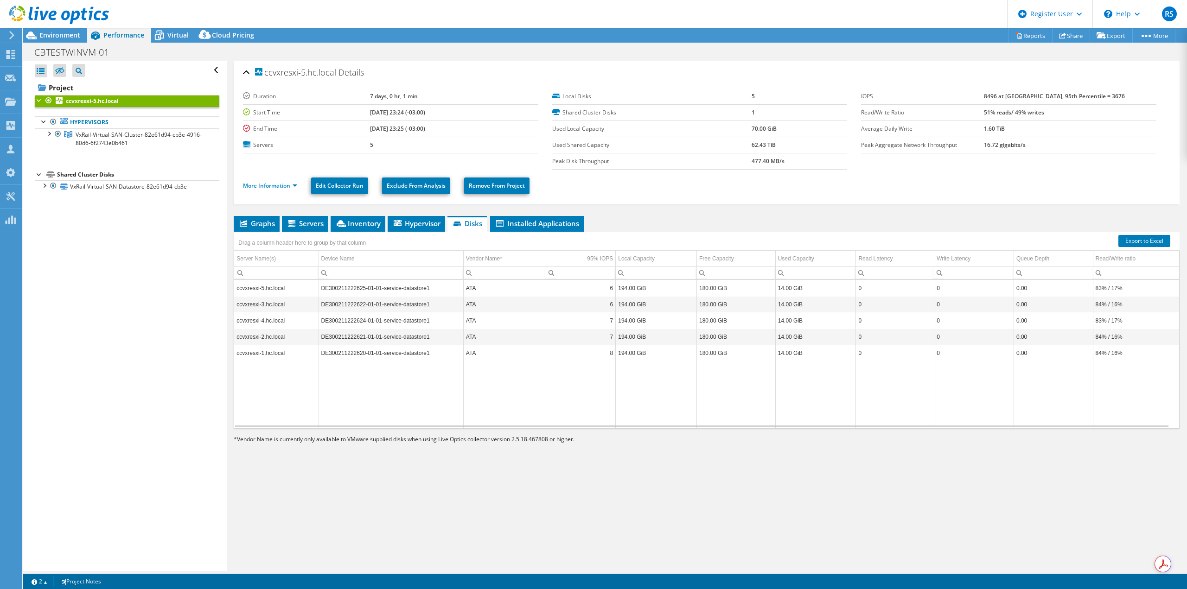
select select "USD"
click at [316, 226] on span "Servers" at bounding box center [304, 223] width 37 height 9
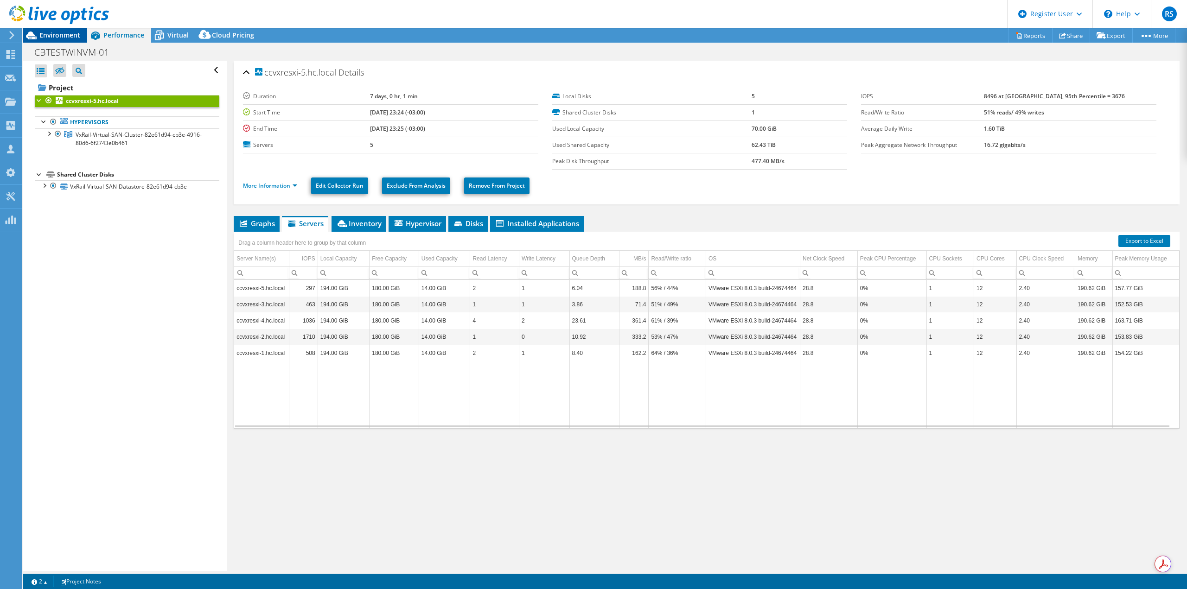
click at [75, 40] on div "Environment" at bounding box center [55, 35] width 64 height 15
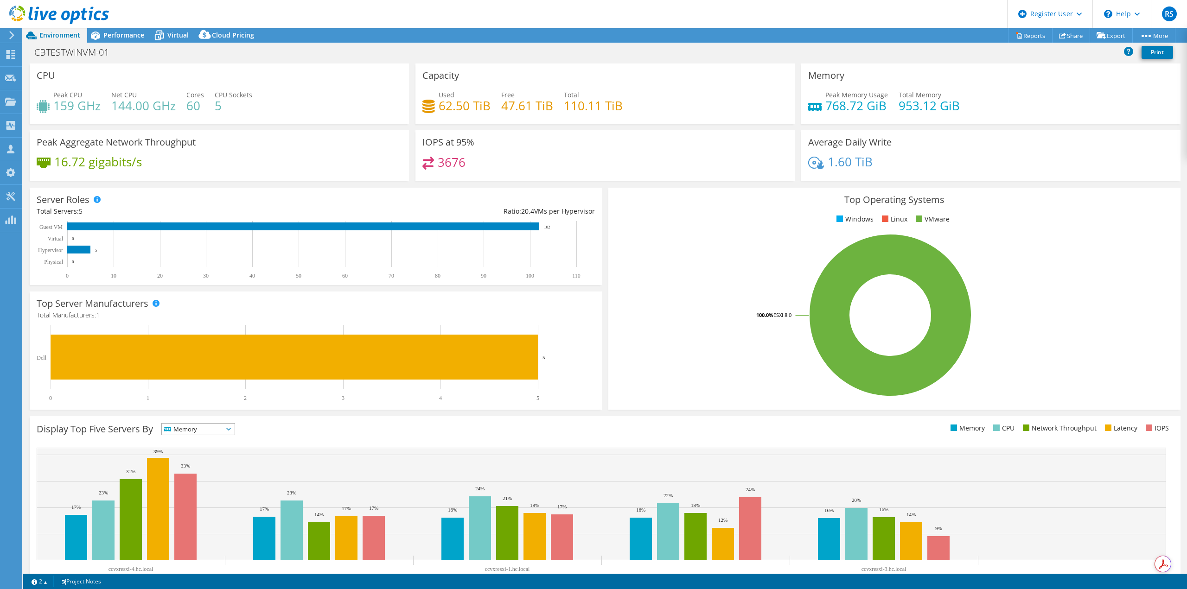
click at [858, 108] on h4 "768.72 GiB" at bounding box center [856, 106] width 63 height 10
click at [910, 106] on h4 "953.12 GiB" at bounding box center [928, 106] width 61 height 10
click at [847, 107] on h4 "768.72 GiB" at bounding box center [856, 106] width 63 height 10
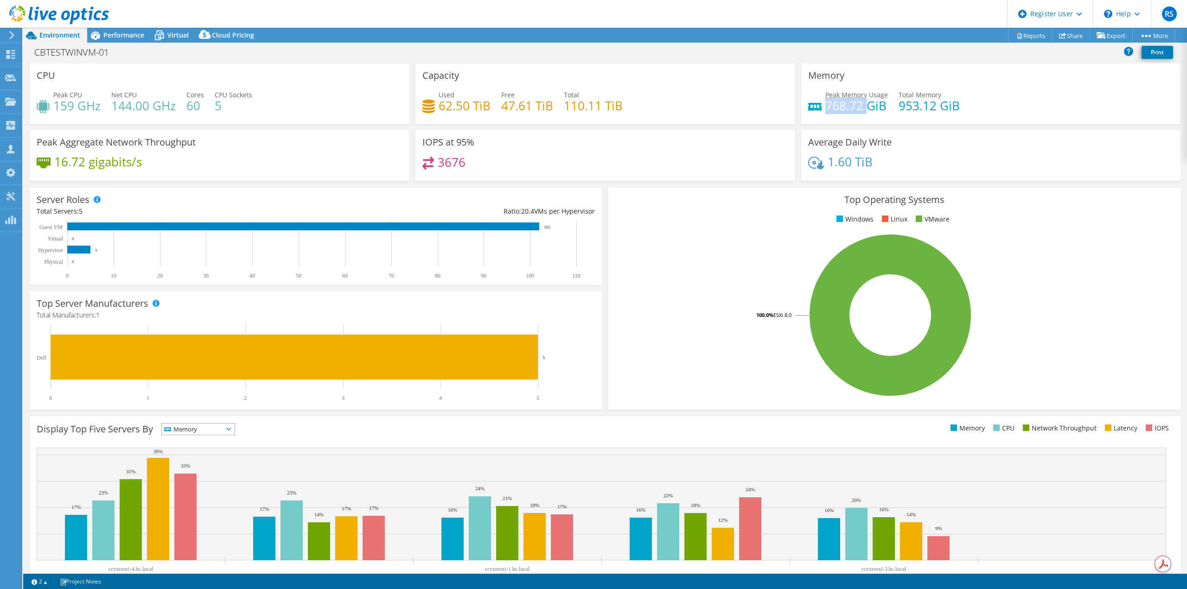
click at [459, 115] on div "Used 62.50 TiB Free 47.61 TiB Total 110.11 TiB" at bounding box center [604, 105] width 365 height 30
click at [605, 102] on h4 "110.11 TiB" at bounding box center [593, 106] width 59 height 10
click at [576, 105] on h4 "110.11 TiB" at bounding box center [593, 106] width 59 height 10
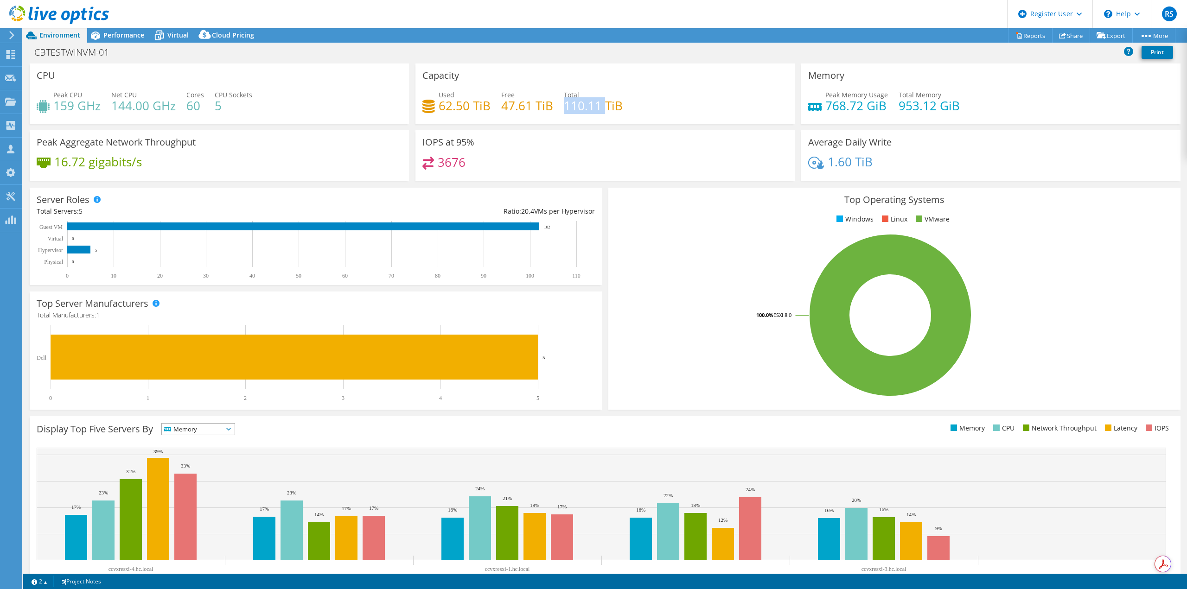
click at [576, 105] on h4 "110.11 TiB" at bounding box center [593, 106] width 59 height 10
click at [113, 36] on span "Performance" at bounding box center [123, 35] width 41 height 9
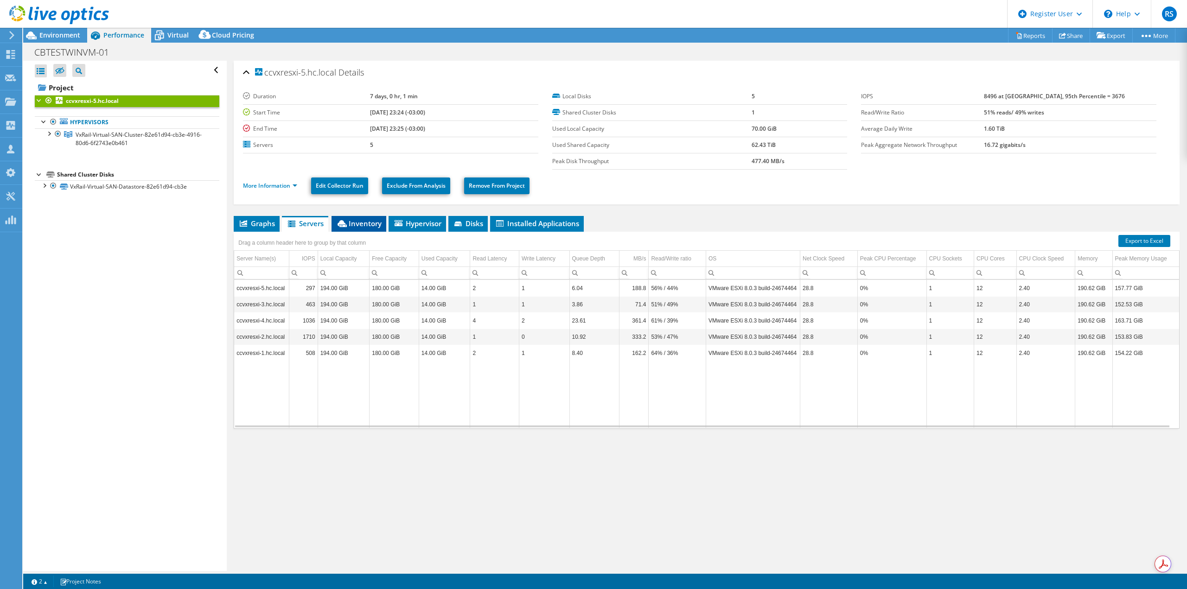
click at [366, 229] on li "Inventory" at bounding box center [358, 224] width 55 height 16
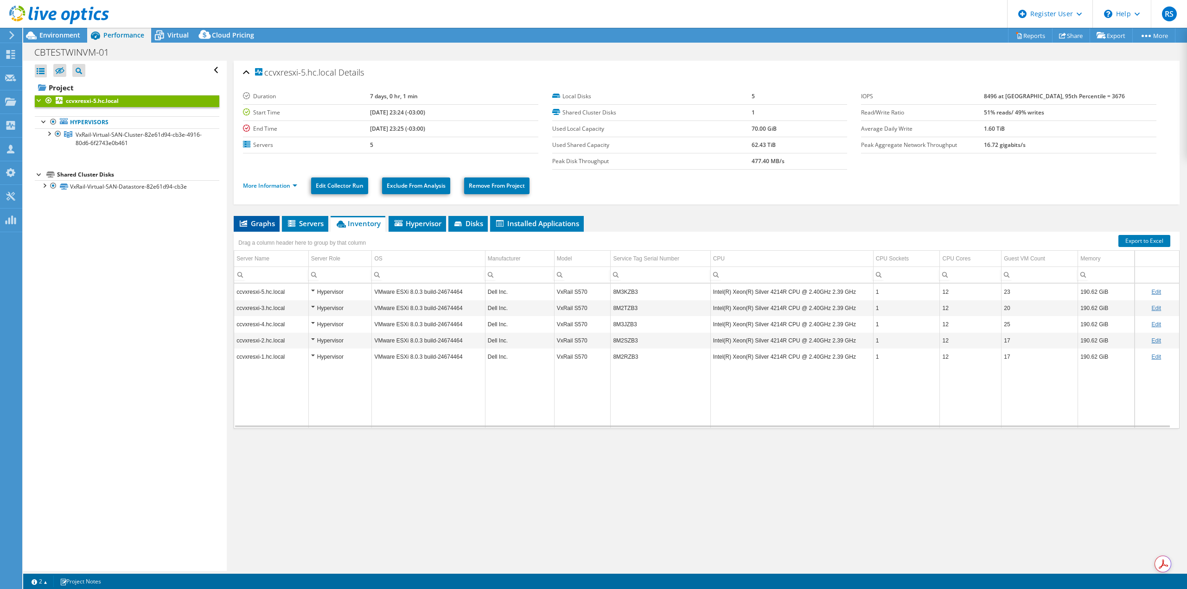
click at [252, 225] on span "Graphs" at bounding box center [256, 223] width 37 height 9
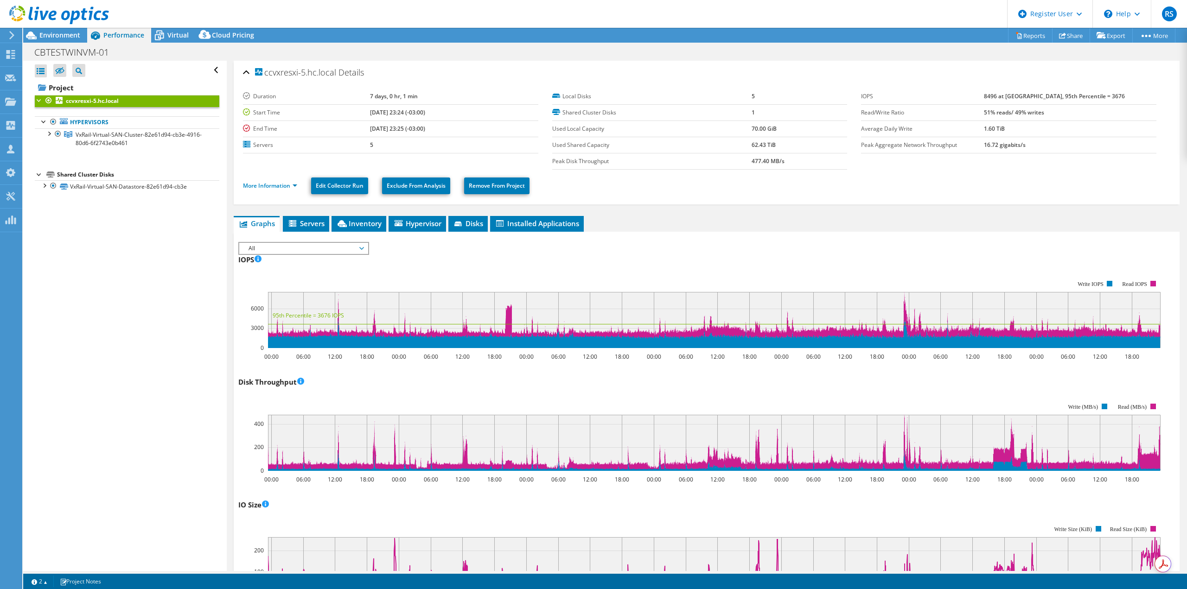
click at [349, 251] on span "All" at bounding box center [303, 248] width 119 height 11
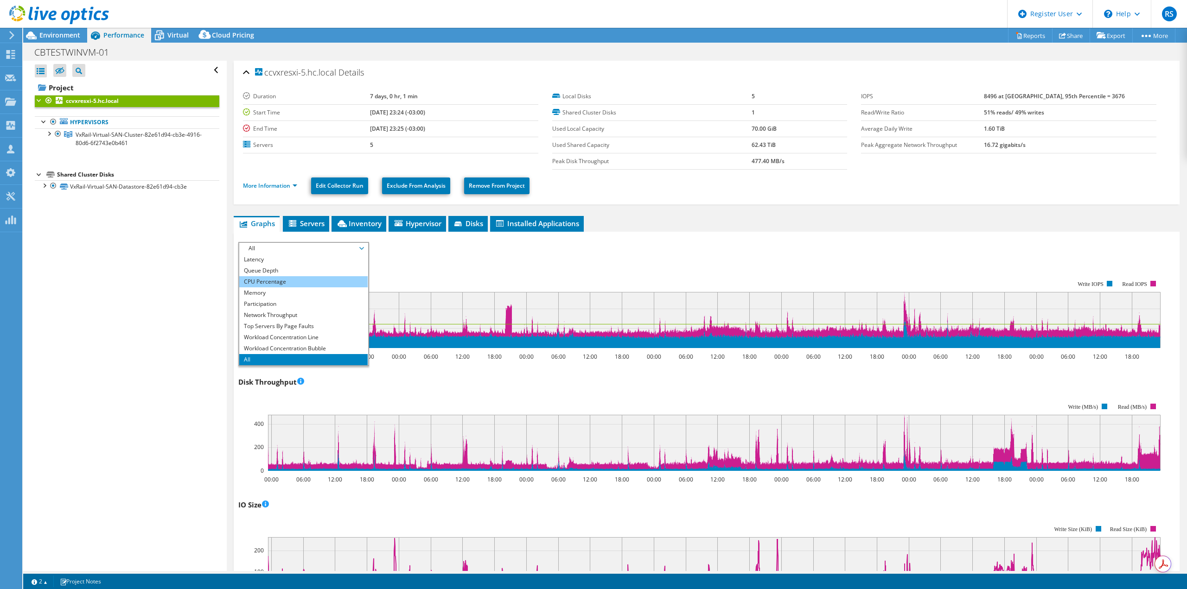
click at [295, 277] on li "CPU Percentage" at bounding box center [303, 281] width 128 height 11
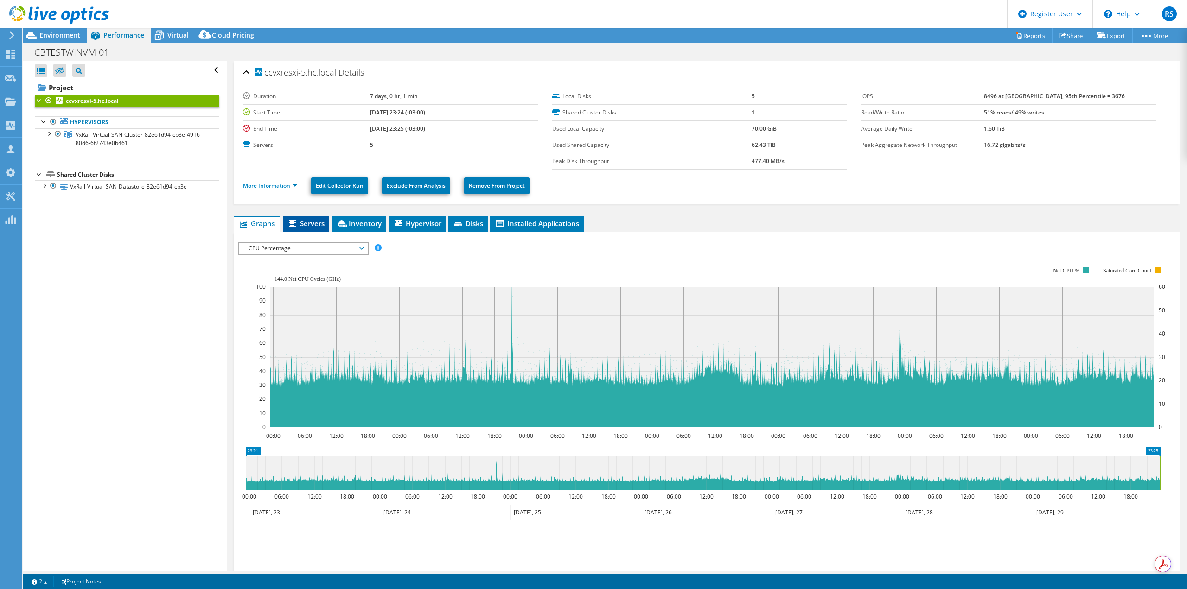
click at [308, 229] on li "Servers" at bounding box center [306, 224] width 46 height 16
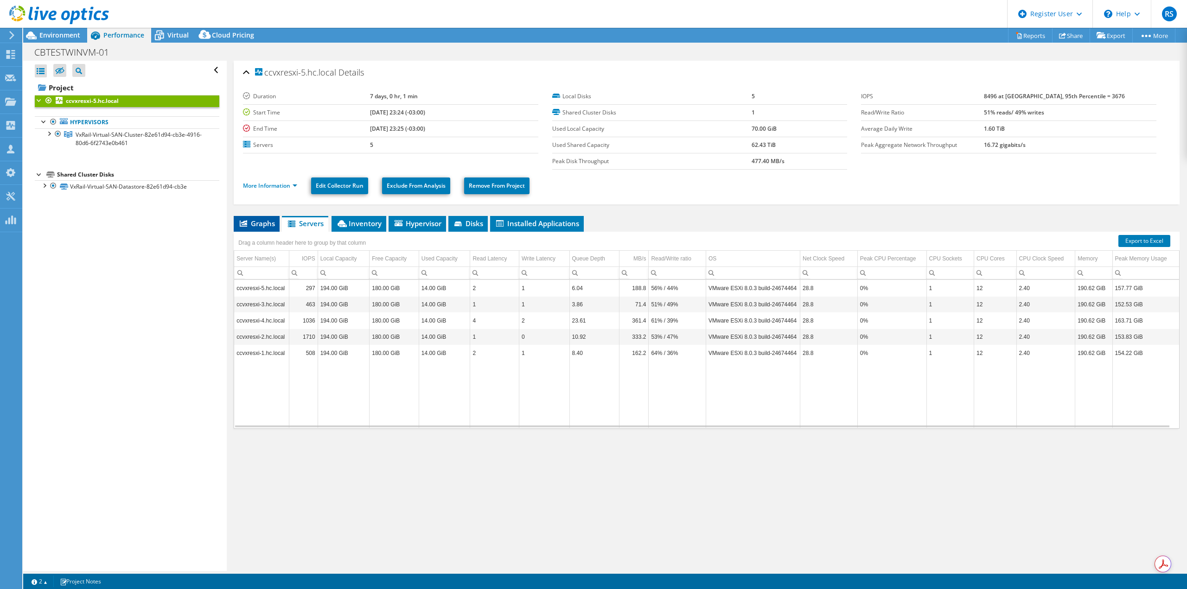
click at [267, 227] on span "Graphs" at bounding box center [256, 223] width 37 height 9
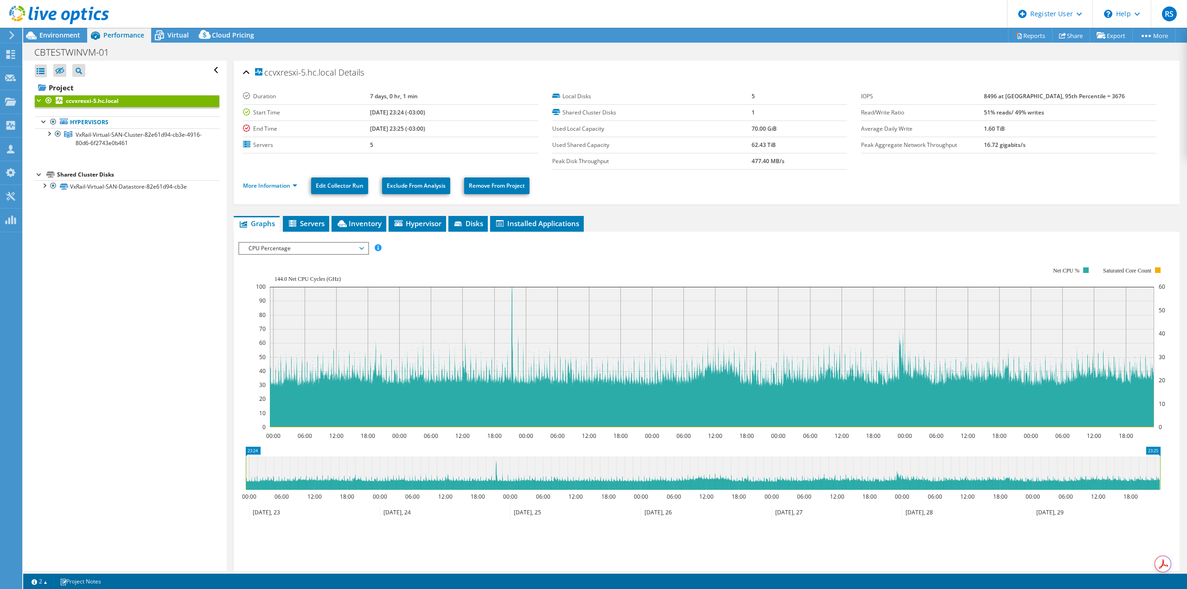
click at [288, 247] on span "CPU Percentage" at bounding box center [303, 248] width 119 height 11
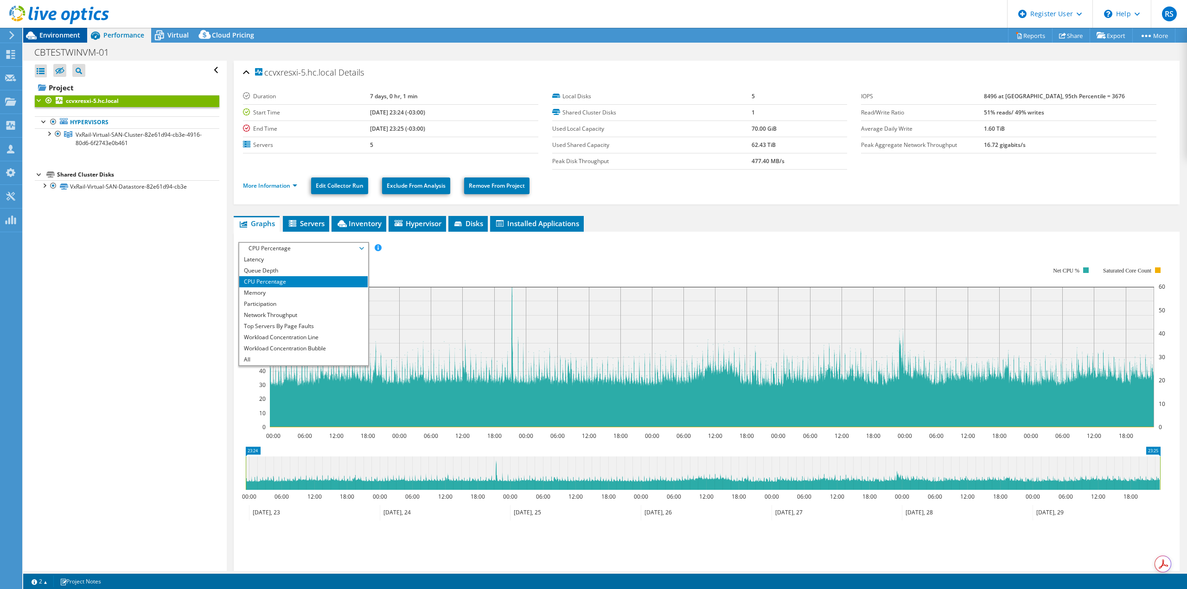
click at [48, 32] on span "Environment" at bounding box center [59, 35] width 41 height 9
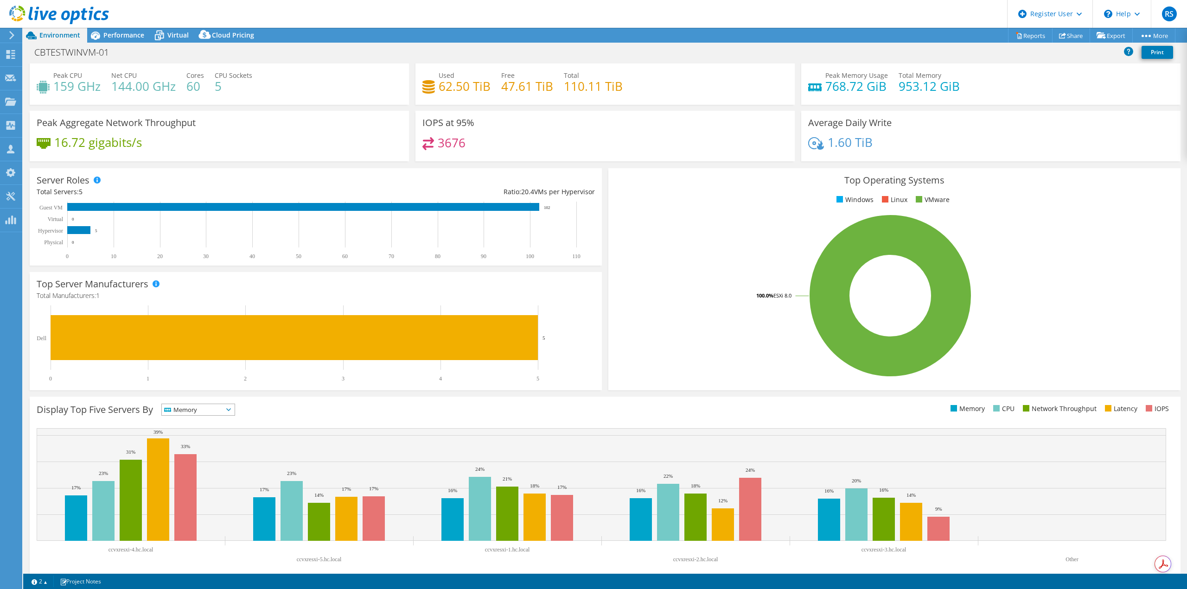
scroll to position [30, 0]
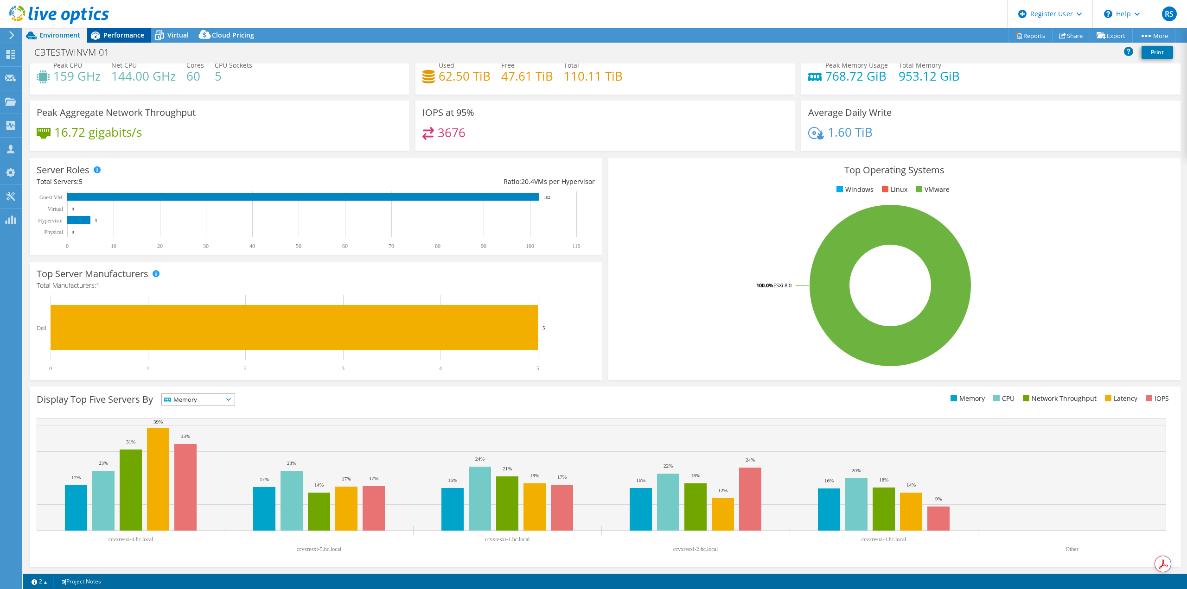
click at [107, 33] on span "Performance" at bounding box center [123, 35] width 41 height 9
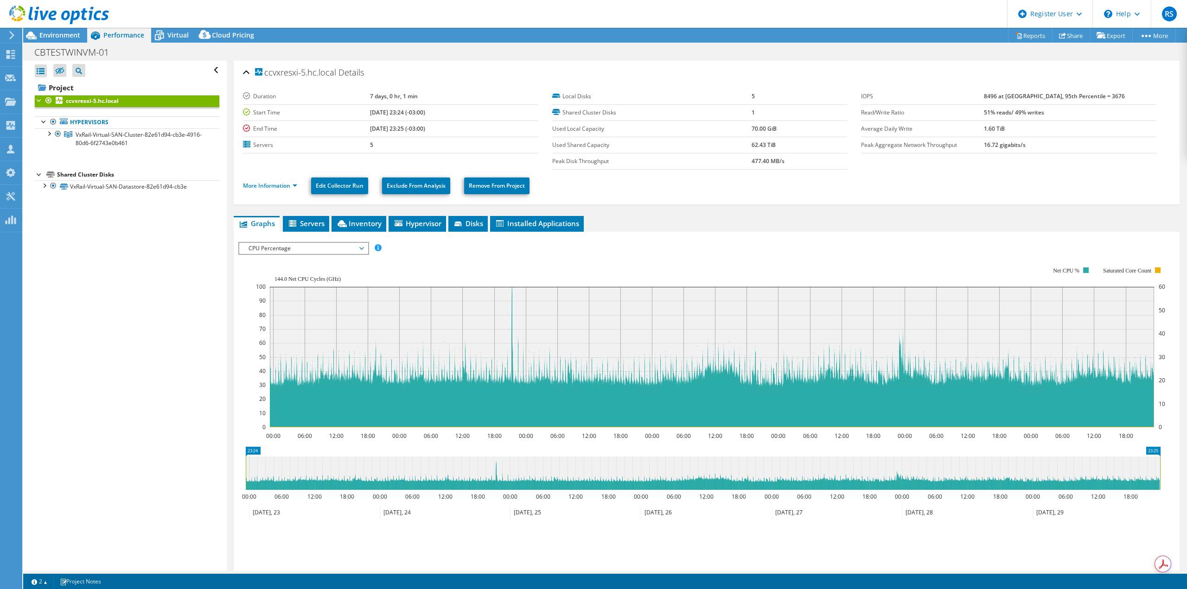
click at [262, 248] on span "CPU Percentage" at bounding box center [303, 248] width 119 height 11
click at [282, 293] on li "Memory" at bounding box center [303, 292] width 128 height 11
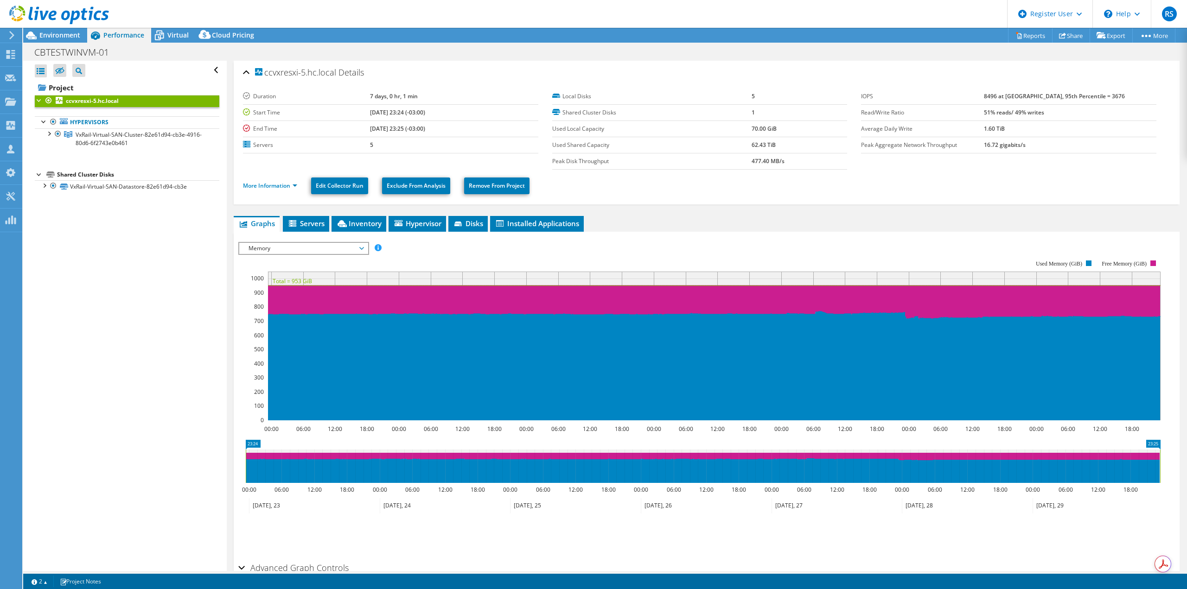
scroll to position [51, 0]
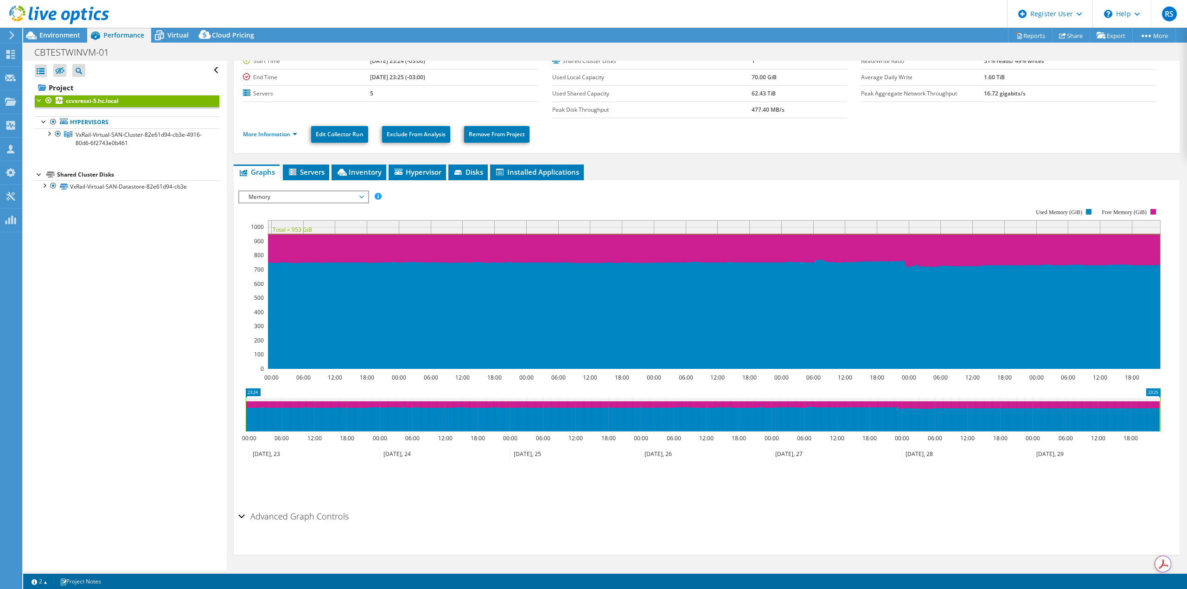
click at [295, 519] on h2 "Advanced Graph Controls" at bounding box center [293, 516] width 110 height 19
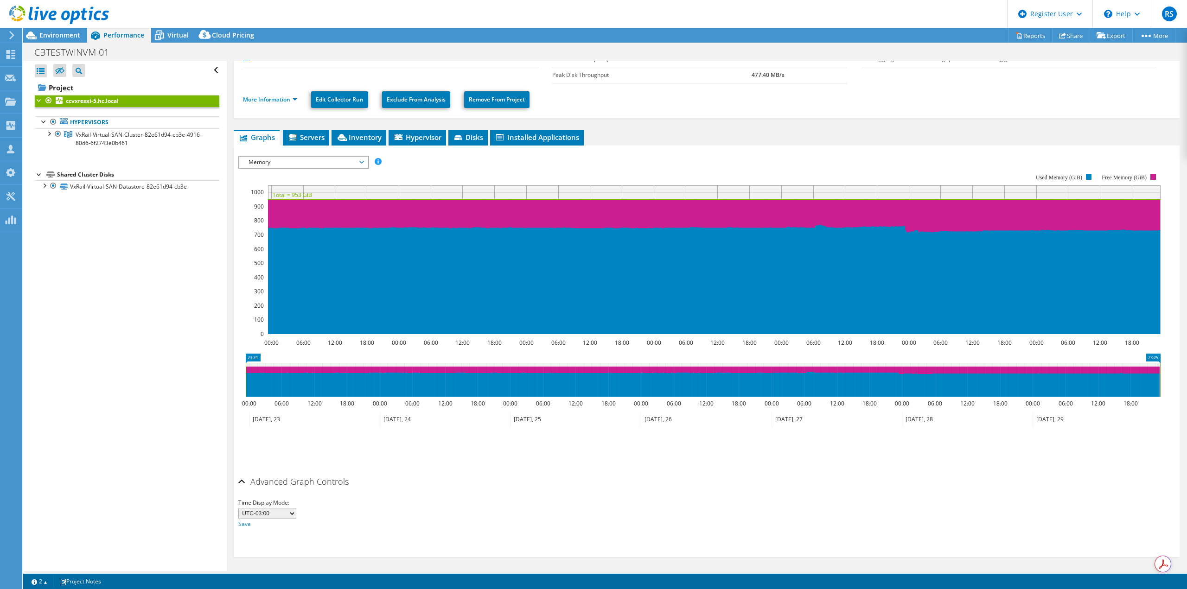
scroll to position [89, 0]
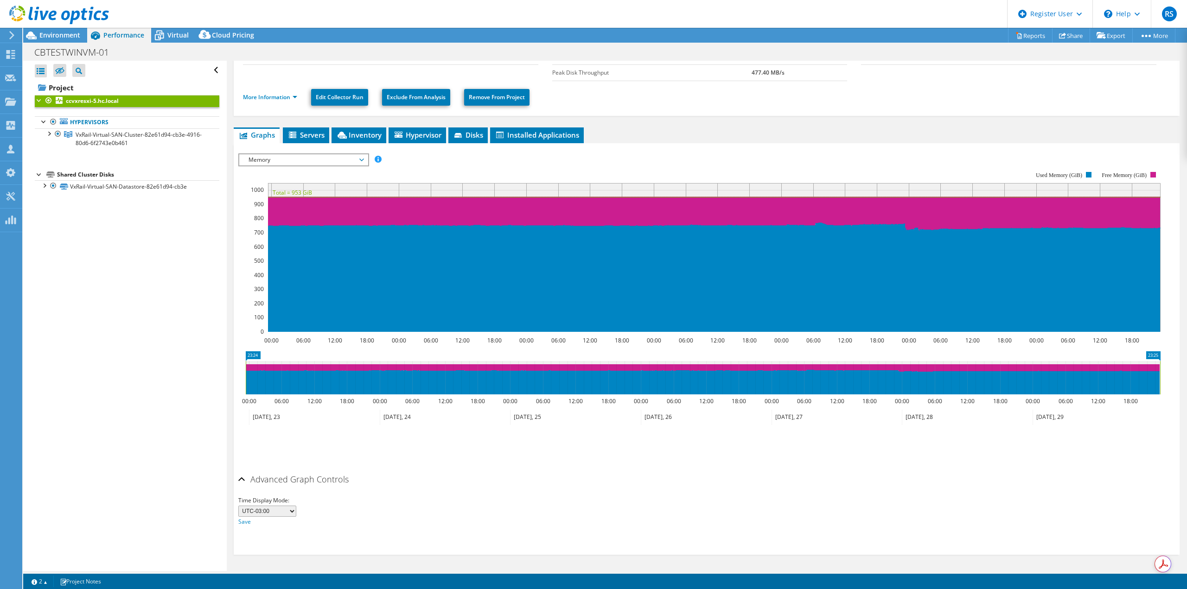
click at [277, 486] on h2 "Advanced Graph Controls" at bounding box center [293, 479] width 110 height 19
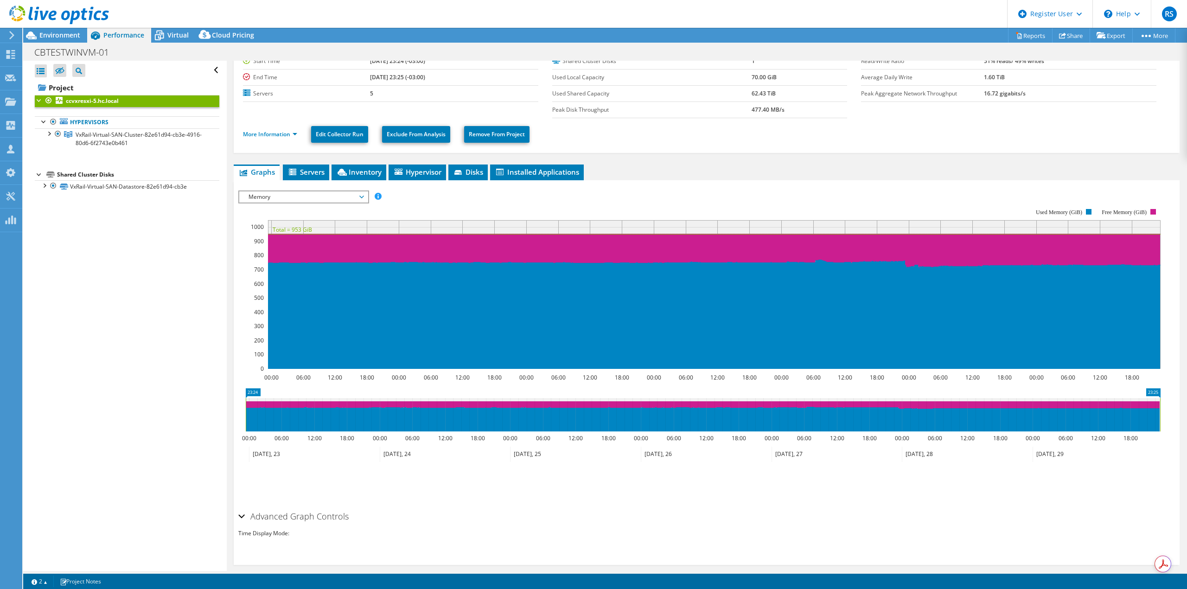
scroll to position [51, 0]
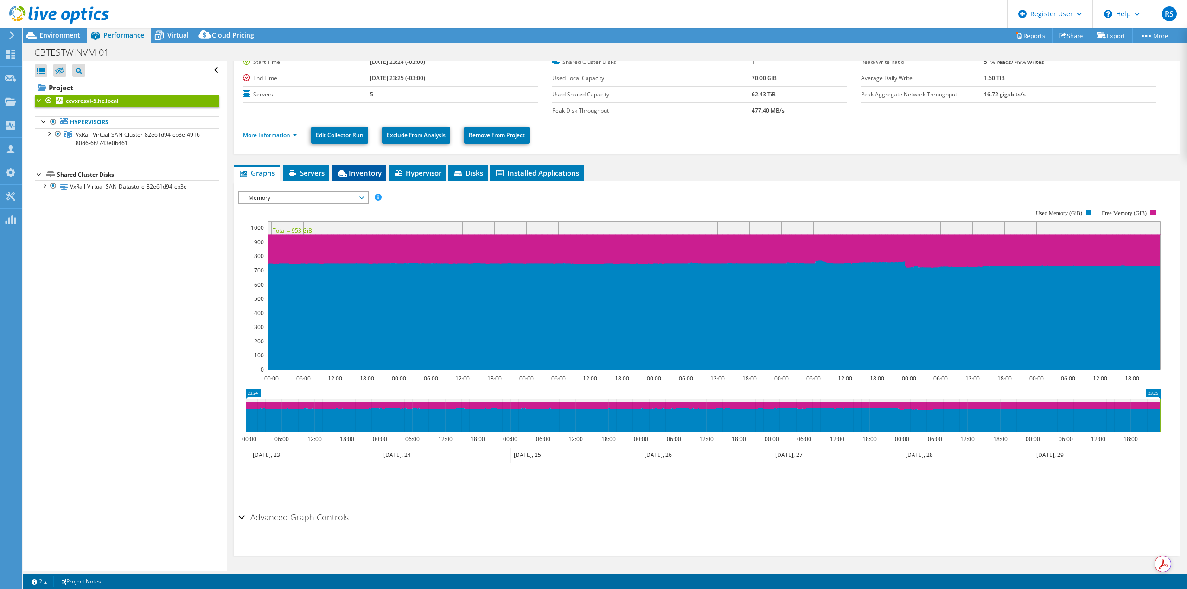
click at [346, 167] on li "Inventory" at bounding box center [358, 174] width 55 height 16
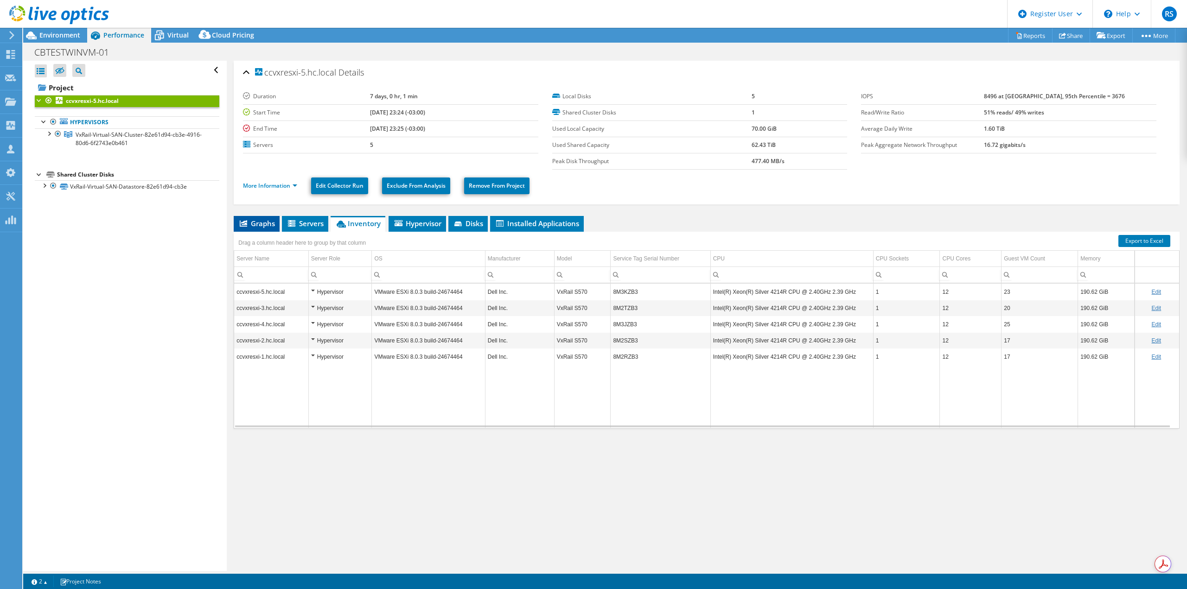
click at [260, 223] on span "Graphs" at bounding box center [256, 223] width 37 height 9
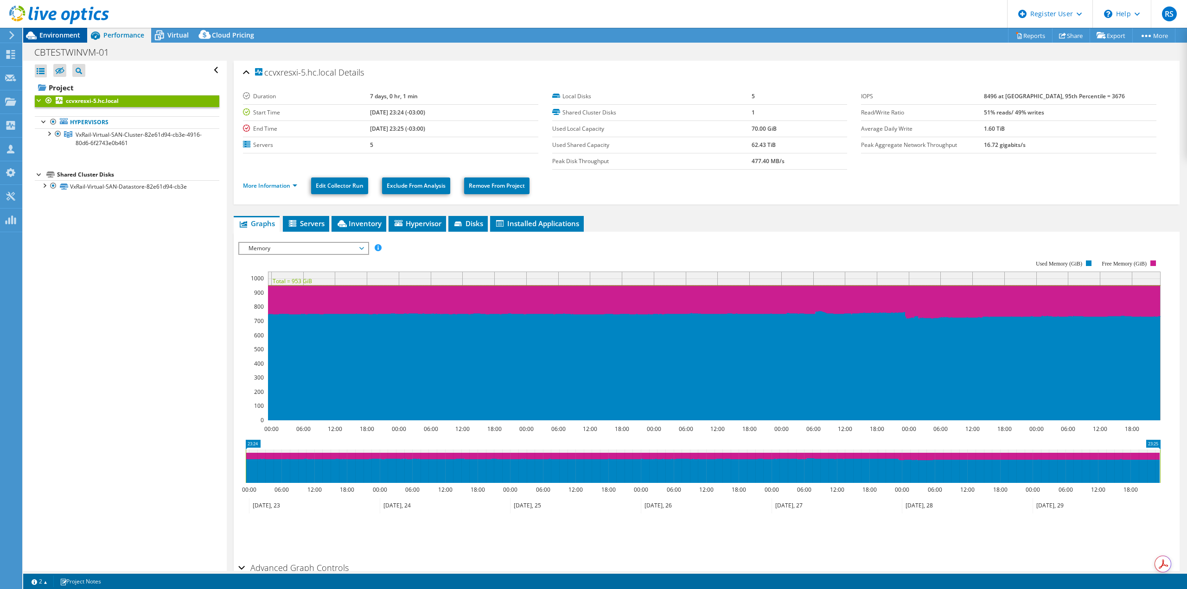
click at [56, 41] on div "Environment" at bounding box center [55, 35] width 64 height 15
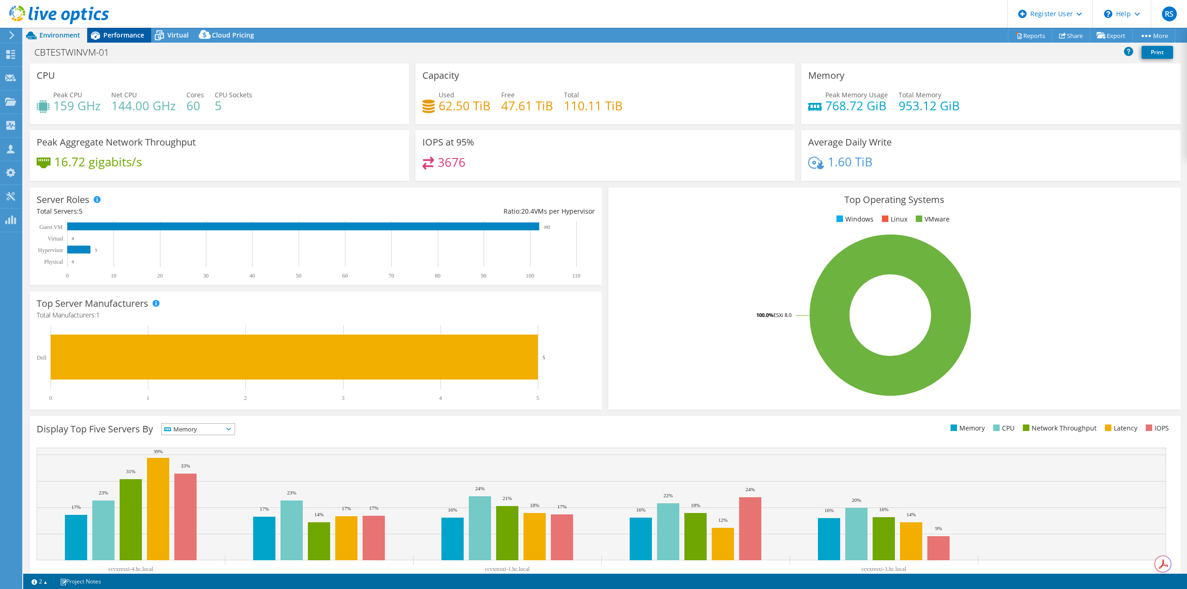
click at [120, 37] on span "Performance" at bounding box center [123, 35] width 41 height 9
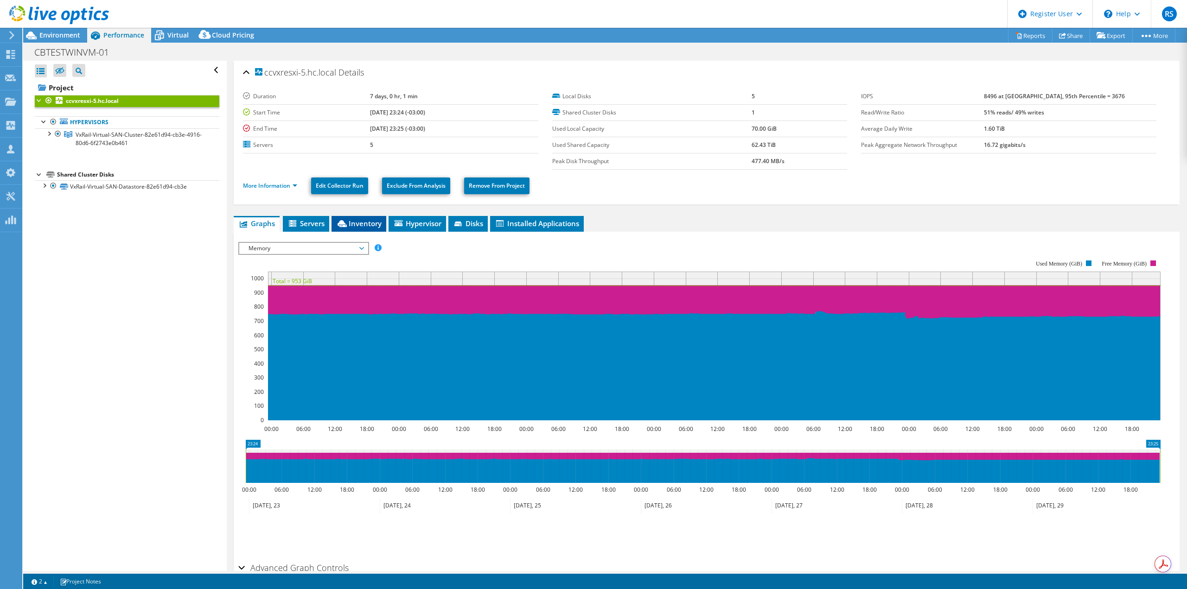
click at [340, 229] on li "Inventory" at bounding box center [358, 224] width 55 height 16
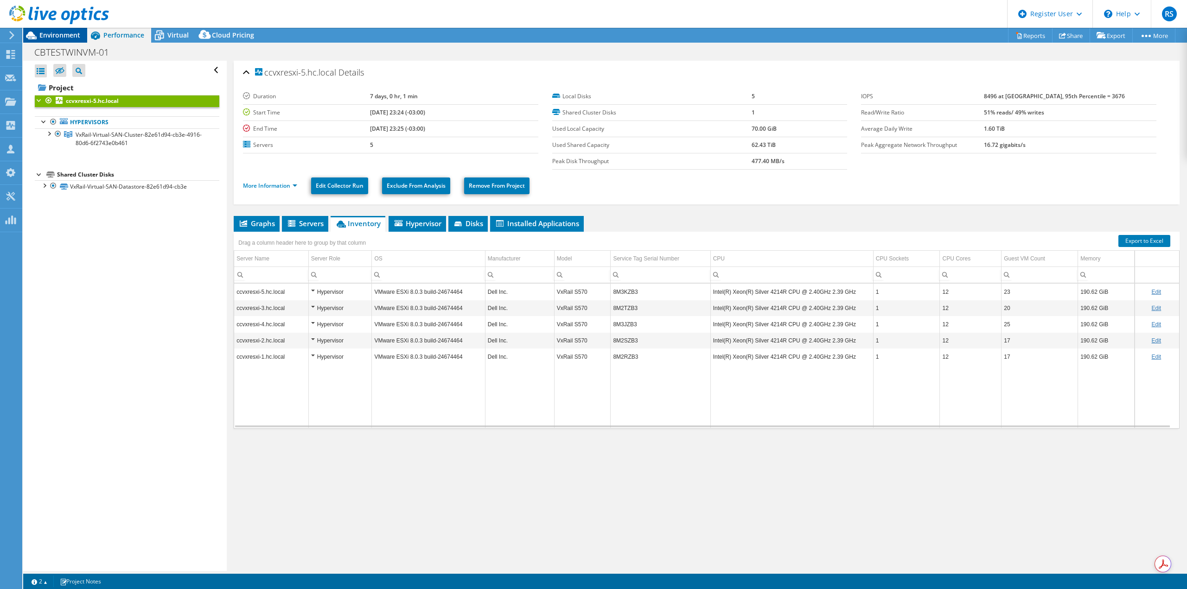
click at [32, 42] on icon at bounding box center [31, 35] width 16 height 16
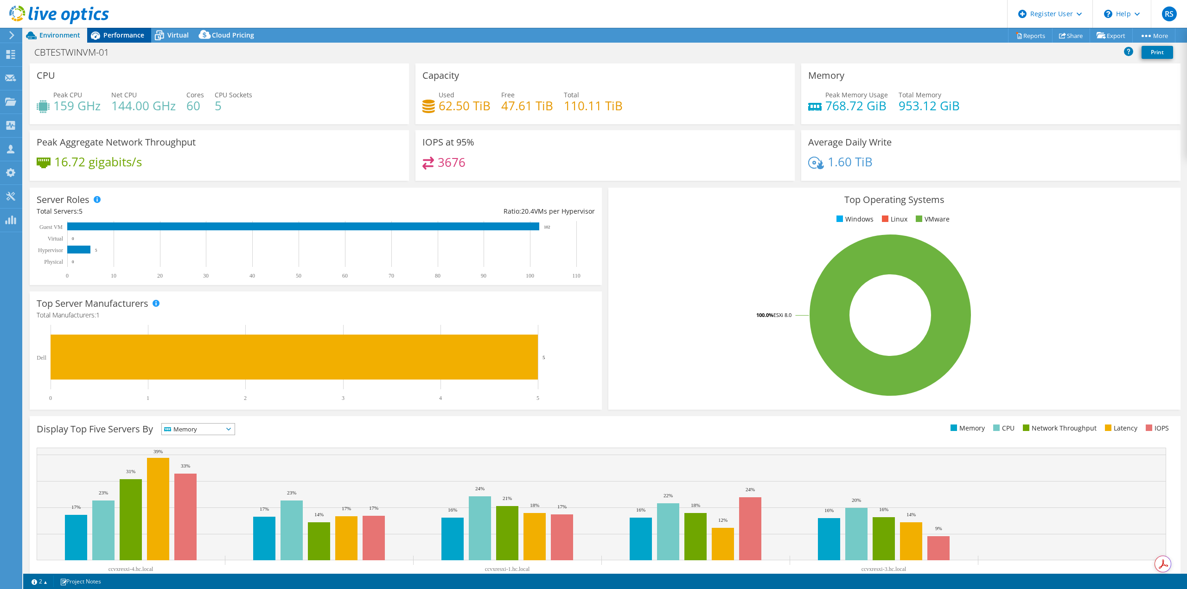
click at [127, 32] on span "Performance" at bounding box center [123, 35] width 41 height 9
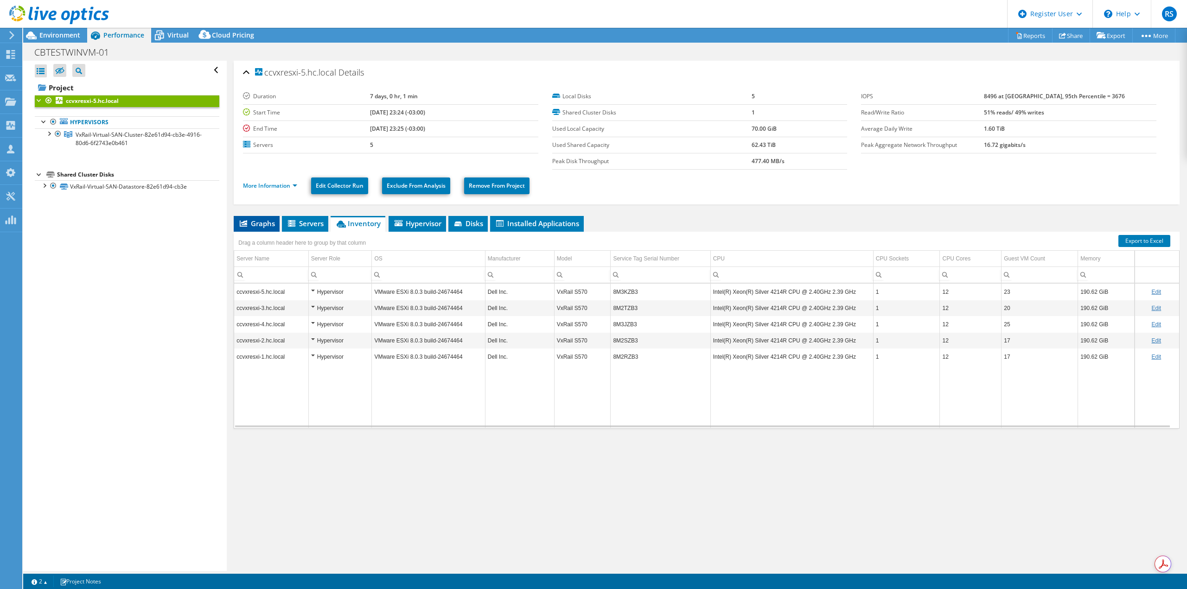
click at [249, 228] on span "Graphs" at bounding box center [256, 223] width 37 height 9
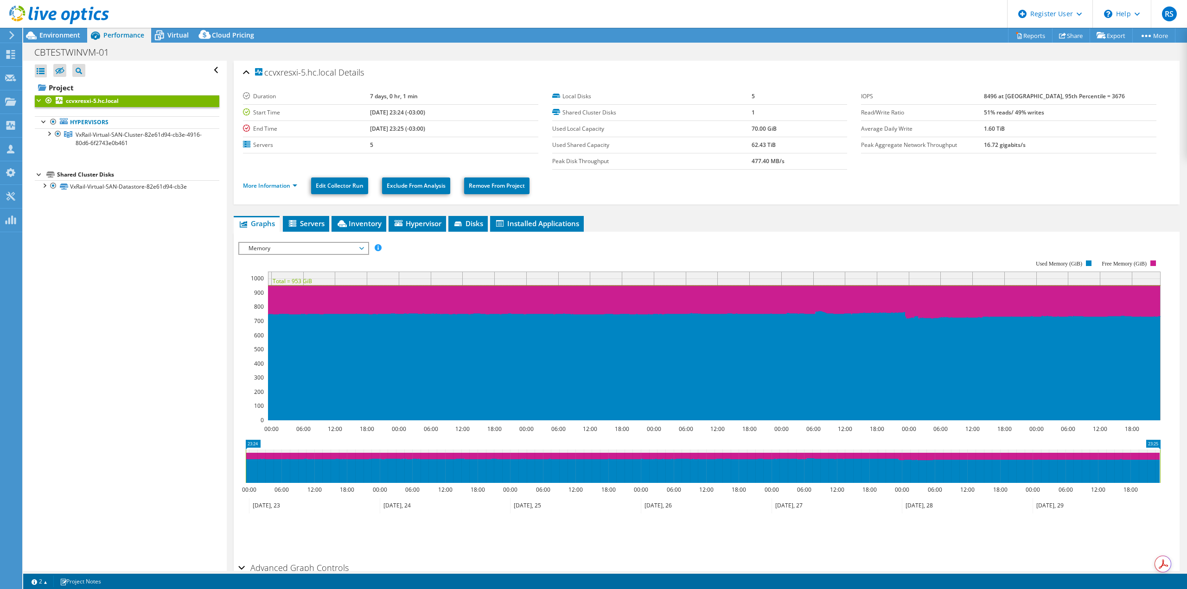
click at [284, 248] on span "Memory" at bounding box center [303, 248] width 119 height 11
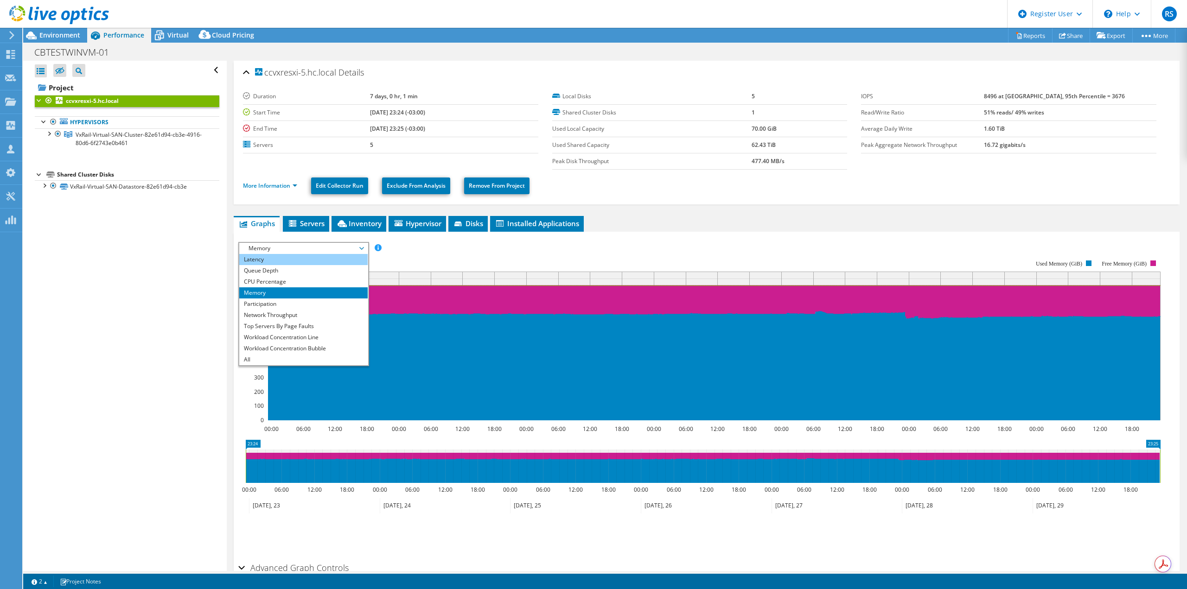
click at [282, 261] on li "Latency" at bounding box center [303, 259] width 128 height 11
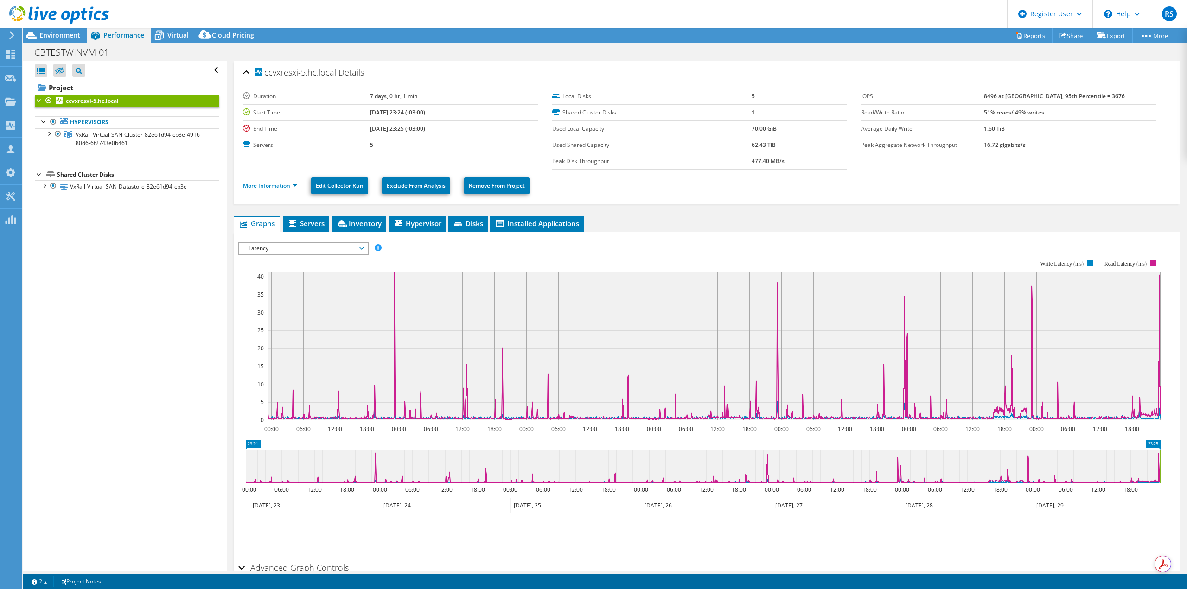
click at [394, 273] on icon at bounding box center [714, 346] width 892 height 148
click at [395, 273] on icon at bounding box center [714, 346] width 892 height 148
click at [502, 347] on rect at bounding box center [714, 346] width 892 height 149
click at [502, 348] on icon at bounding box center [714, 346] width 892 height 148
click at [500, 350] on icon at bounding box center [714, 346] width 892 height 148
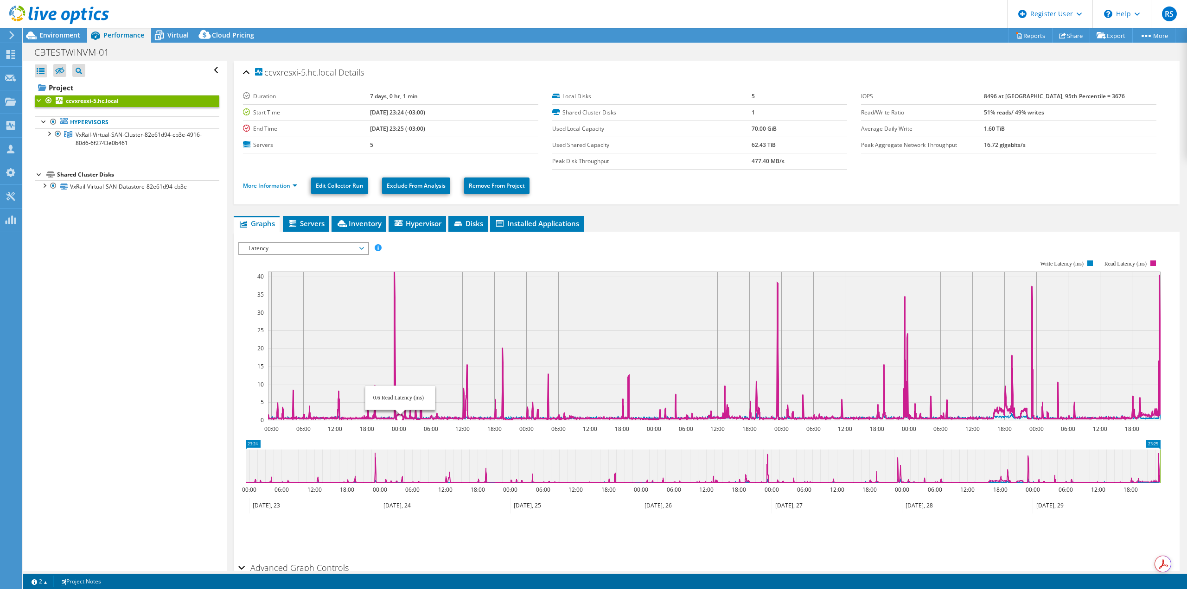
click at [396, 414] on icon at bounding box center [714, 346] width 892 height 148
click at [777, 413] on icon at bounding box center [714, 346] width 892 height 148
click at [779, 282] on icon at bounding box center [714, 346] width 892 height 148
click at [778, 283] on icon at bounding box center [714, 346] width 892 height 148
click at [1155, 291] on rect at bounding box center [714, 346] width 892 height 149
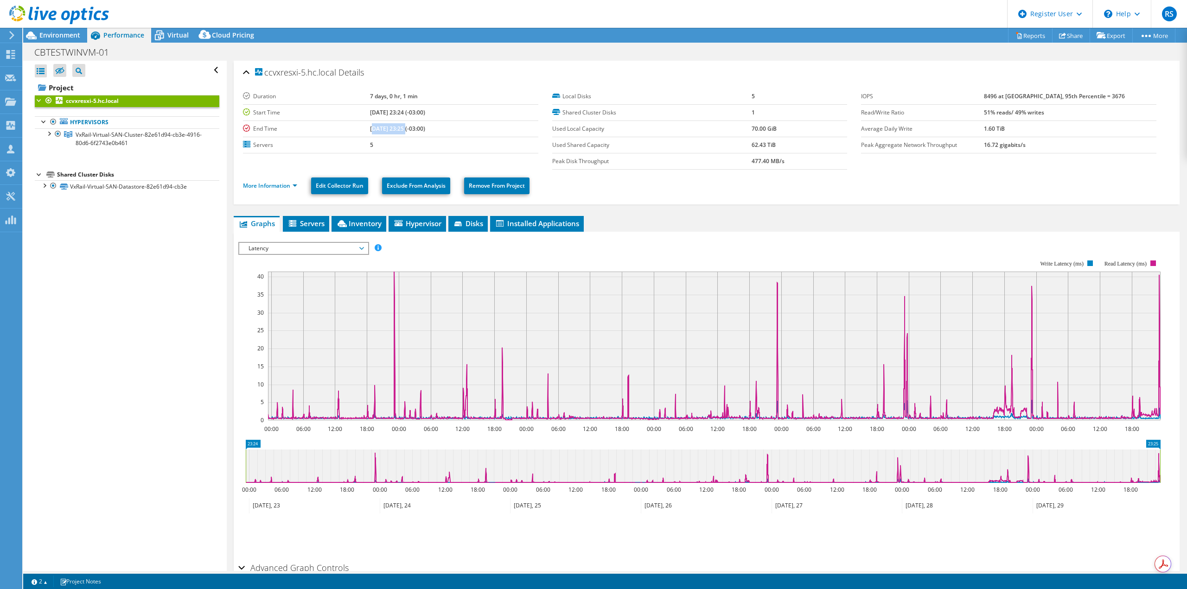
drag, startPoint x: 357, startPoint y: 134, endPoint x: 391, endPoint y: 134, distance: 34.3
click at [391, 134] on td "05/29/2025, 23:25 (-03:00)" at bounding box center [454, 129] width 168 height 16
click at [216, 364] on div "Open All Close All Hide Excluded Nodes Project Tree Filter" at bounding box center [124, 316] width 203 height 510
click at [292, 243] on span "Latency" at bounding box center [303, 248] width 119 height 11
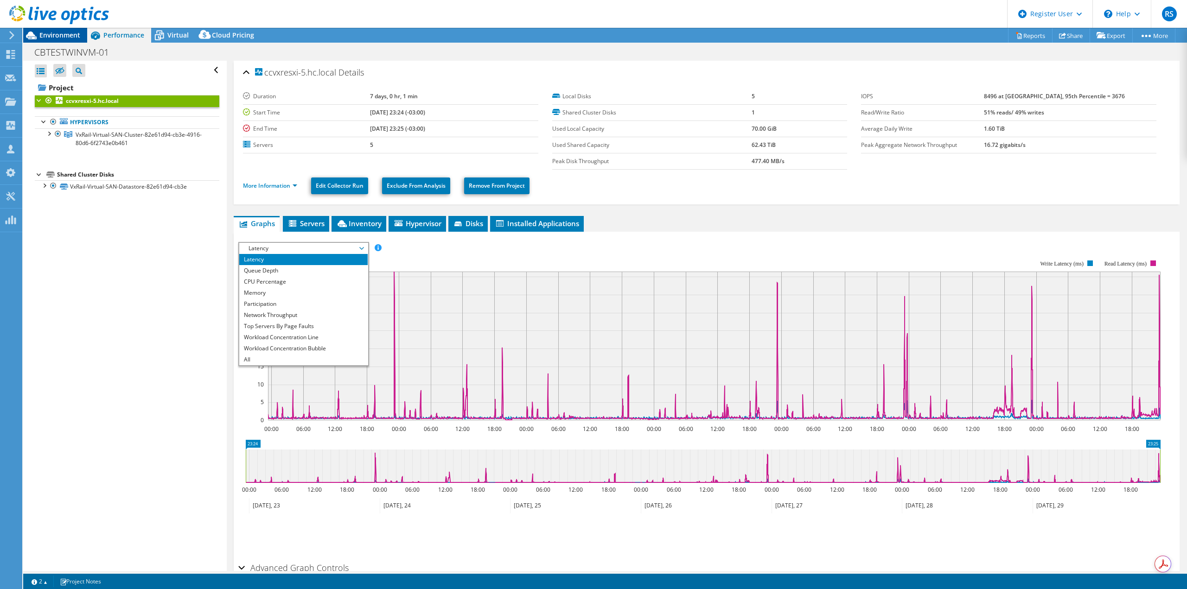
click at [52, 37] on span "Environment" at bounding box center [59, 35] width 41 height 9
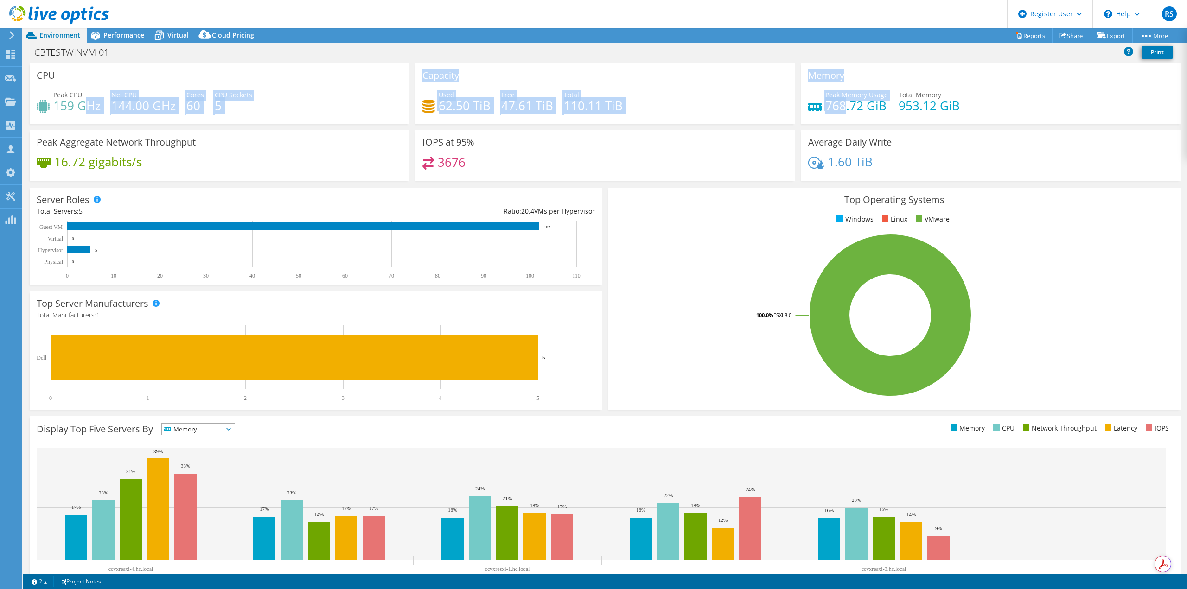
drag, startPoint x: 100, startPoint y: 101, endPoint x: 842, endPoint y: 108, distance: 741.8
click at [841, 108] on div "CPU Peak CPU 159 GHz Net CPU 144.00 GHz Cores 60 CPU Sockets 5 Capacity Used 62…" at bounding box center [604, 125] width 1157 height 123
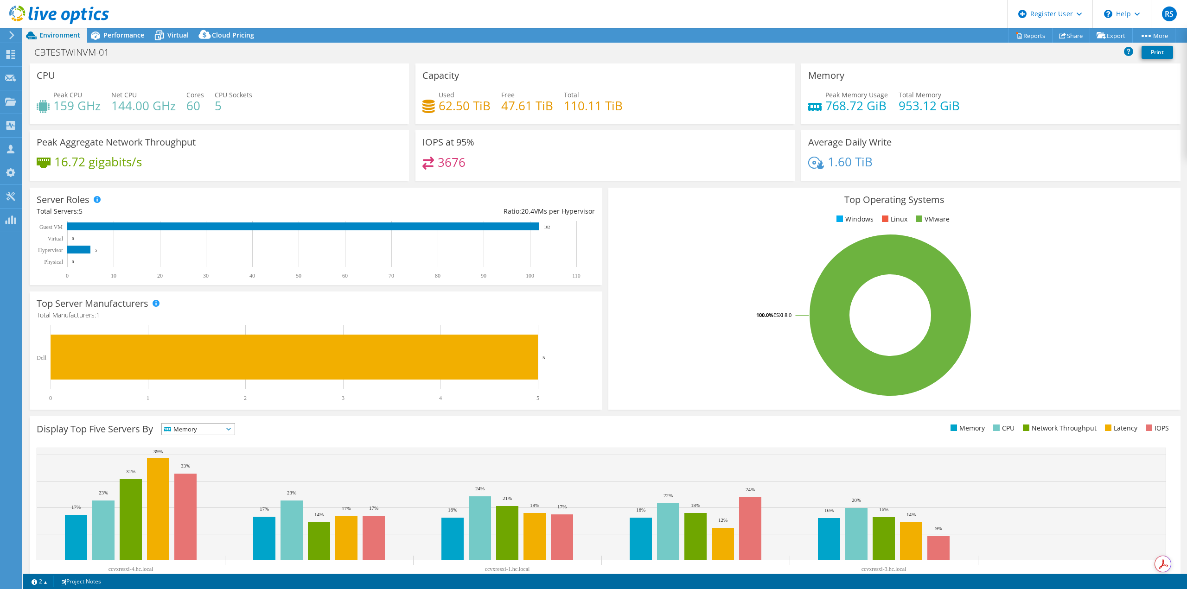
click at [995, 112] on div "Peak Memory Usage 768.72 GiB Total Memory 953.12 GiB" at bounding box center [990, 105] width 365 height 30
click at [239, 196] on div "Server Roles Physical Servers represent bare metal servers that were targets of…" at bounding box center [316, 236] width 572 height 97
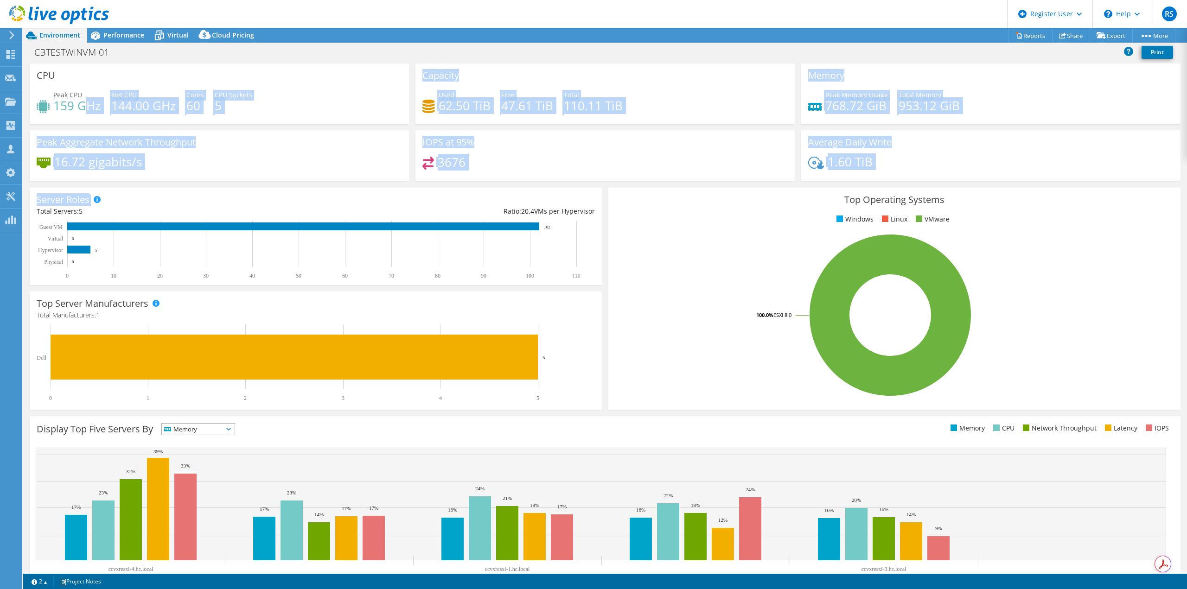
drag, startPoint x: 128, startPoint y: 105, endPoint x: 86, endPoint y: 105, distance: 42.2
click at [86, 105] on div "Peak CPU 159 GHz Net CPU 144.00 GHz Cores 60 CPU Sockets 5" at bounding box center [219, 105] width 365 height 30
click at [207, 105] on div "Peak CPU 159 GHz Net CPU 144.00 GHz Cores 60 CPU Sockets 5" at bounding box center [219, 105] width 365 height 30
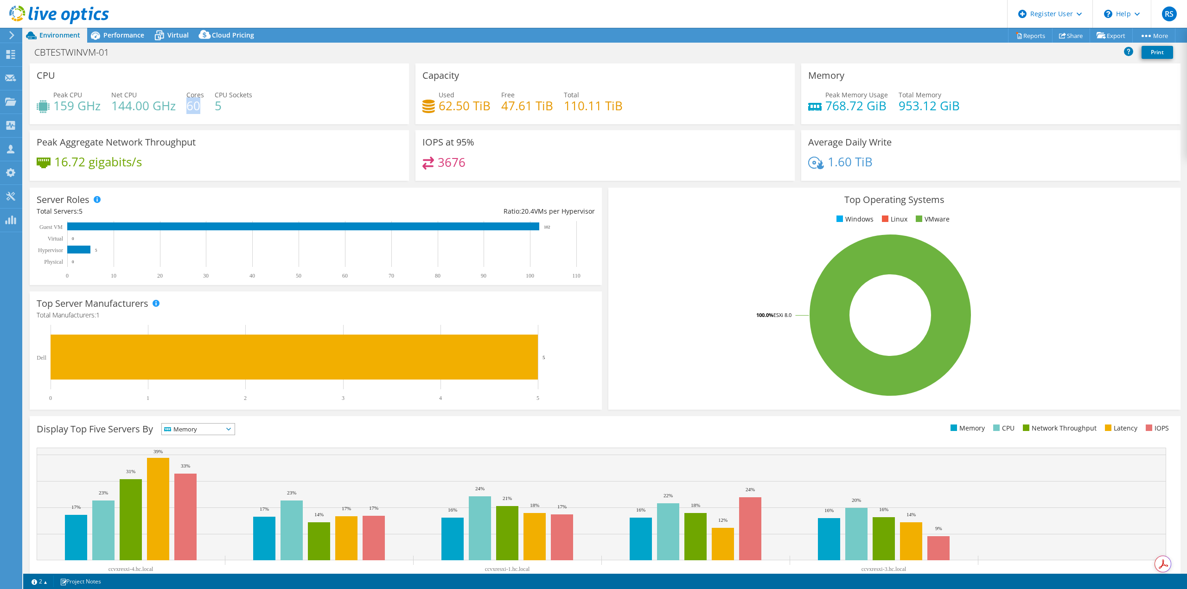
drag, startPoint x: 188, startPoint y: 107, endPoint x: 200, endPoint y: 107, distance: 12.1
click at [200, 107] on h4 "60" at bounding box center [195, 106] width 18 height 10
click at [202, 111] on div "Peak CPU 159 GHz Net CPU 144.00 GHz Cores 60 CPU Sockets 5" at bounding box center [219, 105] width 365 height 30
drag, startPoint x: 206, startPoint y: 109, endPoint x: 183, endPoint y: 108, distance: 23.2
click at [183, 108] on div "Peak CPU 159 GHz Net CPU 144.00 GHz Cores 60 CPU Sockets 5" at bounding box center [219, 105] width 365 height 30
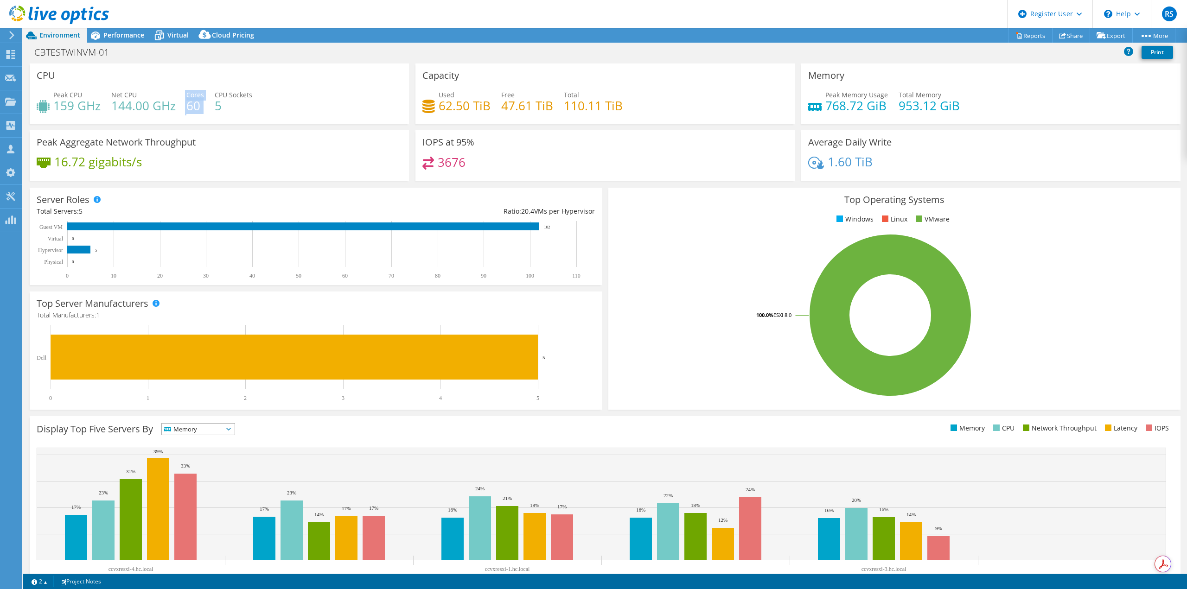
click at [183, 108] on div "Peak CPU 159 GHz Net CPU 144.00 GHz Cores 60 CPU Sockets 5" at bounding box center [219, 105] width 365 height 30
drag, startPoint x: 183, startPoint y: 108, endPoint x: 189, endPoint y: 108, distance: 6.0
click at [189, 108] on div "Peak CPU 159 GHz Net CPU 144.00 GHz Cores 60 CPU Sockets 5" at bounding box center [219, 105] width 365 height 30
click at [201, 109] on h4 "60" at bounding box center [195, 106] width 18 height 10
drag, startPoint x: 201, startPoint y: 109, endPoint x: 188, endPoint y: 109, distance: 13.0
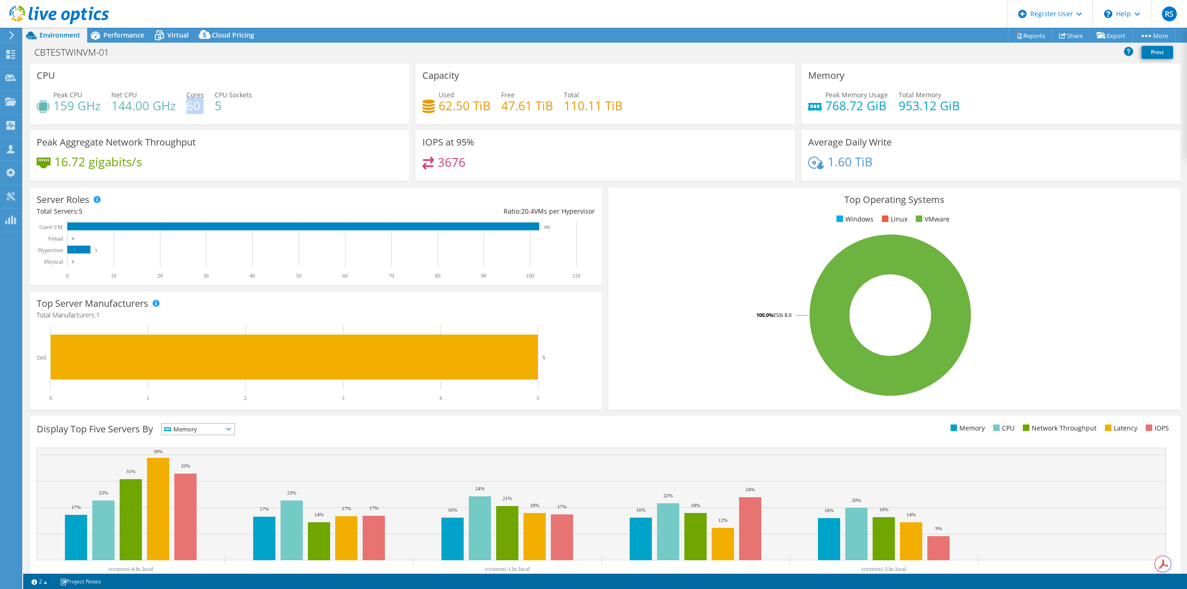
click at [188, 109] on h4 "60" at bounding box center [195, 106] width 18 height 10
drag, startPoint x: 202, startPoint y: 108, endPoint x: 180, endPoint y: 105, distance: 22.0
click at [180, 105] on div "Peak CPU 159 GHz Net CPU 144.00 GHz Cores 60 CPU Sockets 5" at bounding box center [219, 105] width 365 height 30
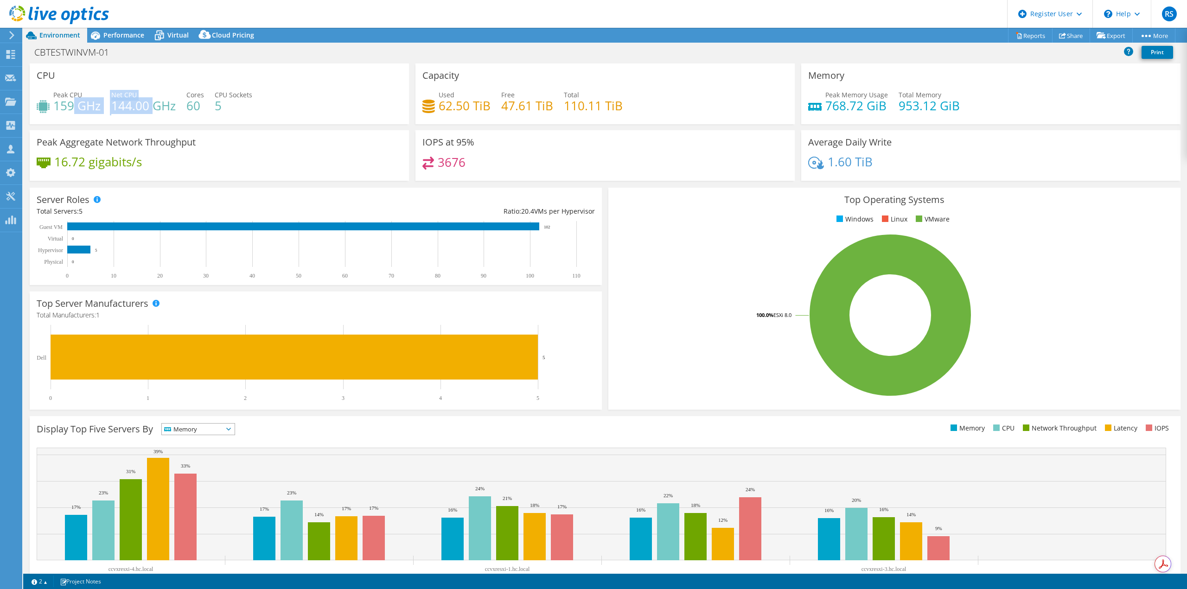
drag, startPoint x: 151, startPoint y: 109, endPoint x: 75, endPoint y: 107, distance: 75.6
click at [71, 105] on div "Peak CPU 159 GHz Net CPU 144.00 GHz Cores 60 CPU Sockets 5" at bounding box center [219, 105] width 365 height 30
click at [142, 111] on h4 "144.00 GHz" at bounding box center [143, 106] width 64 height 10
drag, startPoint x: 165, startPoint y: 104, endPoint x: 116, endPoint y: 103, distance: 48.7
click at [116, 103] on h4 "144.00 GHz" at bounding box center [143, 106] width 64 height 10
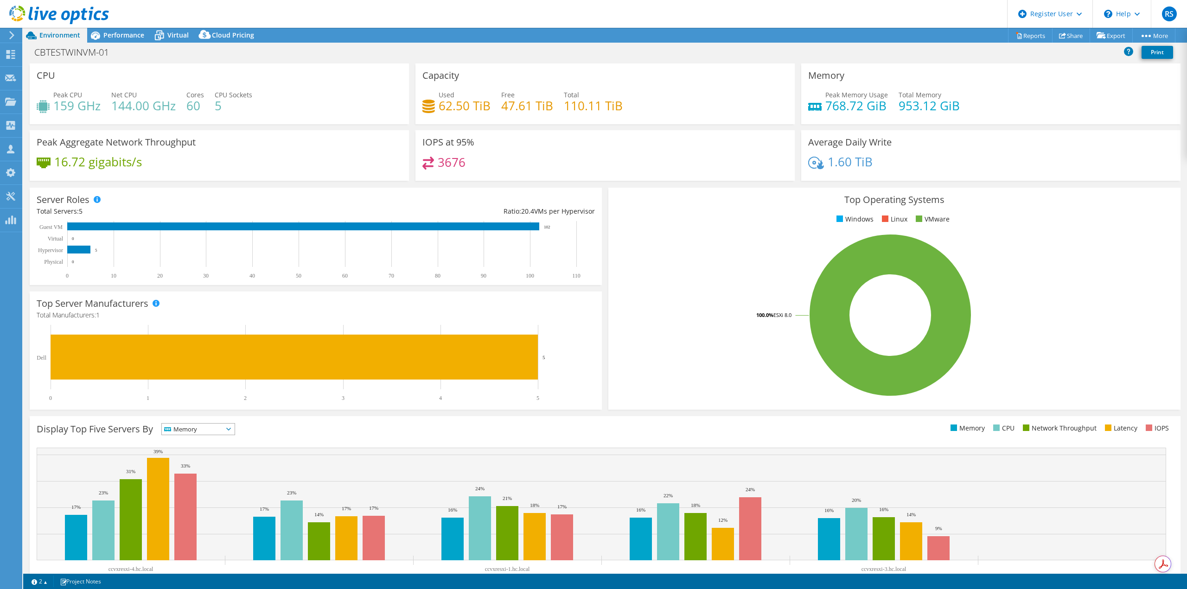
click at [916, 110] on h4 "953.12 GiB" at bounding box center [928, 106] width 61 height 10
click at [942, 107] on h4 "953.12 GiB" at bounding box center [928, 106] width 61 height 10
click at [952, 108] on h4 "953.12 GiB" at bounding box center [928, 106] width 61 height 10
drag, startPoint x: 847, startPoint y: 107, endPoint x: 960, endPoint y: 108, distance: 113.1
click at [960, 108] on div "Peak Memory Usage 768.72 GiB Total Memory 953.12 GiB" at bounding box center [990, 105] width 365 height 30
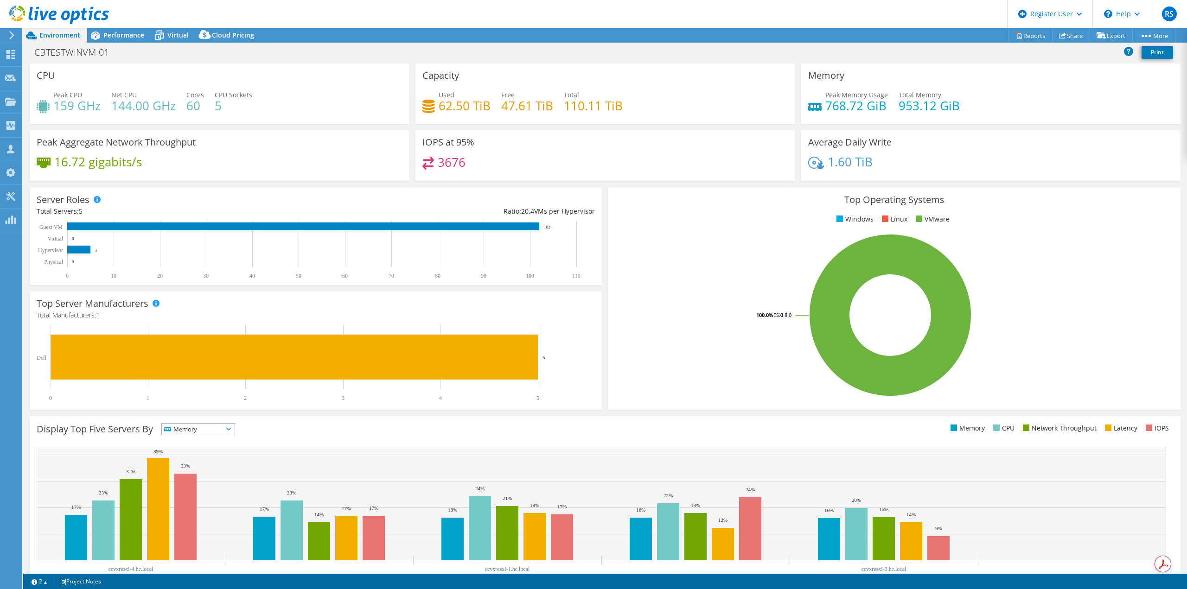
click at [960, 108] on div "Peak Memory Usage 768.72 GiB Total Memory 953.12 GiB" at bounding box center [990, 105] width 365 height 30
drag, startPoint x: 948, startPoint y: 111, endPoint x: 822, endPoint y: 107, distance: 125.2
click at [822, 107] on div "Peak Memory Usage 768.72 GiB Total Memory 953.12 GiB" at bounding box center [990, 105] width 365 height 30
click at [825, 107] on h4 "768.72 GiB" at bounding box center [856, 106] width 63 height 10
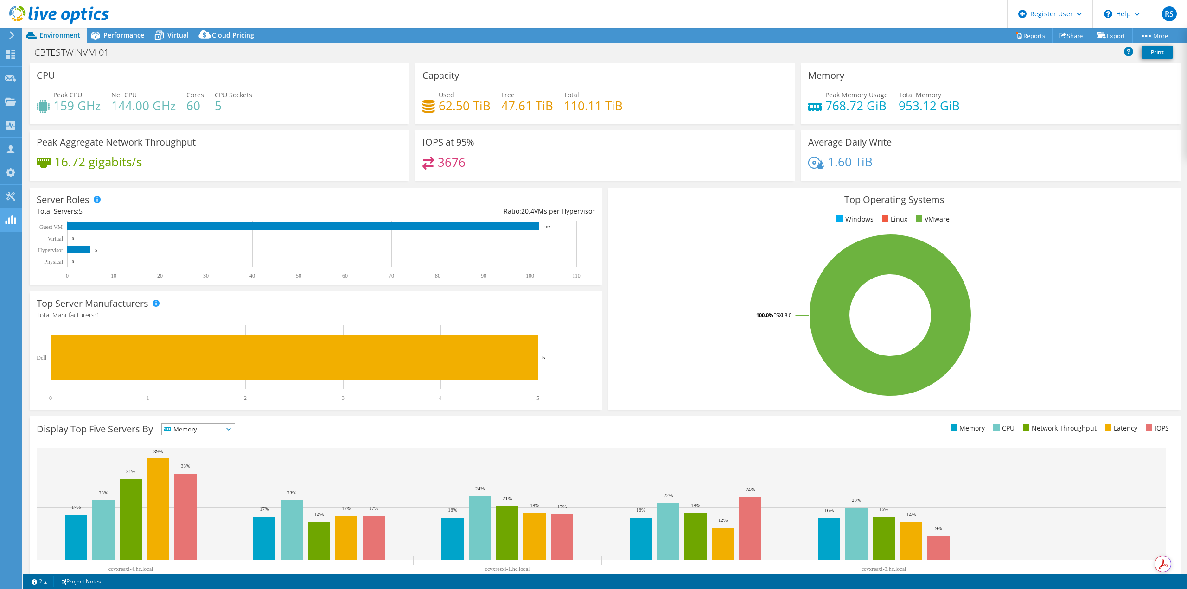
click at [240, 359] on rect at bounding box center [294, 357] width 487 height 45
click at [178, 224] on rect at bounding box center [303, 227] width 472 height 8
drag, startPoint x: 86, startPoint y: 211, endPoint x: 76, endPoint y: 211, distance: 9.7
click at [77, 211] on div "Total Servers: 5" at bounding box center [176, 211] width 279 height 10
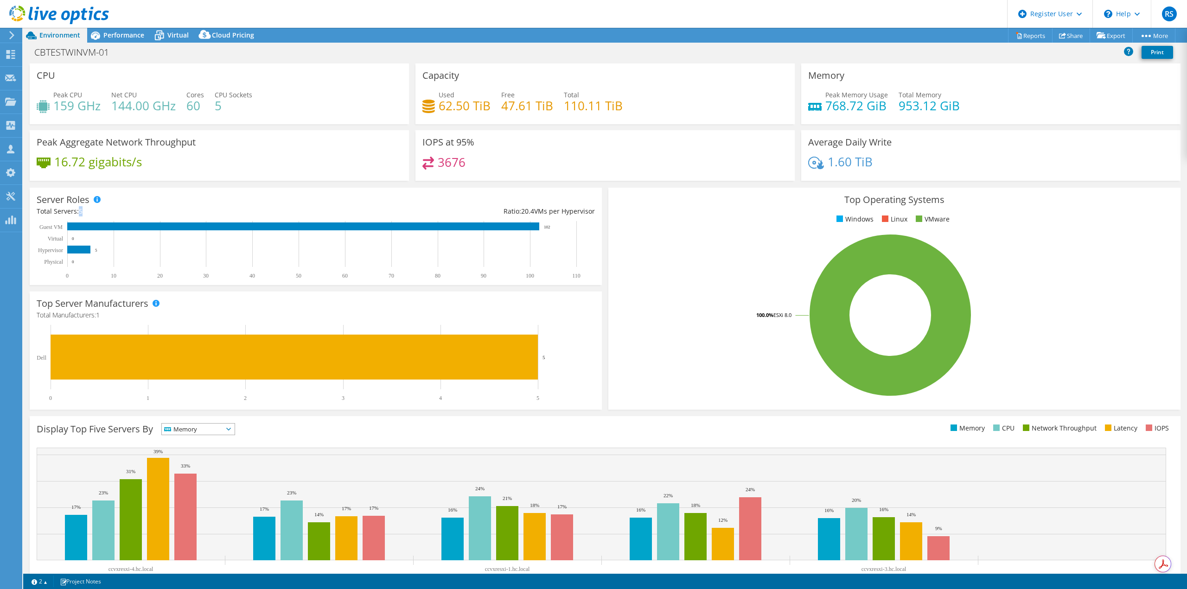
click at [116, 213] on div "Total Servers: 5" at bounding box center [176, 211] width 279 height 10
